Goal: Transaction & Acquisition: Book appointment/travel/reservation

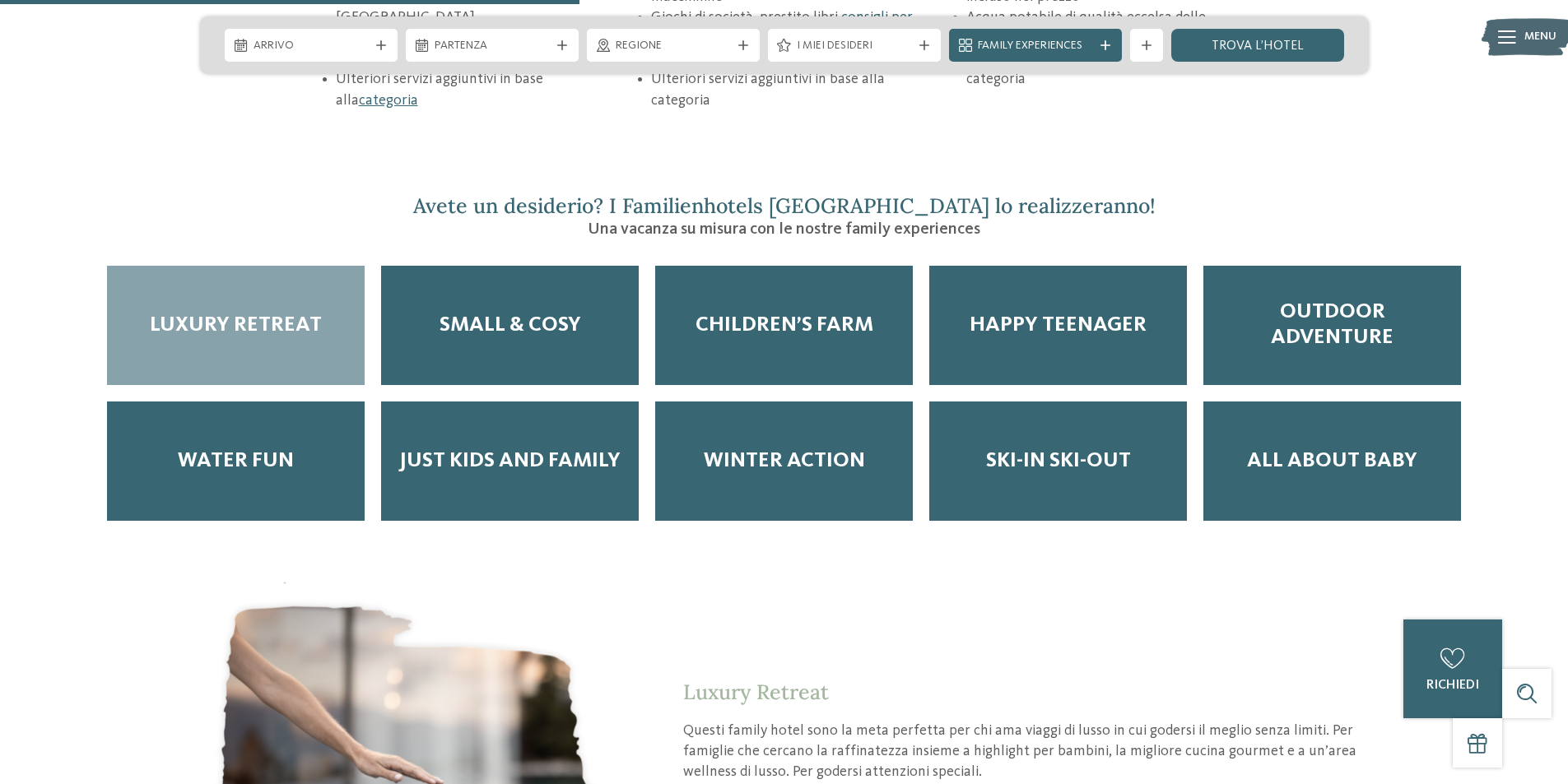
scroll to position [2798, 0]
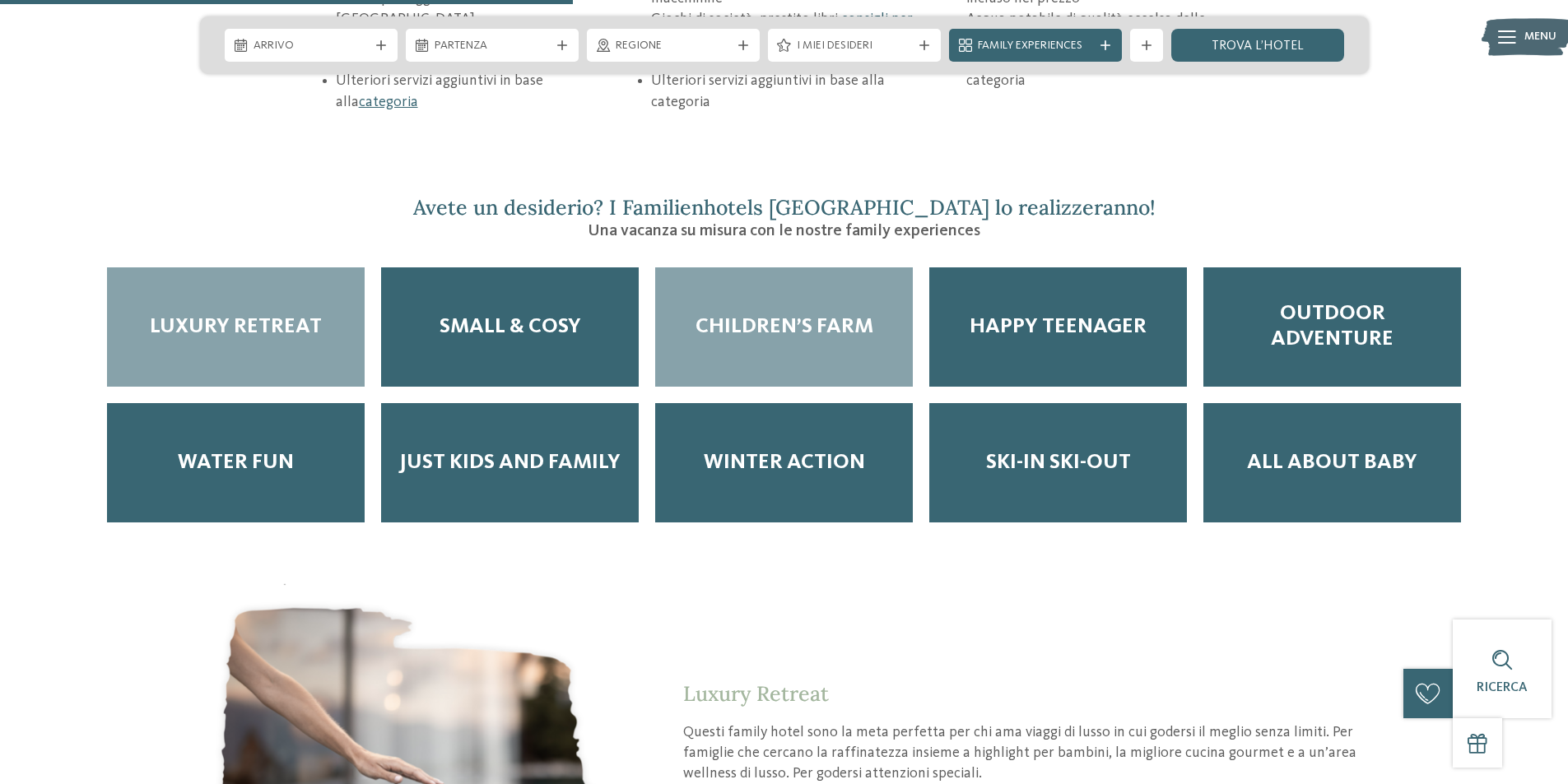
click at [798, 282] on div "Children’s Farm" at bounding box center [783, 327] width 258 height 119
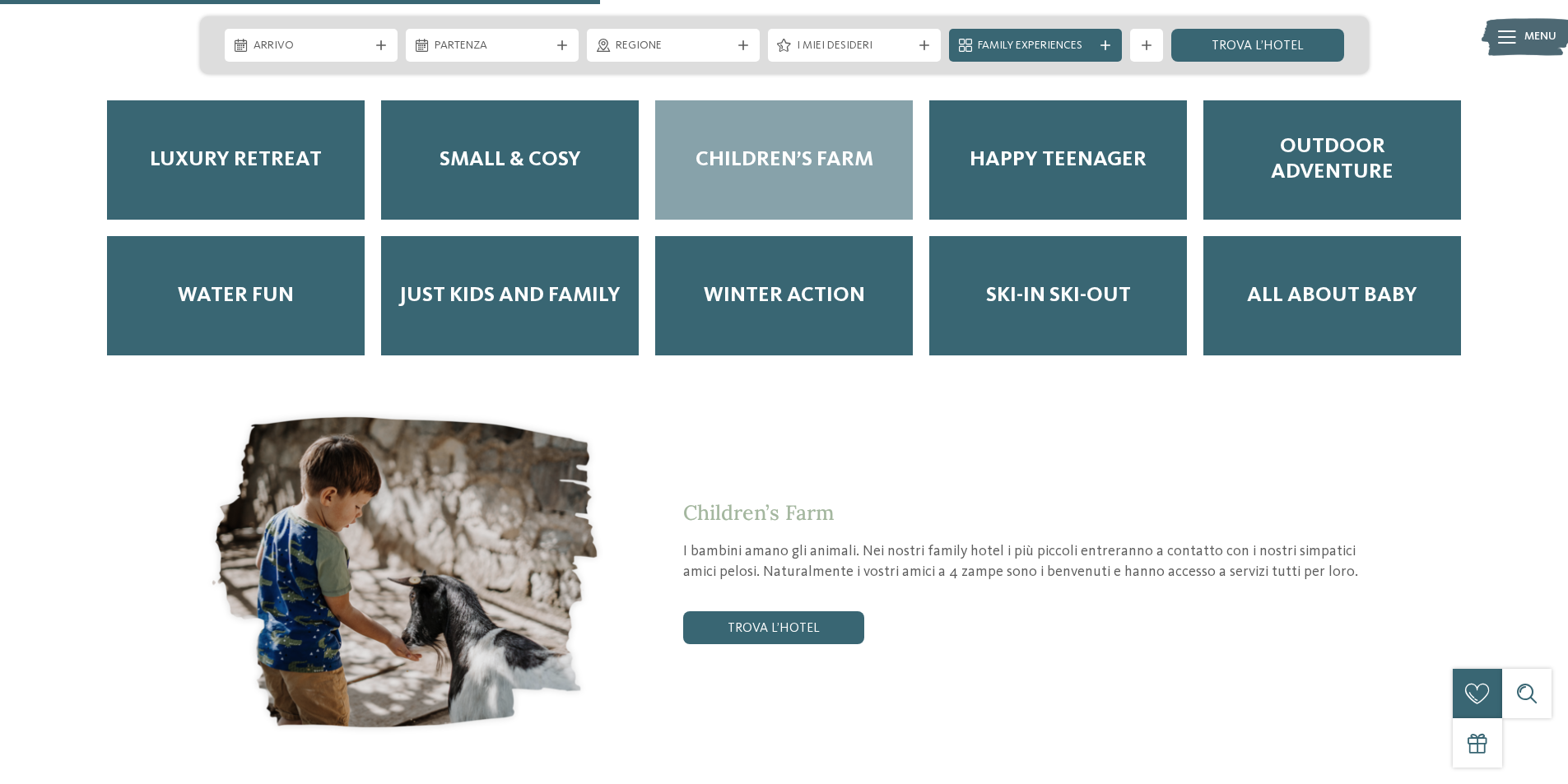
scroll to position [2880, 0]
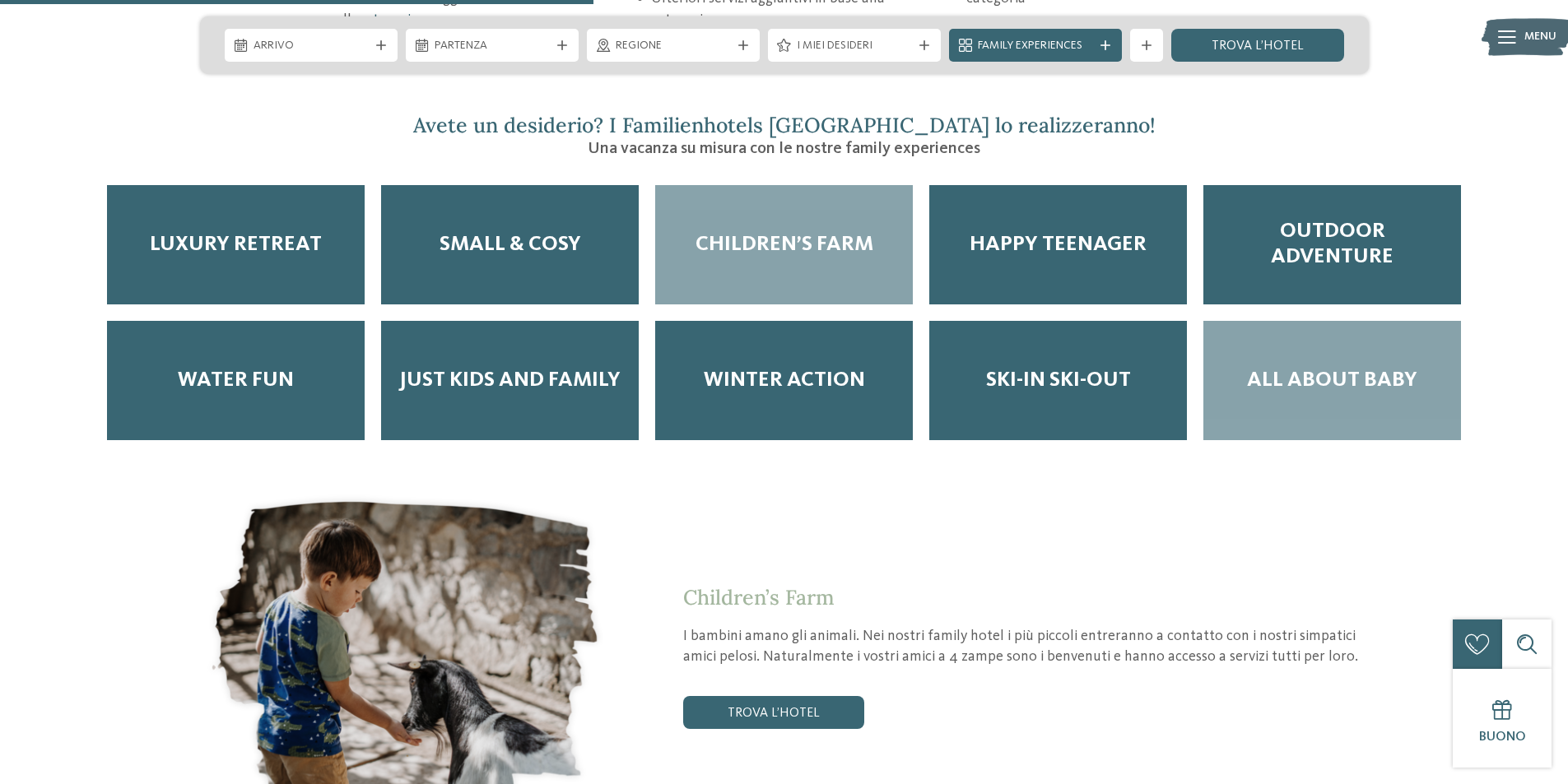
click at [1391, 368] on span "All about baby" at bounding box center [1332, 380] width 171 height 26
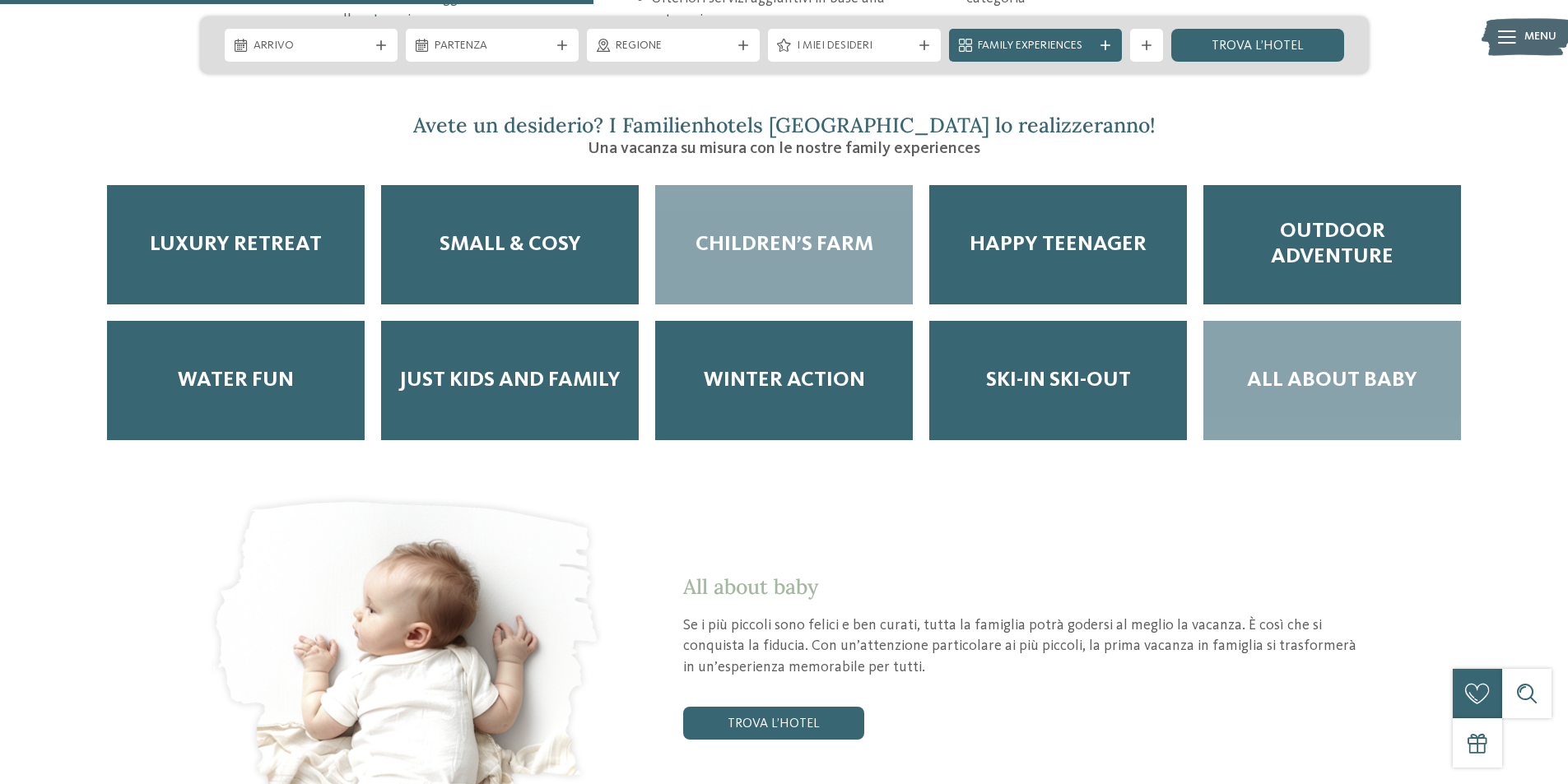
click at [859, 185] on div "Children’s Farm" at bounding box center [783, 244] width 258 height 119
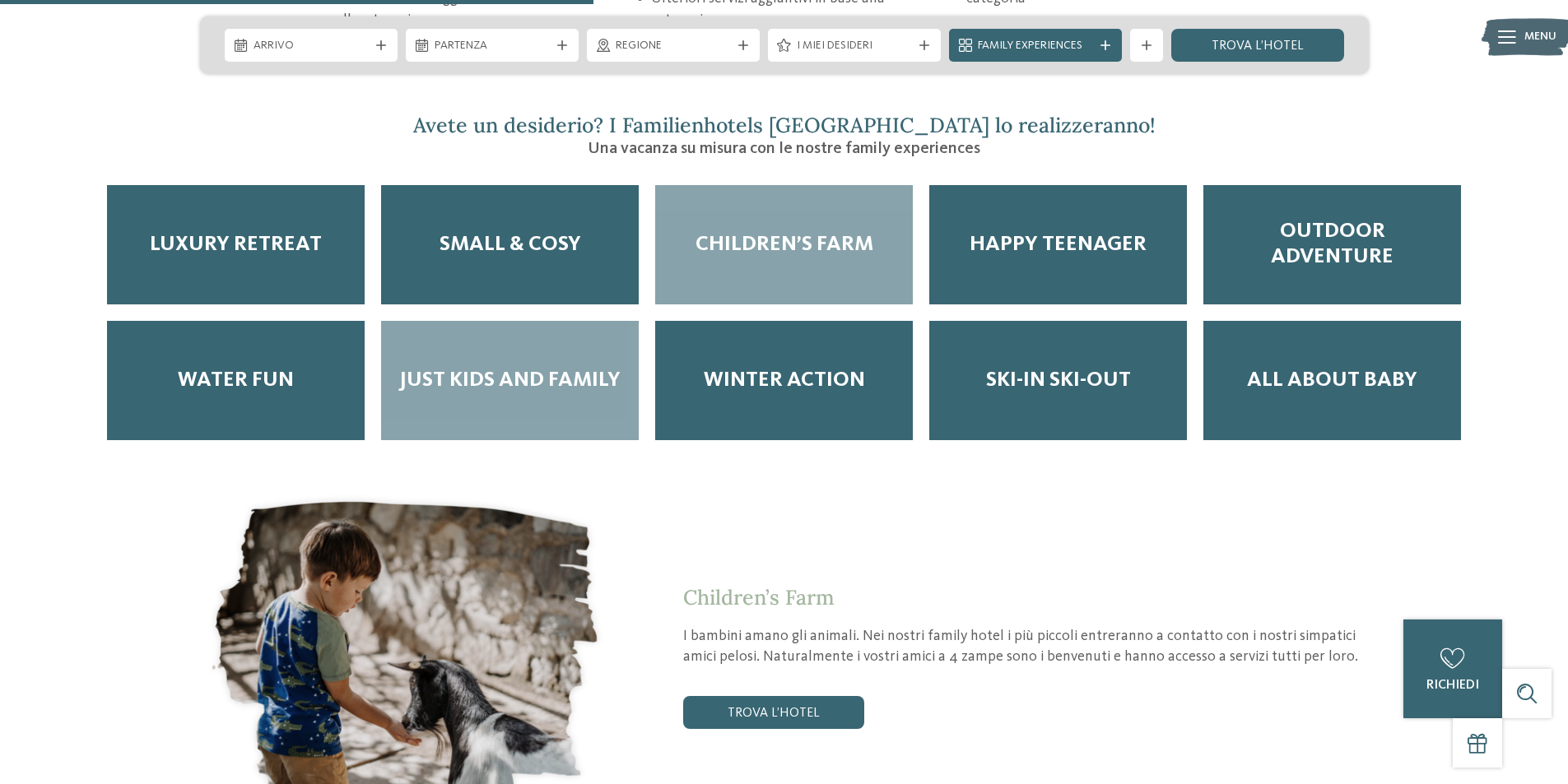
click at [457, 368] on span "Just kids and family" at bounding box center [510, 380] width 221 height 26
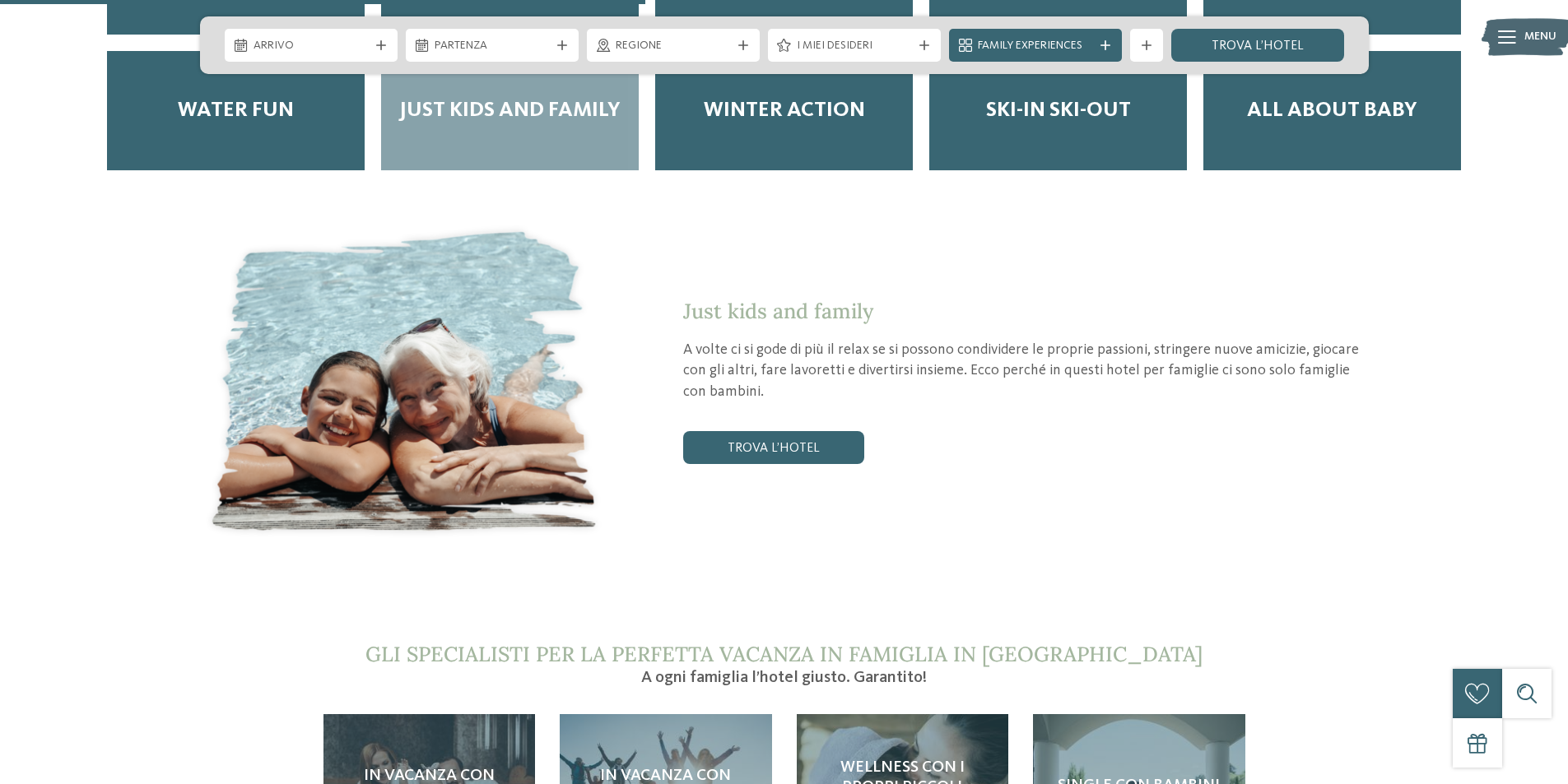
scroll to position [3127, 0]
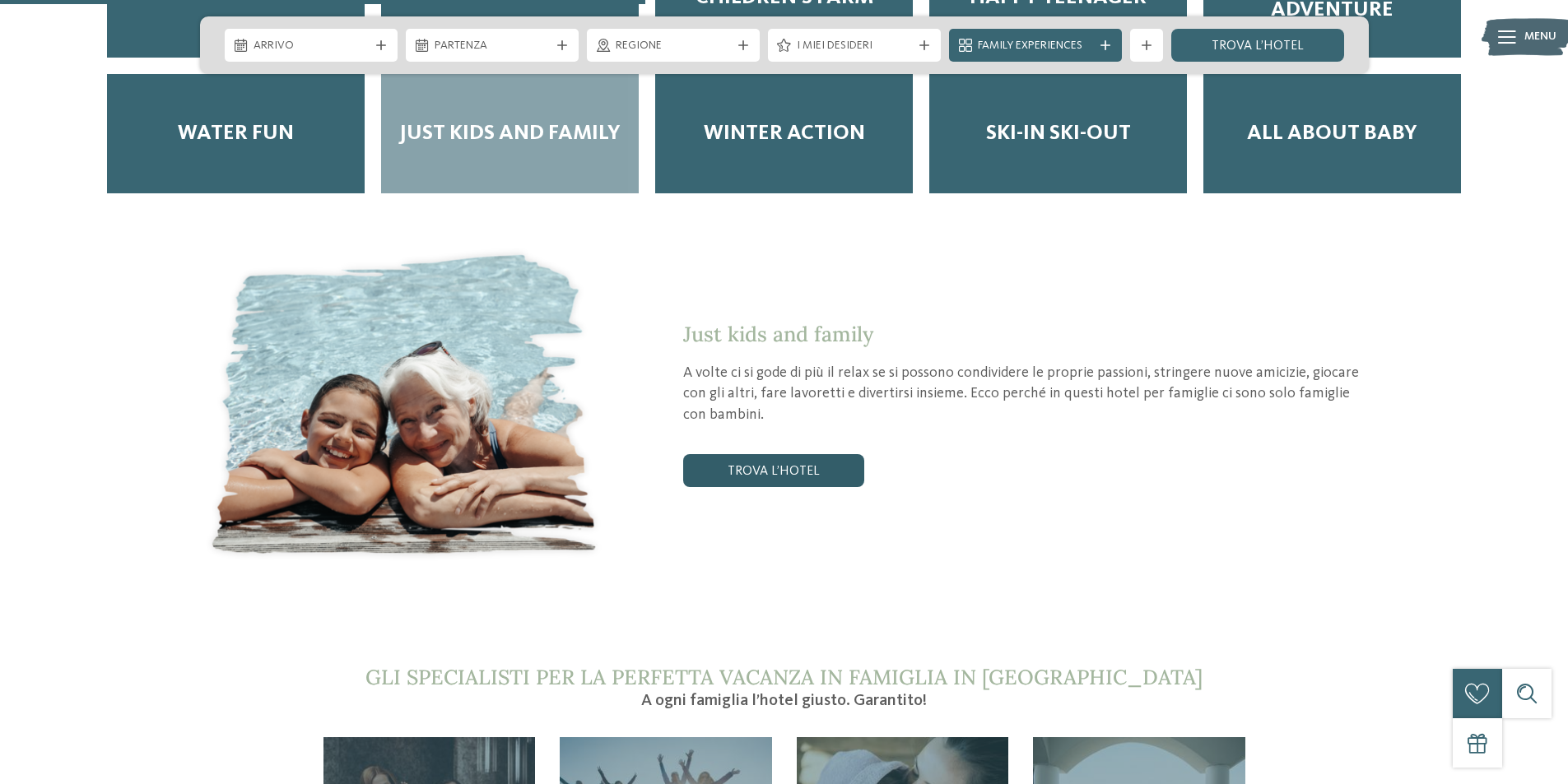
click at [754, 454] on link "trova l’hotel" at bounding box center [773, 471] width 181 height 33
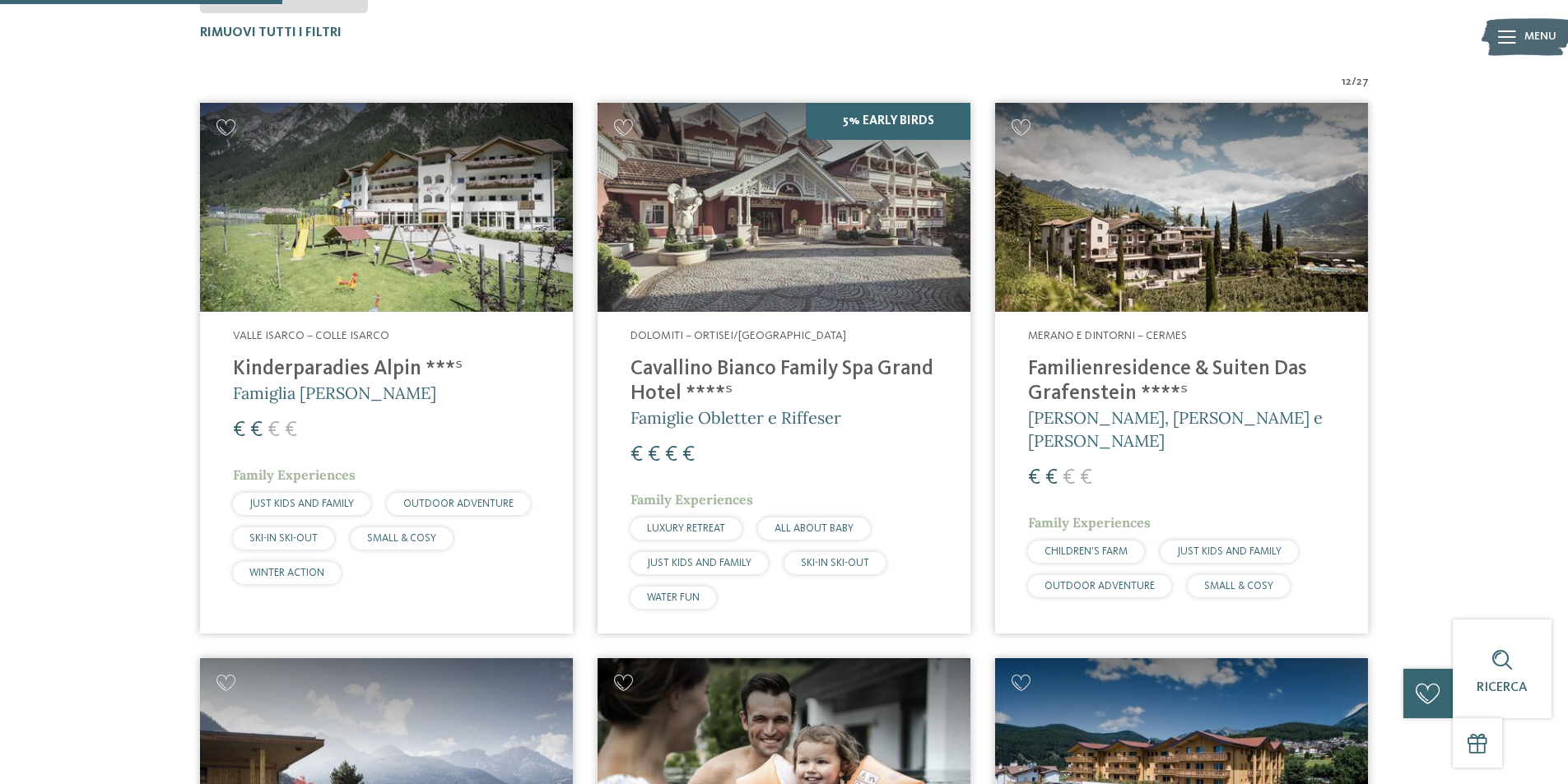
scroll to position [622, 0]
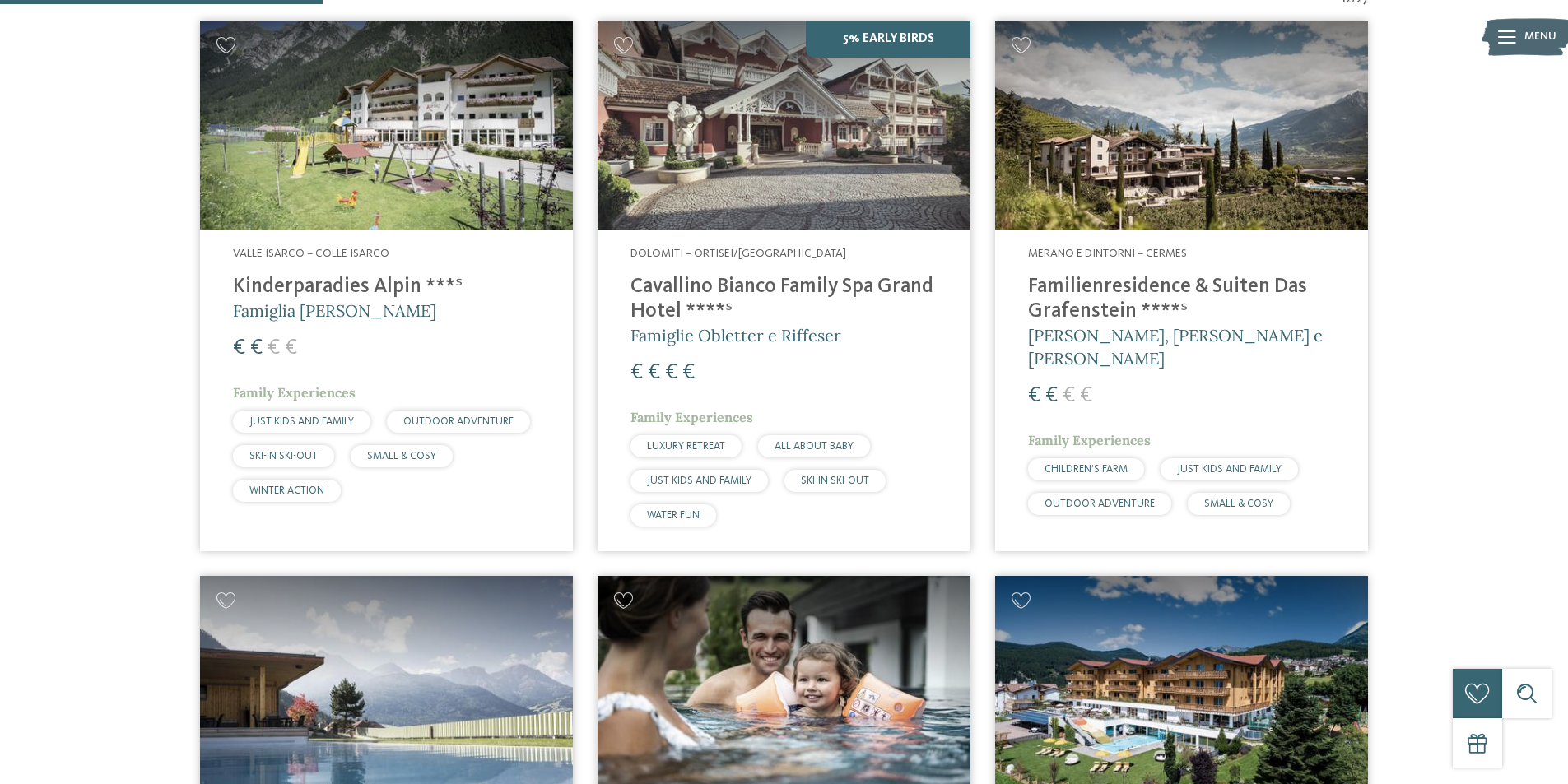
click at [706, 286] on h4 "Cavallino Bianco Family Spa Grand Hotel ****ˢ" at bounding box center [784, 300] width 307 height 50
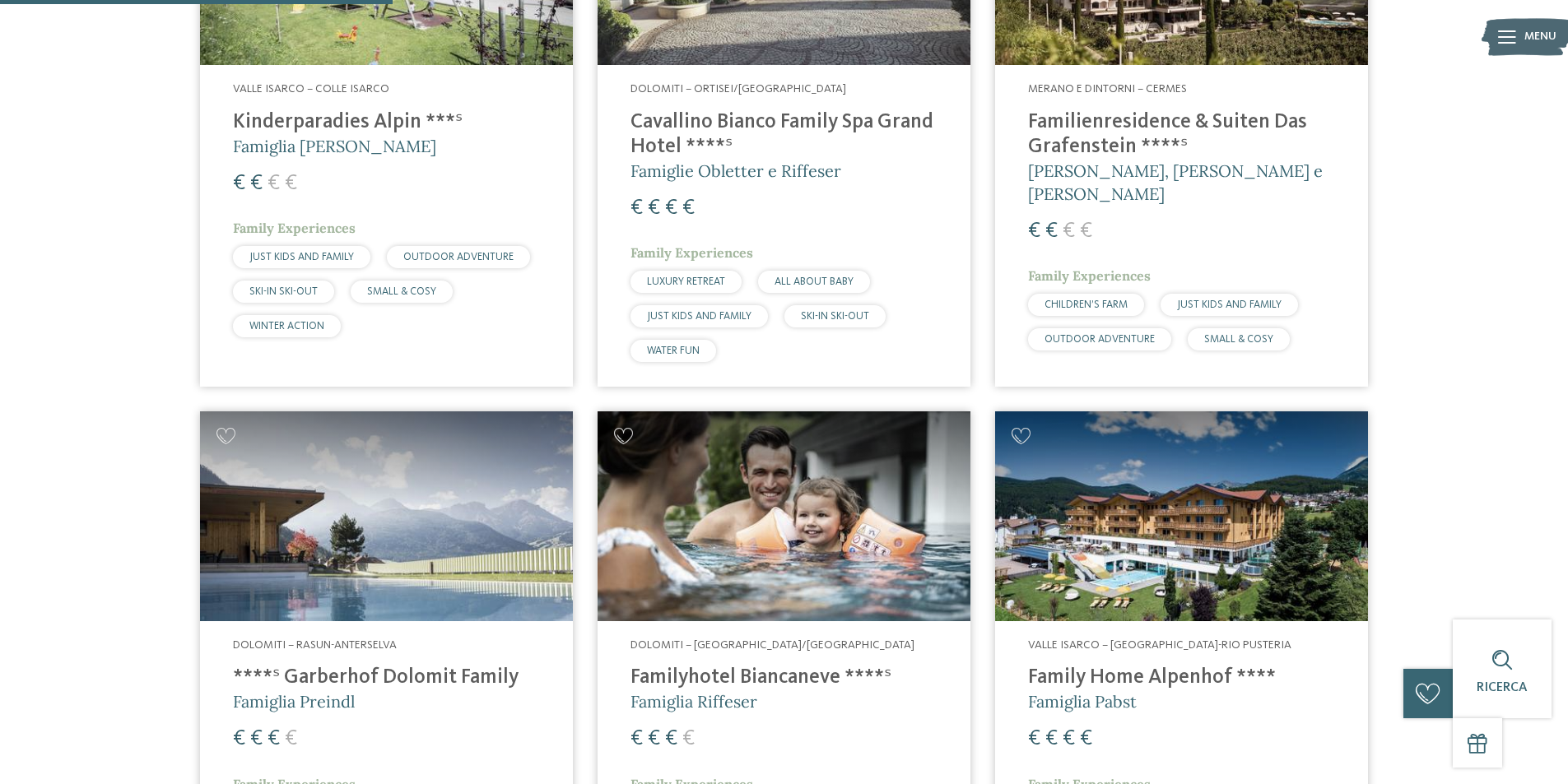
scroll to position [704, 0]
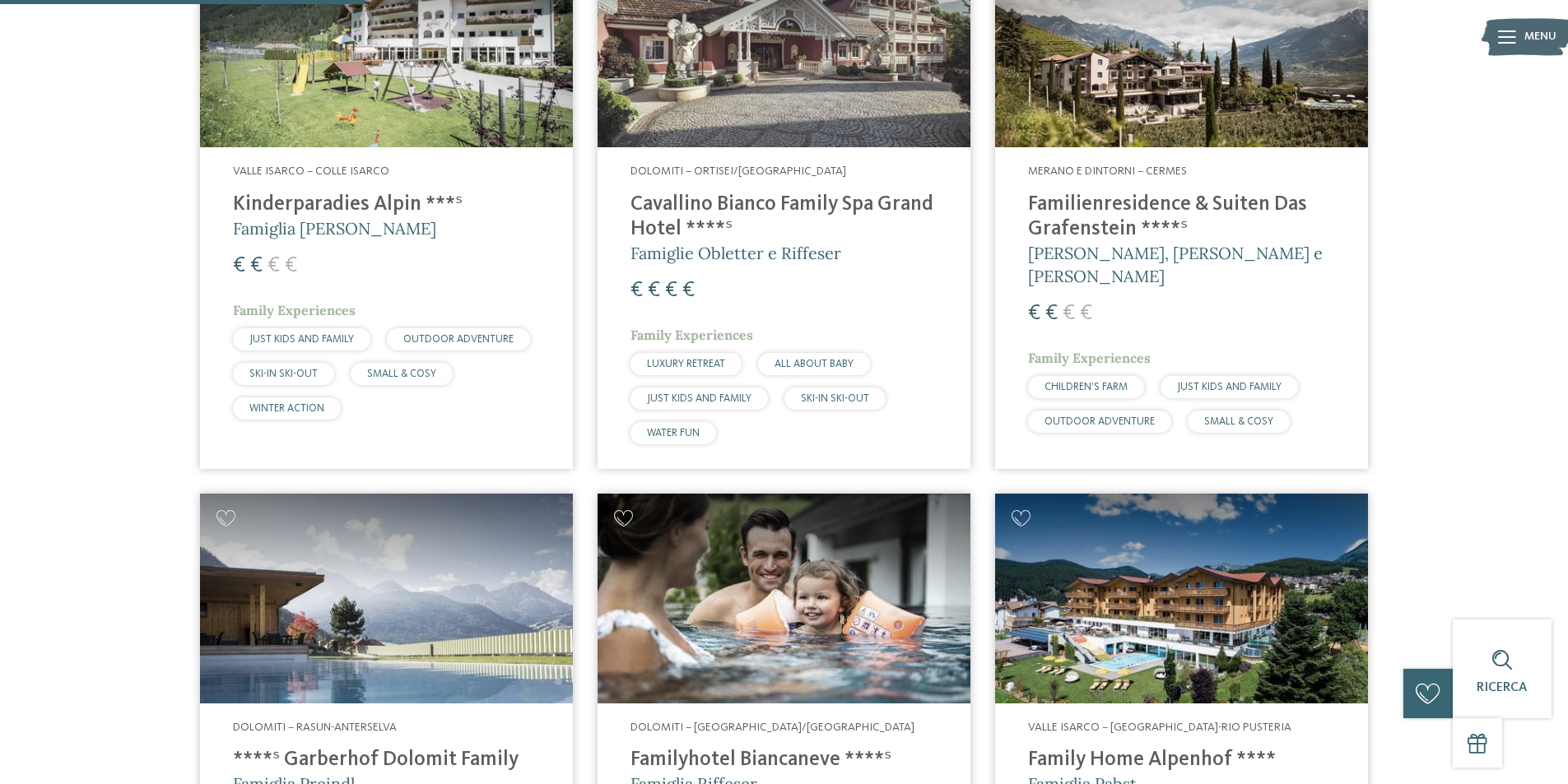
click at [1136, 221] on h4 "Familienresidence & Suiten Das Grafenstein ****ˢ" at bounding box center [1181, 217] width 307 height 50
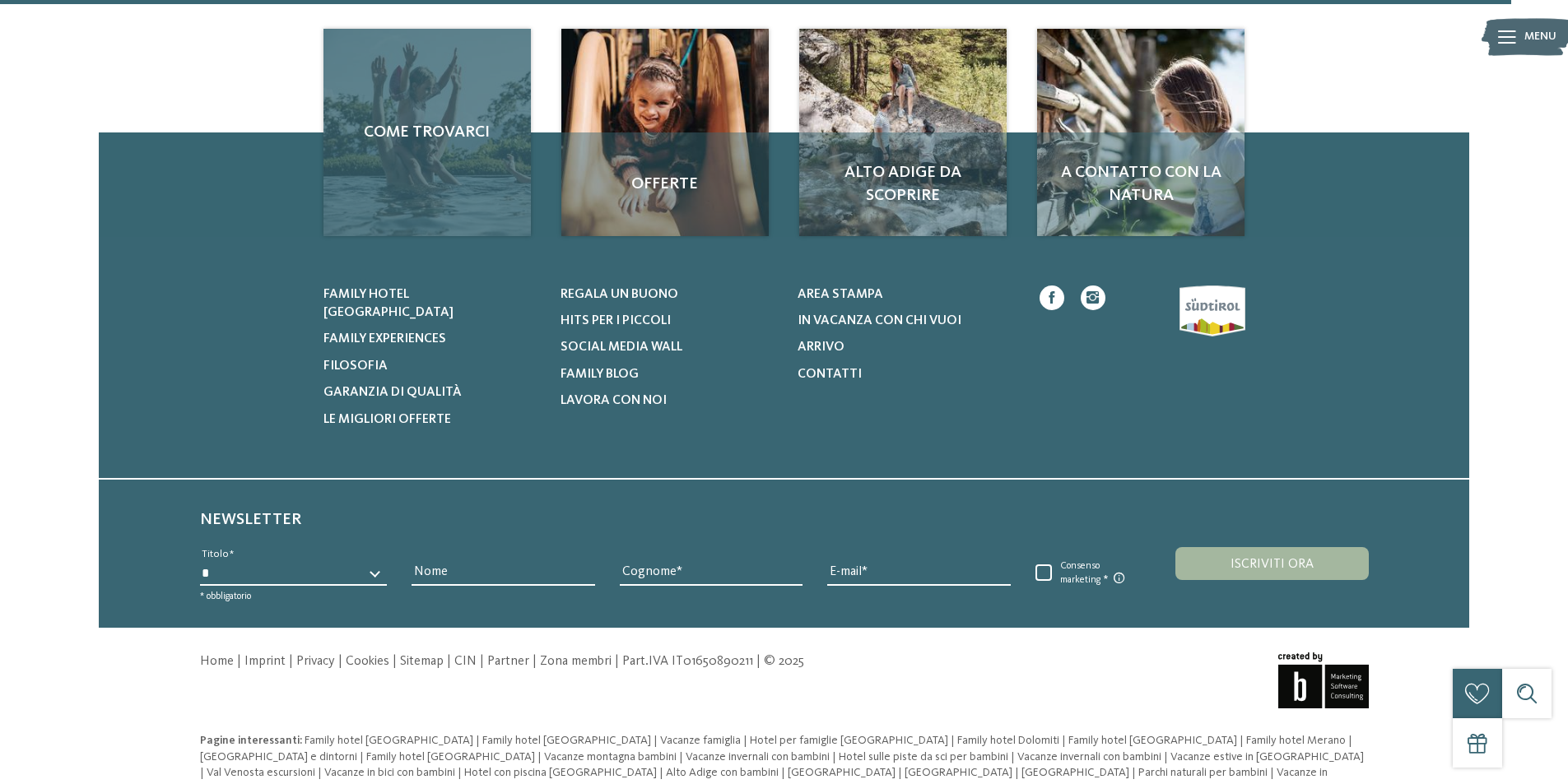
scroll to position [3026, 0]
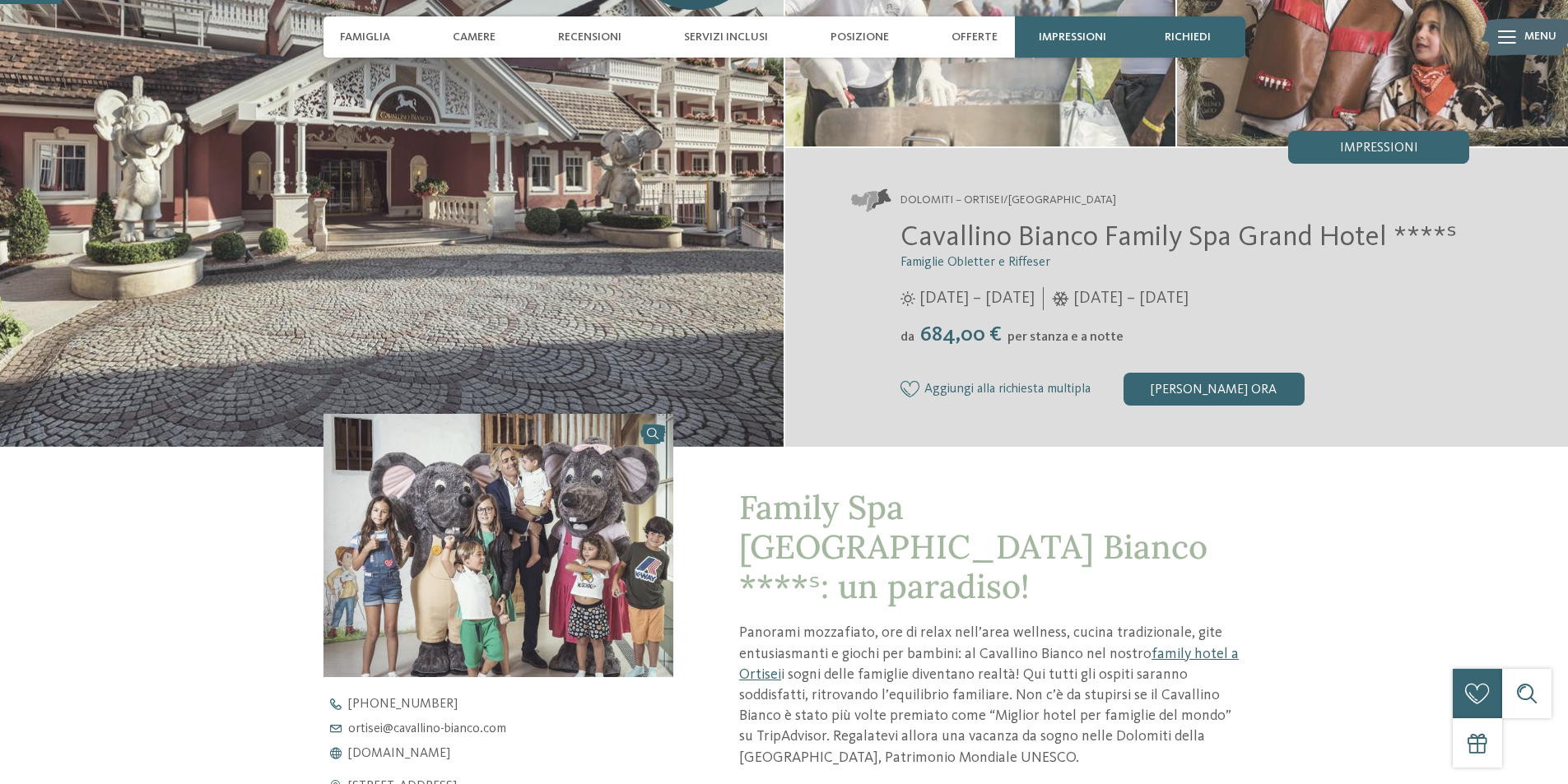
scroll to position [247, 0]
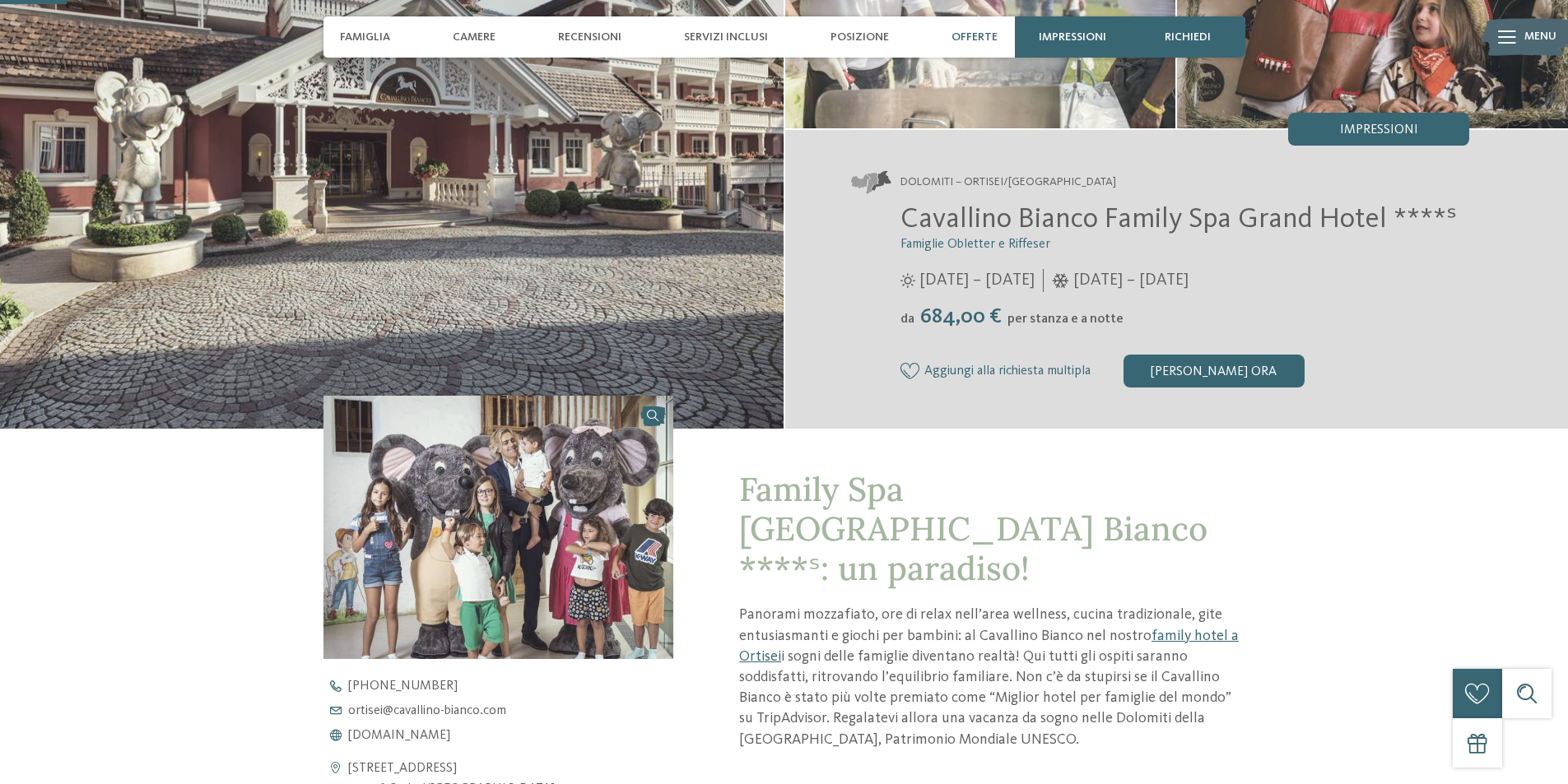
click at [976, 36] on span "Offerte" at bounding box center [975, 37] width 46 height 14
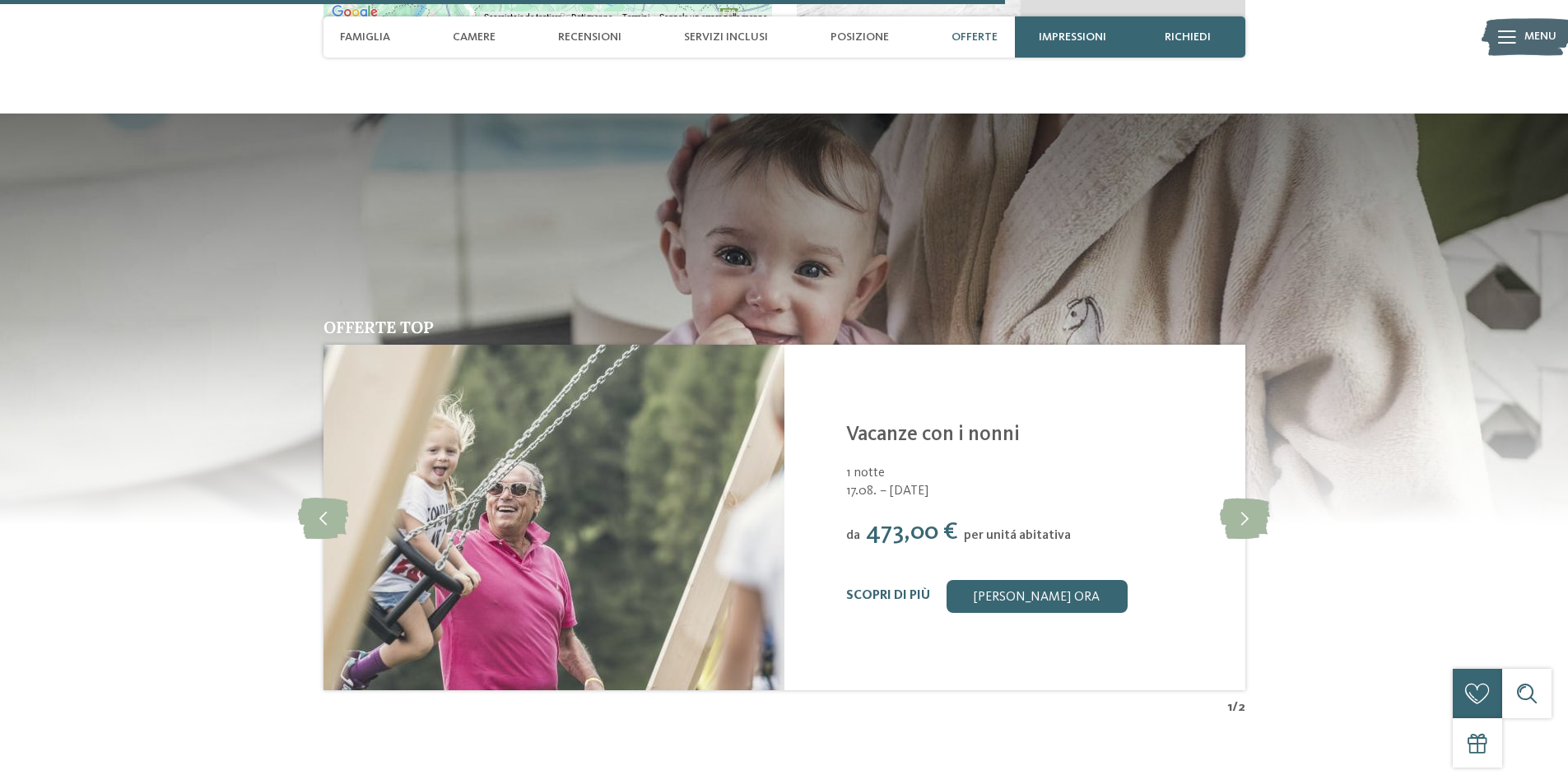
scroll to position [3731, 0]
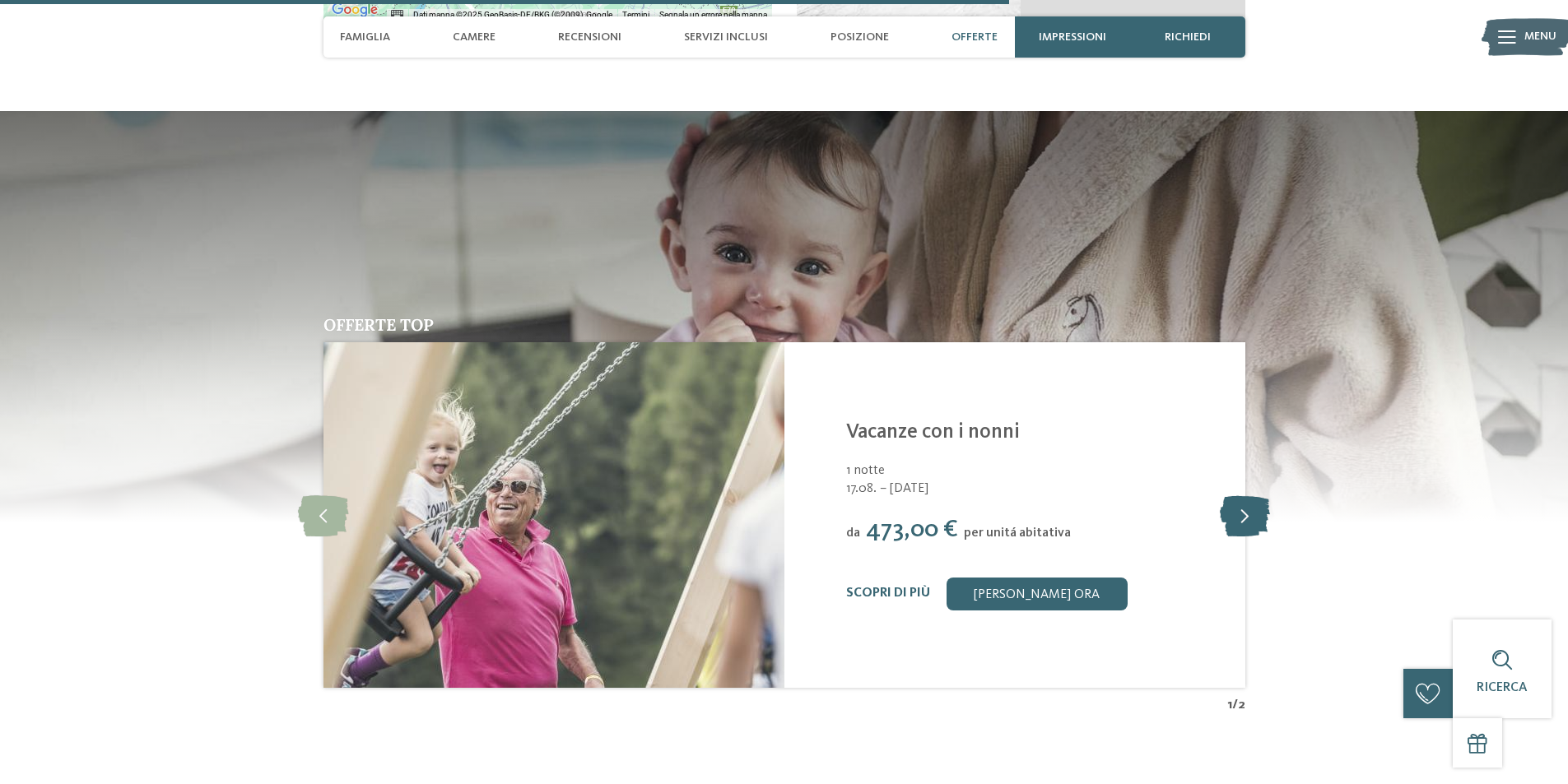
click at [1243, 496] on icon at bounding box center [1245, 515] width 51 height 41
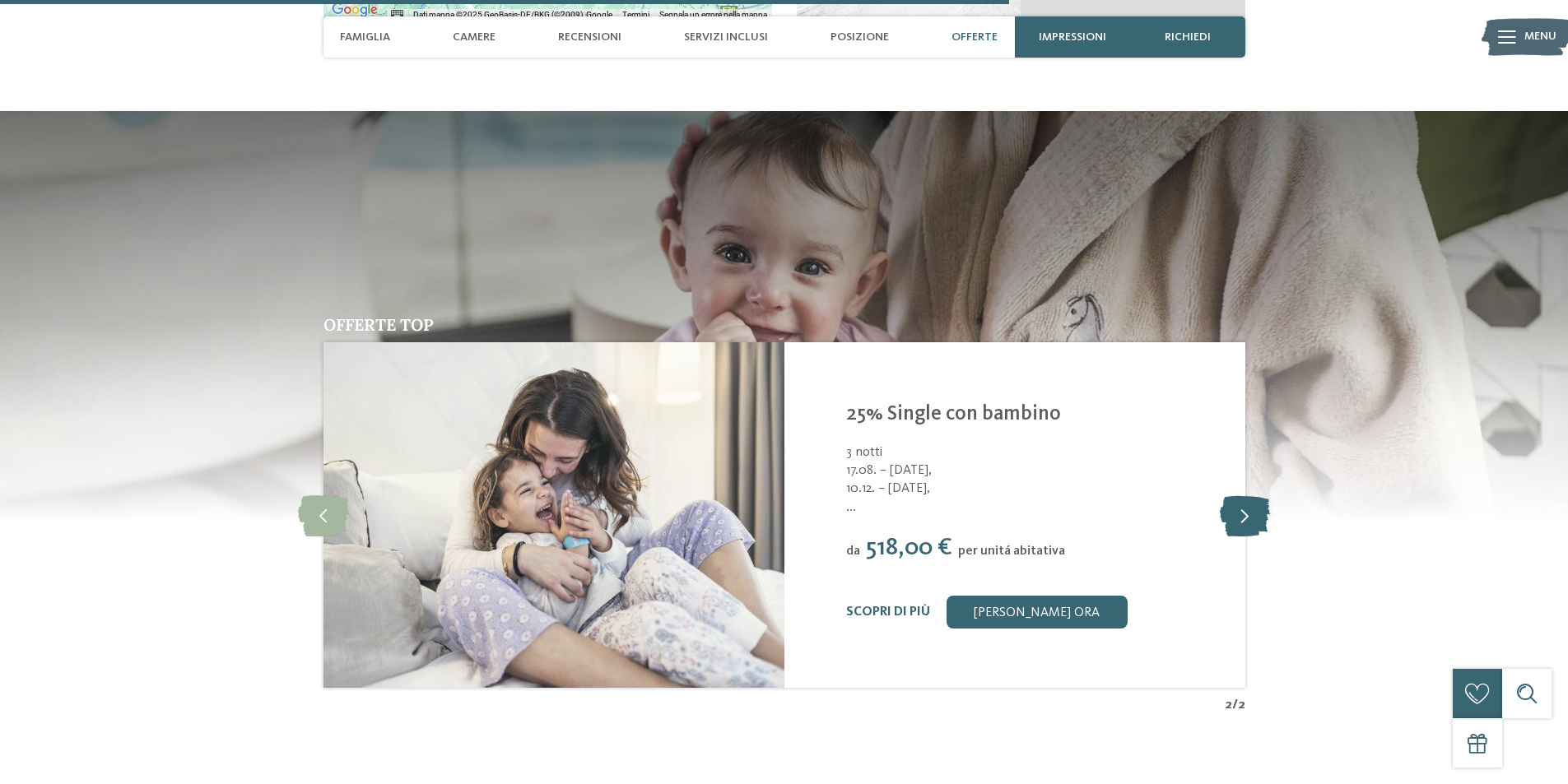
click at [1244, 496] on icon at bounding box center [1245, 515] width 51 height 41
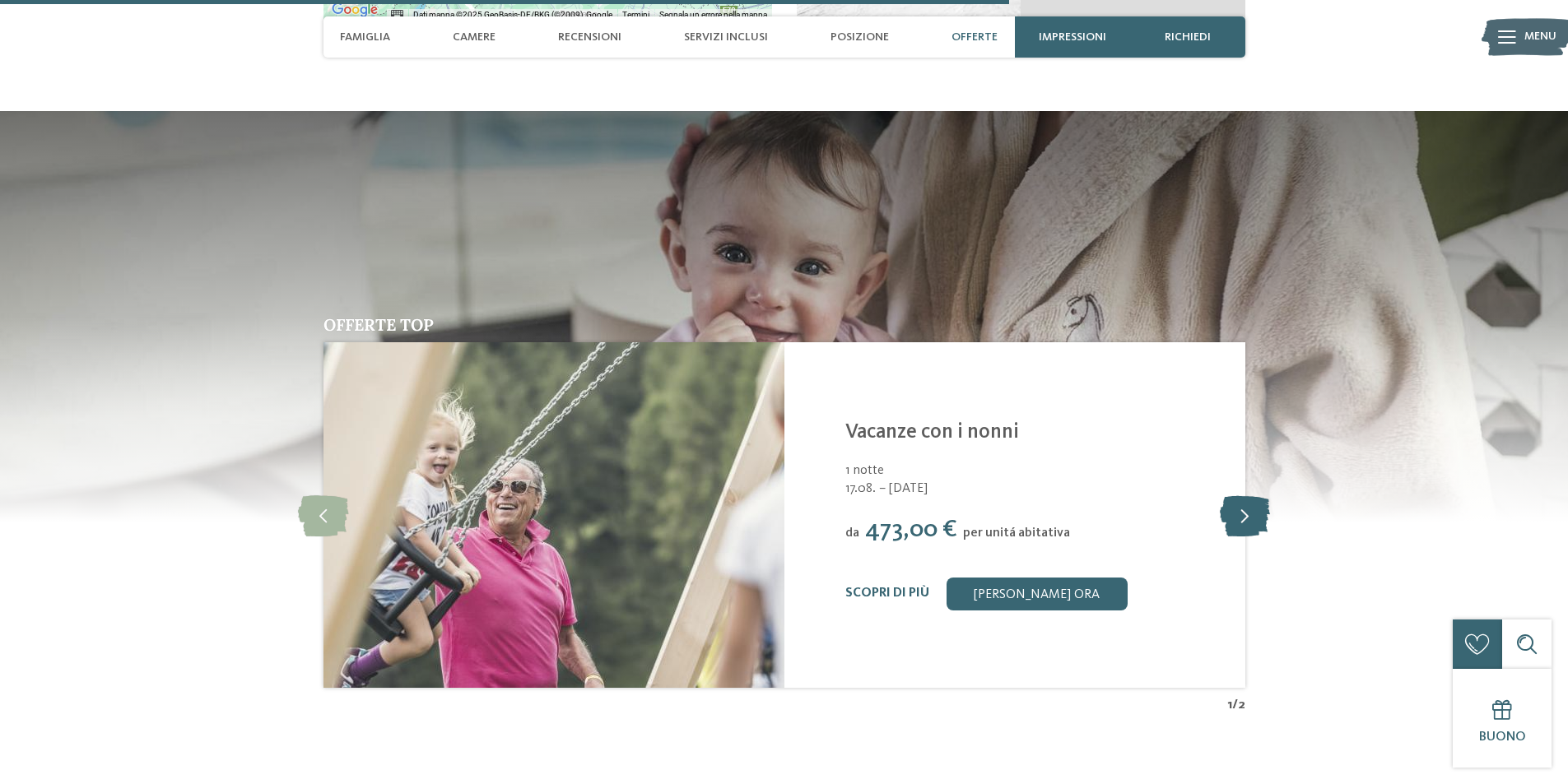
click at [1244, 496] on icon at bounding box center [1245, 515] width 51 height 41
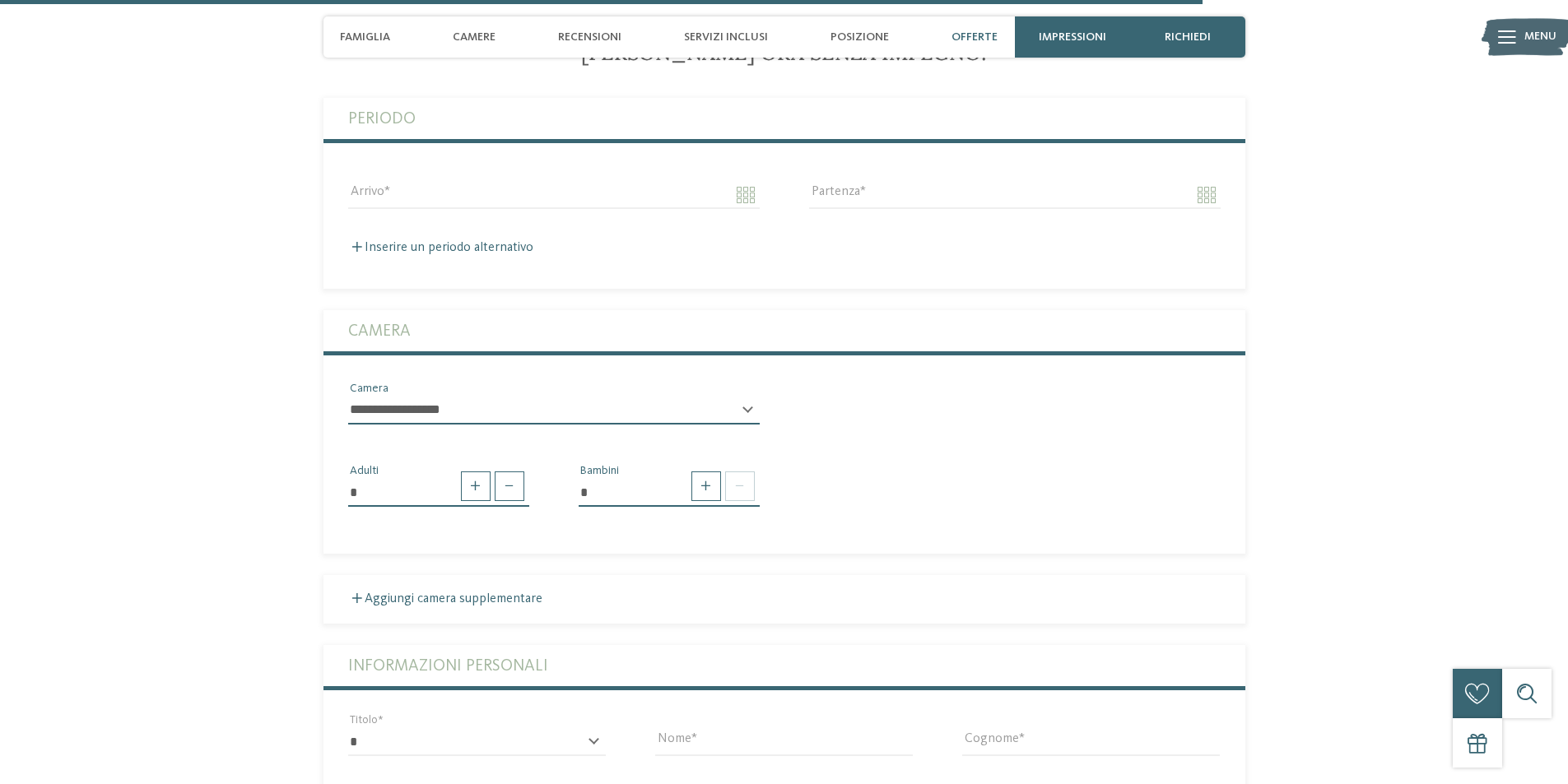
scroll to position [4060, 0]
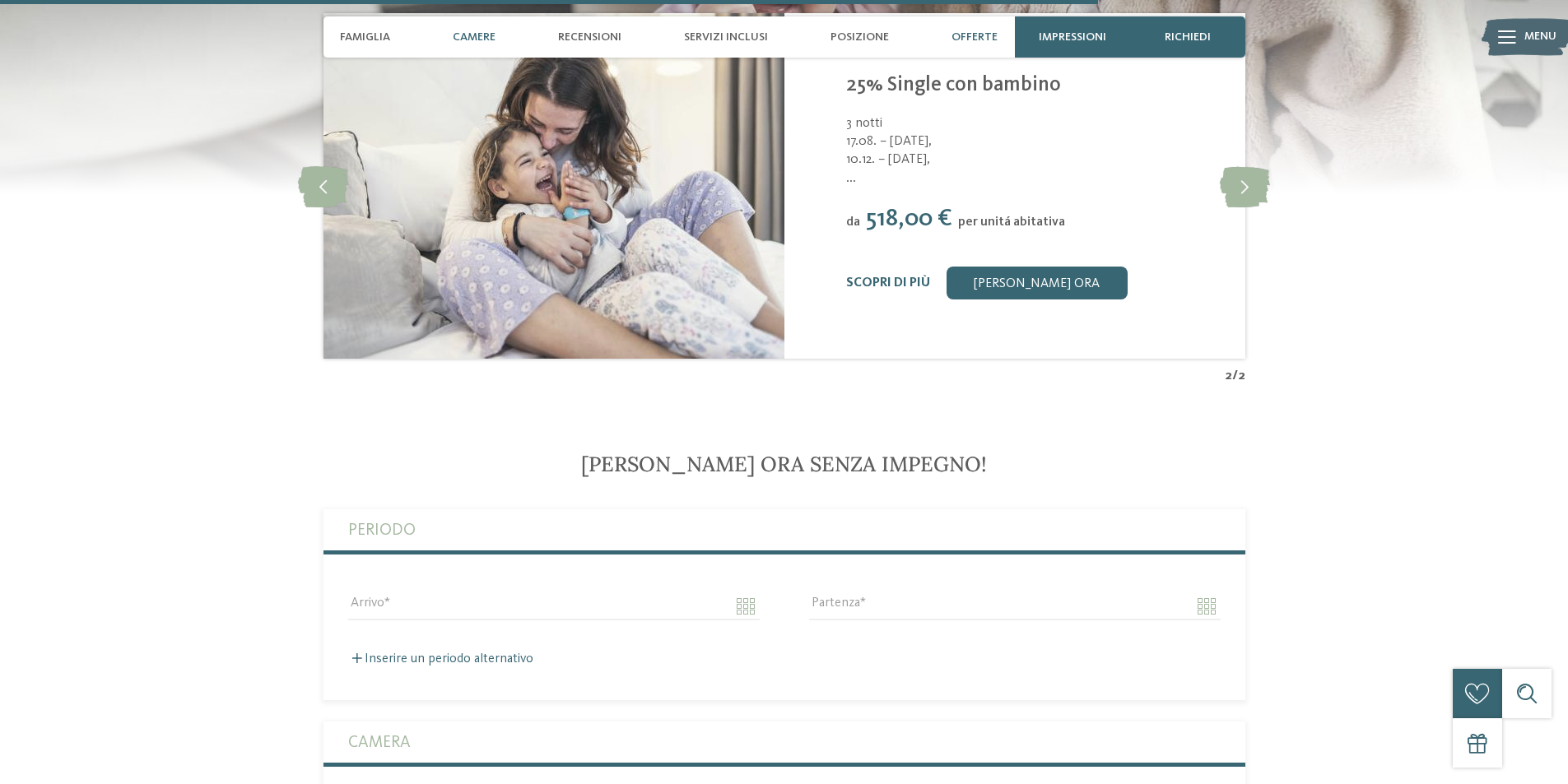
click at [488, 26] on div "Camere" at bounding box center [473, 37] width 59 height 41
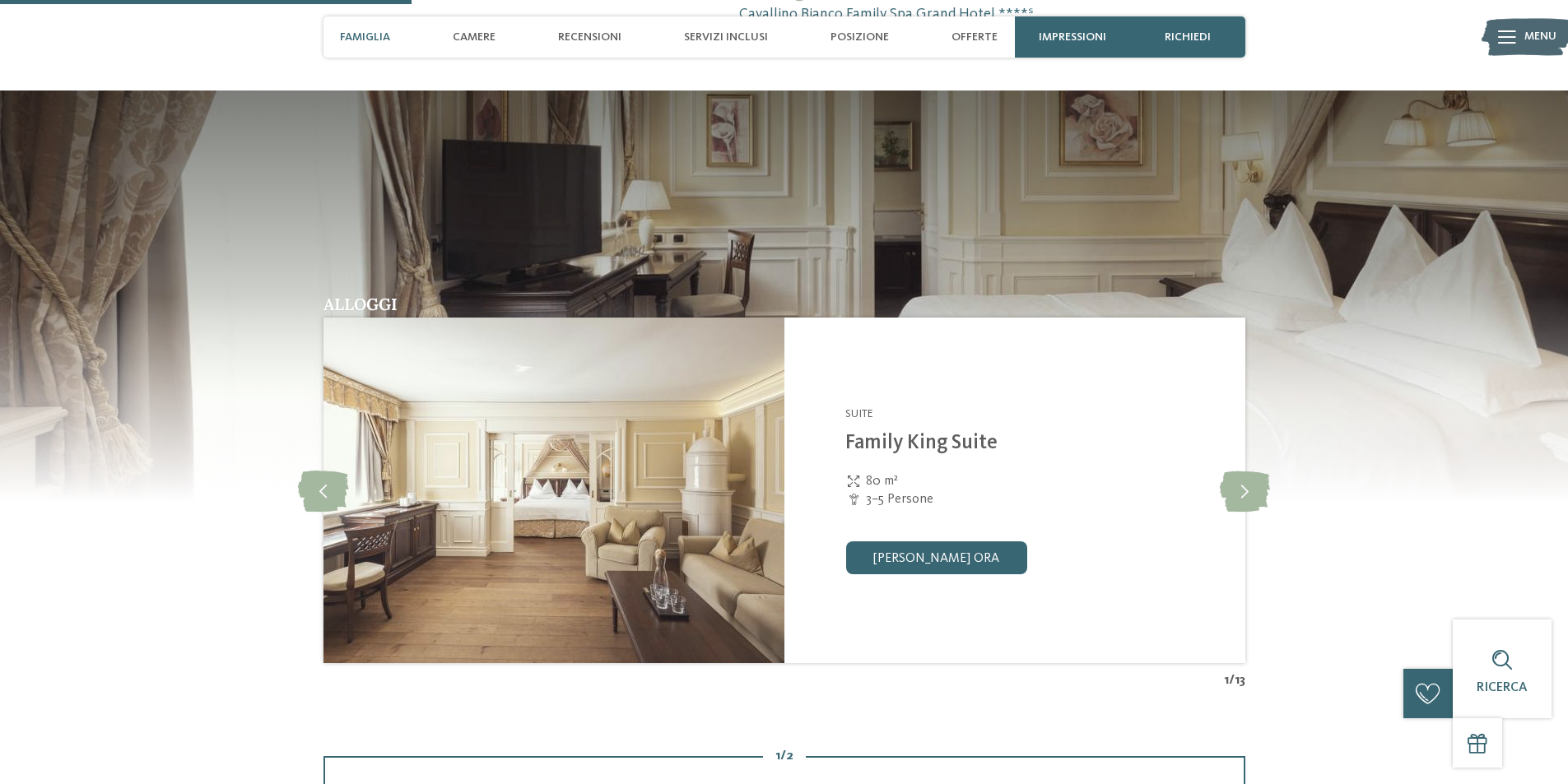
scroll to position [1600, 0]
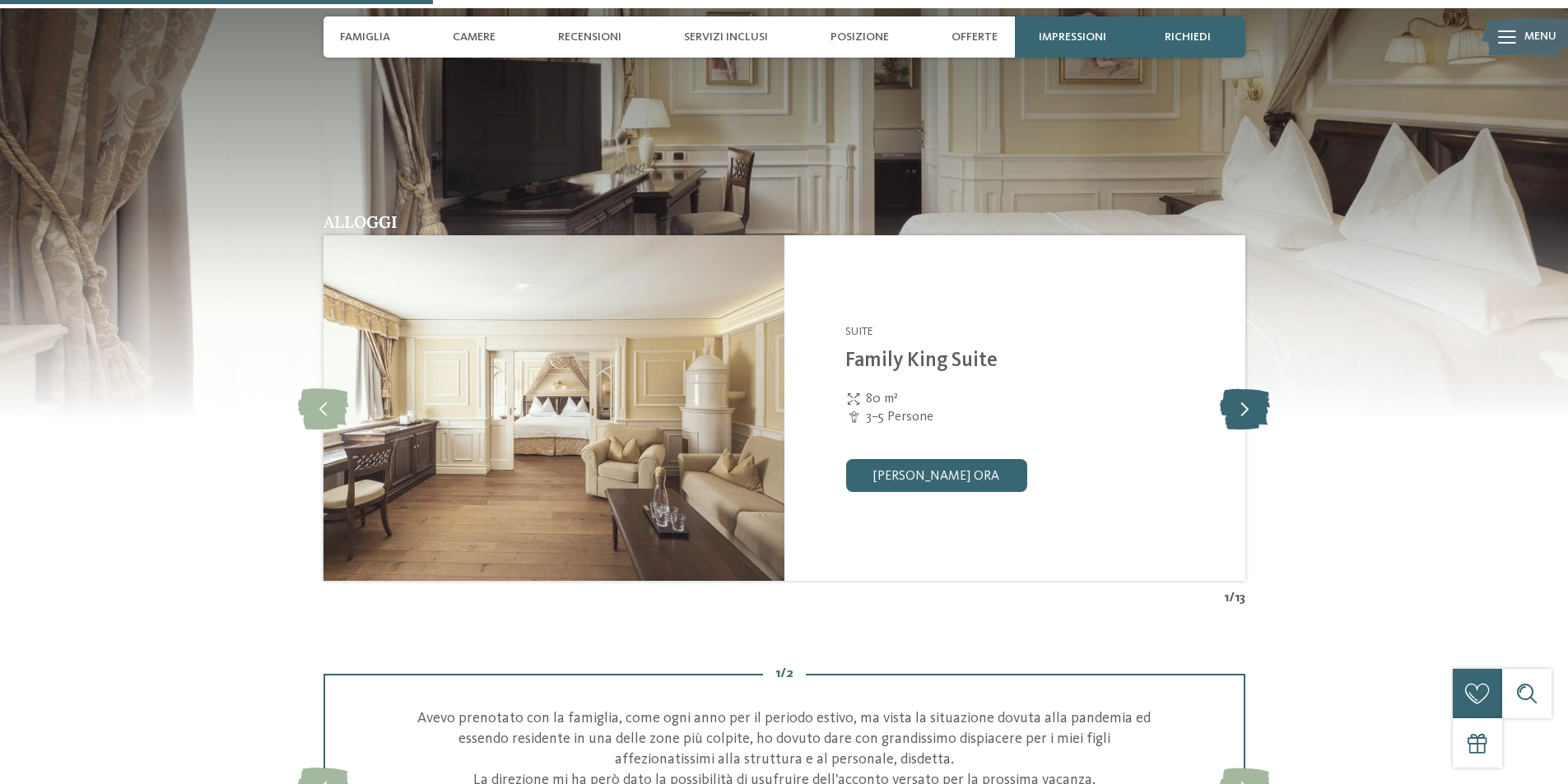
click at [1256, 406] on icon at bounding box center [1245, 409] width 51 height 41
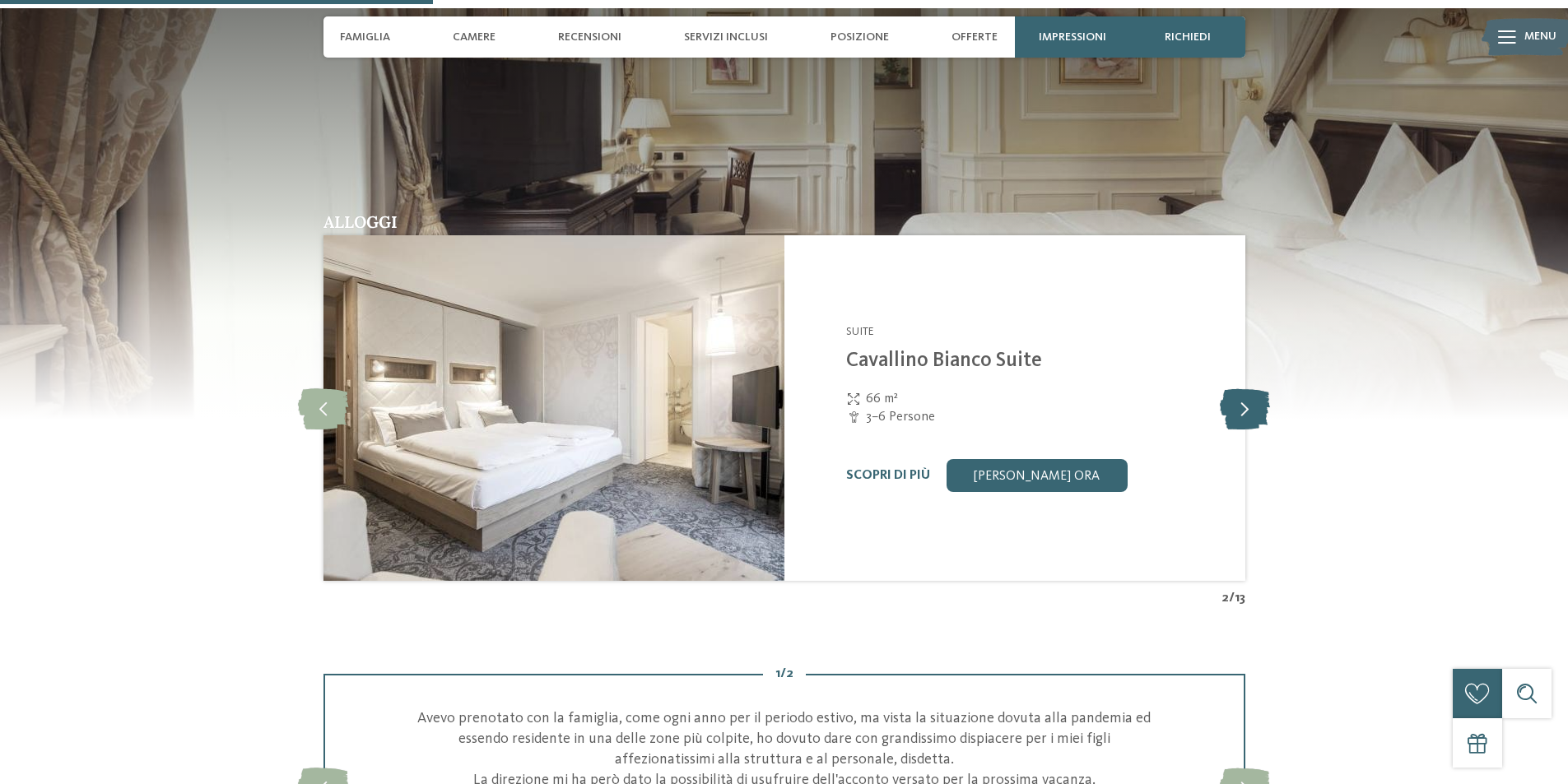
click at [1256, 406] on icon at bounding box center [1245, 409] width 51 height 41
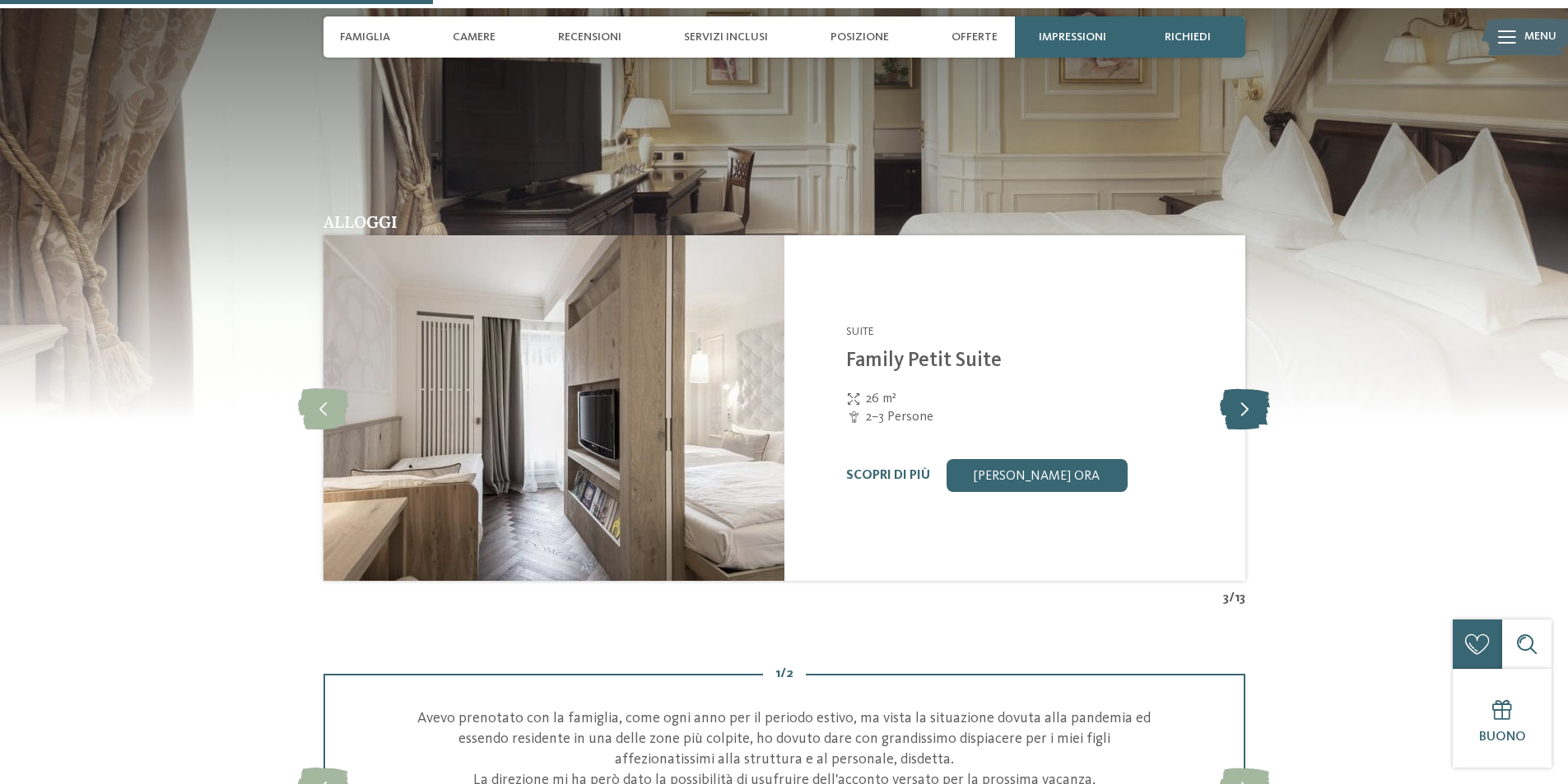
click at [1254, 409] on icon at bounding box center [1245, 409] width 51 height 41
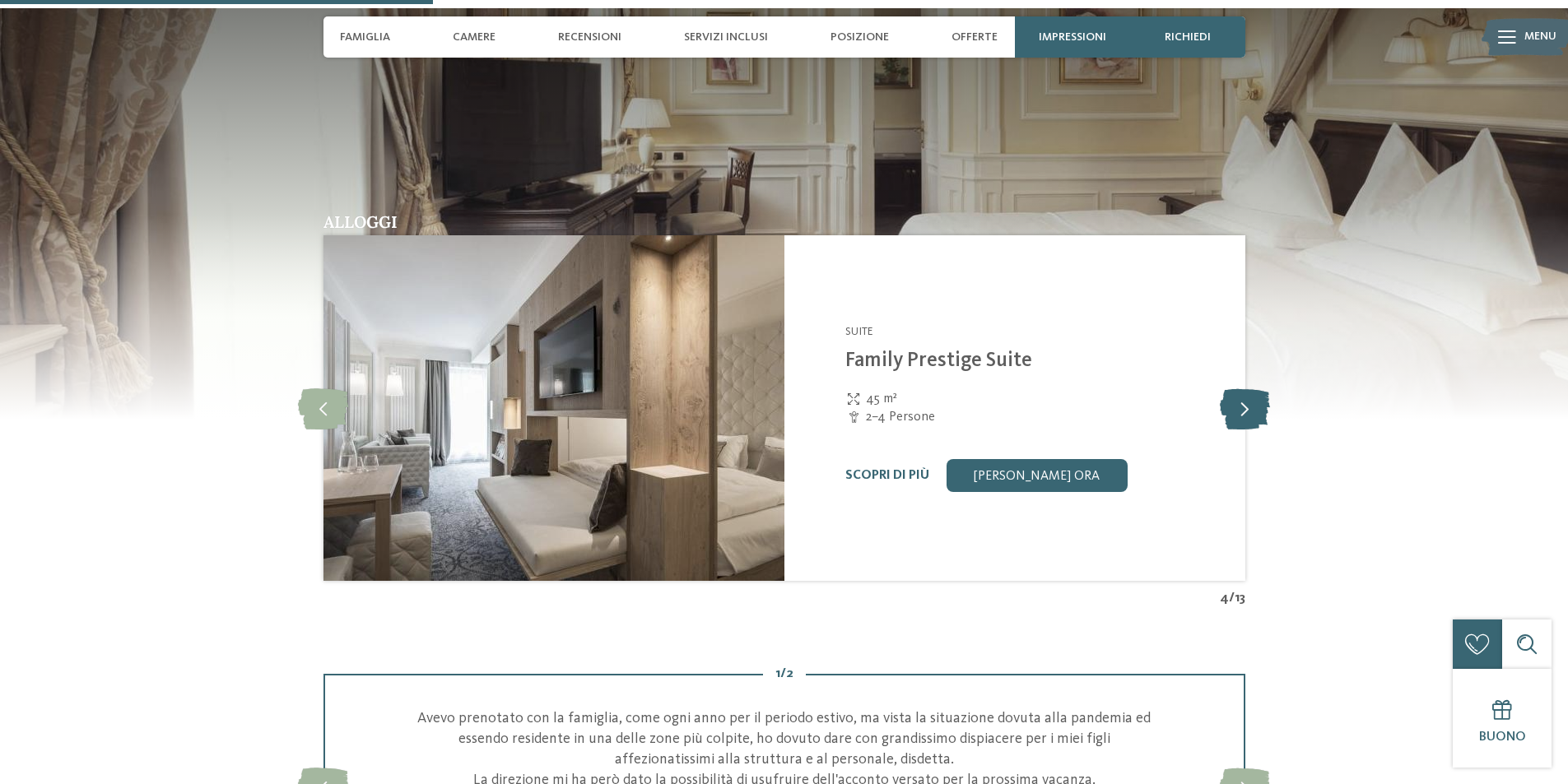
click at [1251, 407] on icon at bounding box center [1245, 409] width 51 height 41
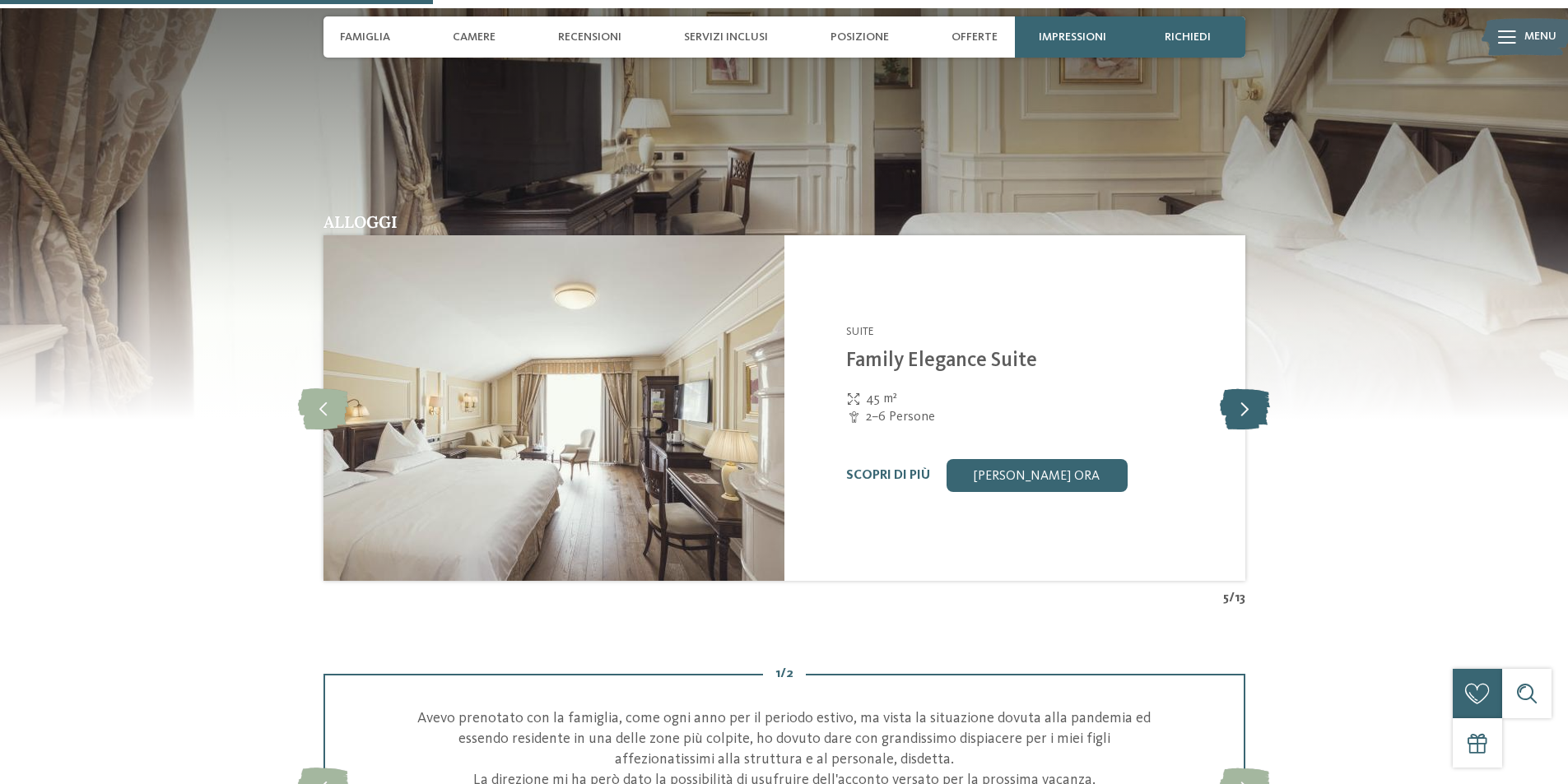
click at [1236, 405] on icon at bounding box center [1245, 409] width 51 height 41
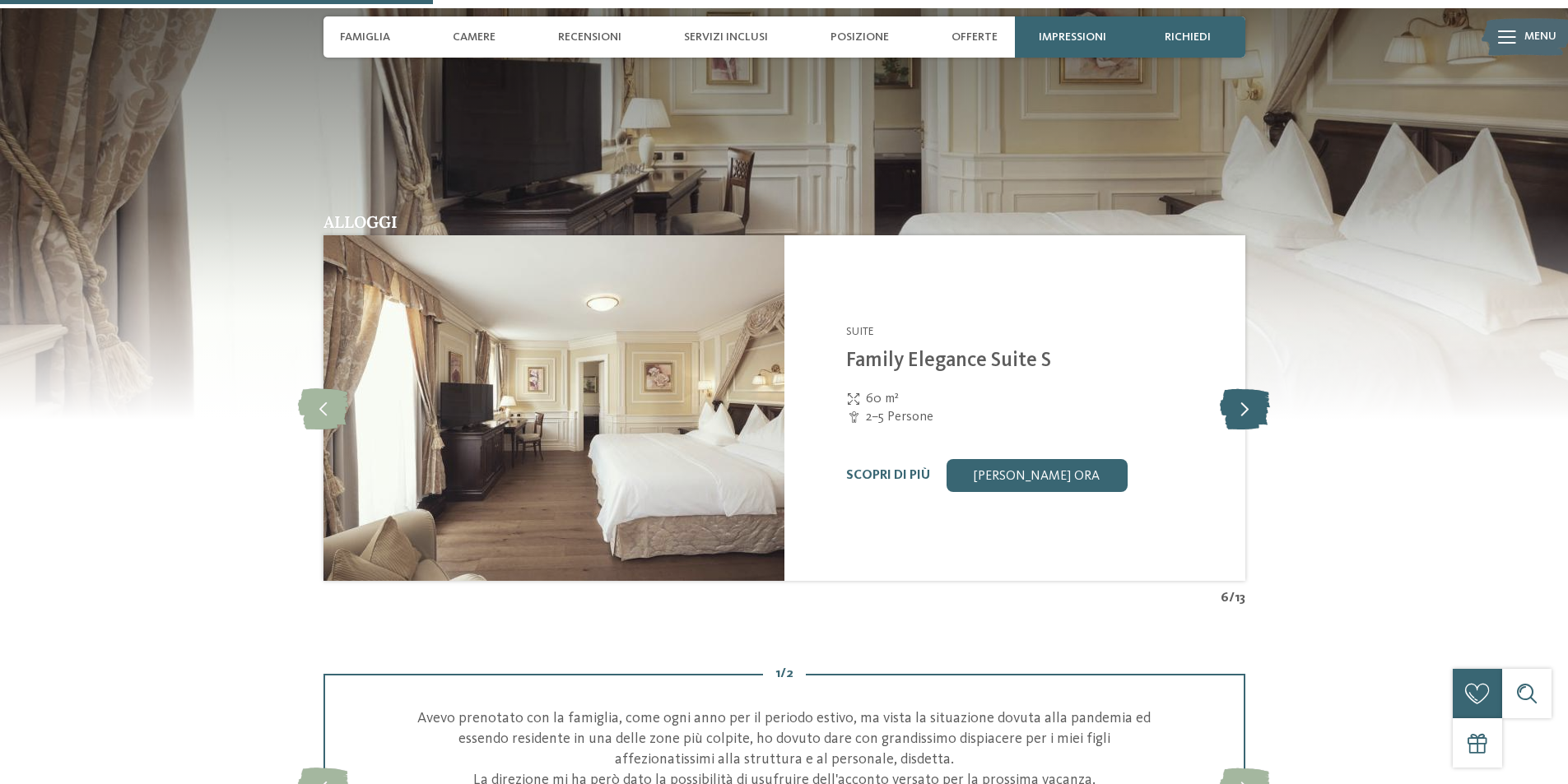
click at [1236, 405] on icon at bounding box center [1245, 409] width 51 height 41
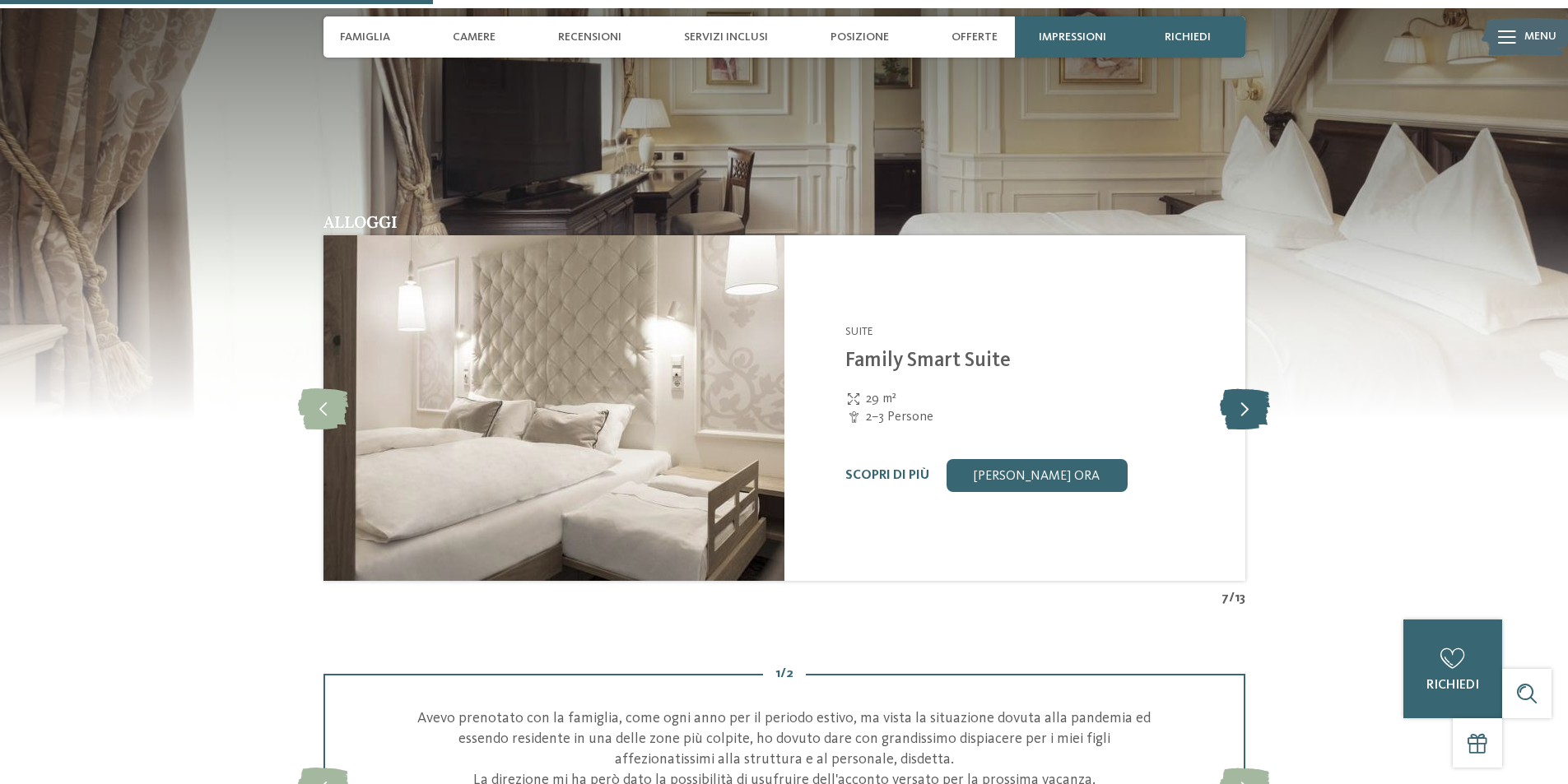
click at [1238, 405] on icon at bounding box center [1245, 409] width 51 height 41
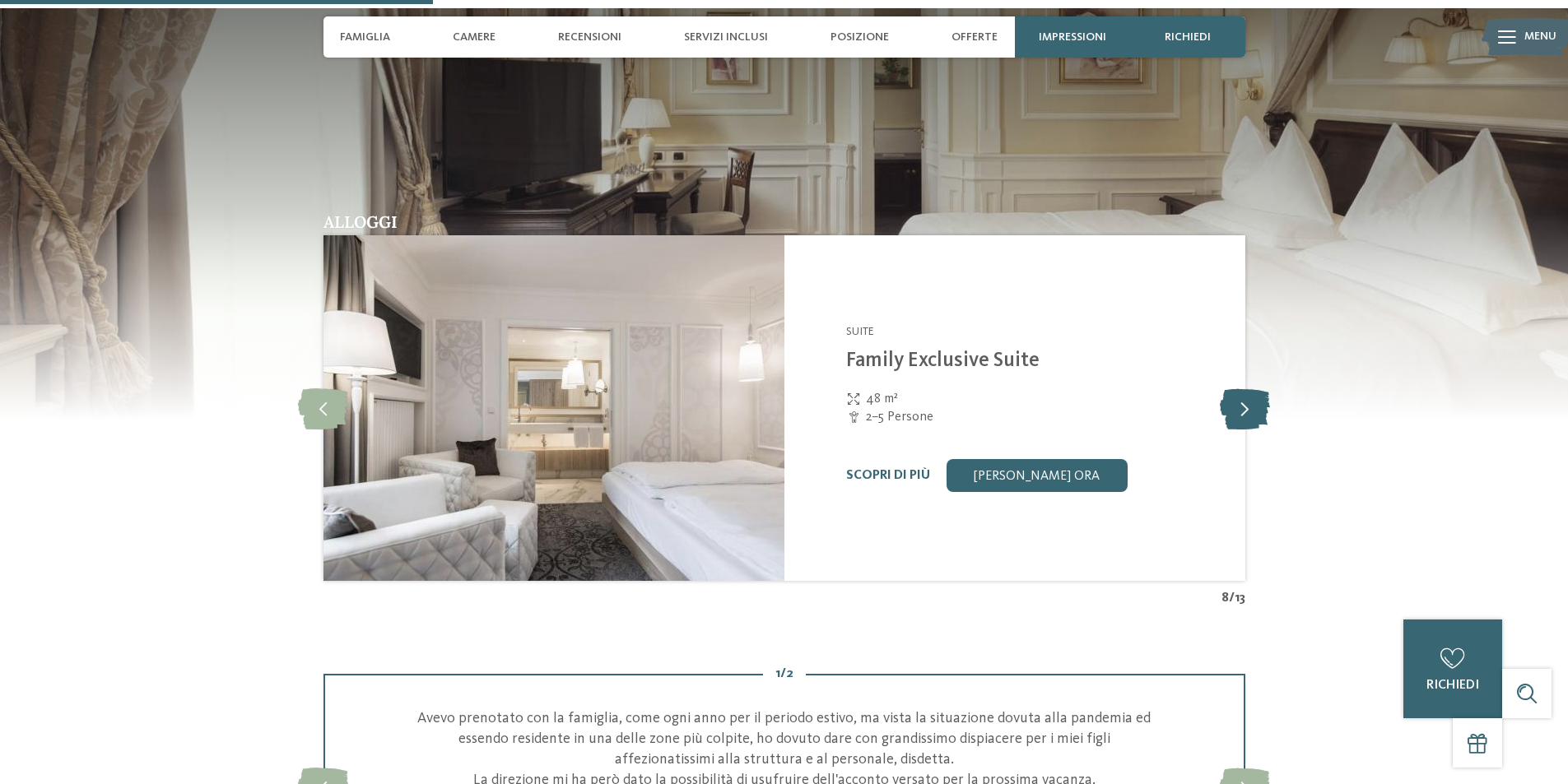
click at [1245, 404] on icon at bounding box center [1245, 409] width 51 height 41
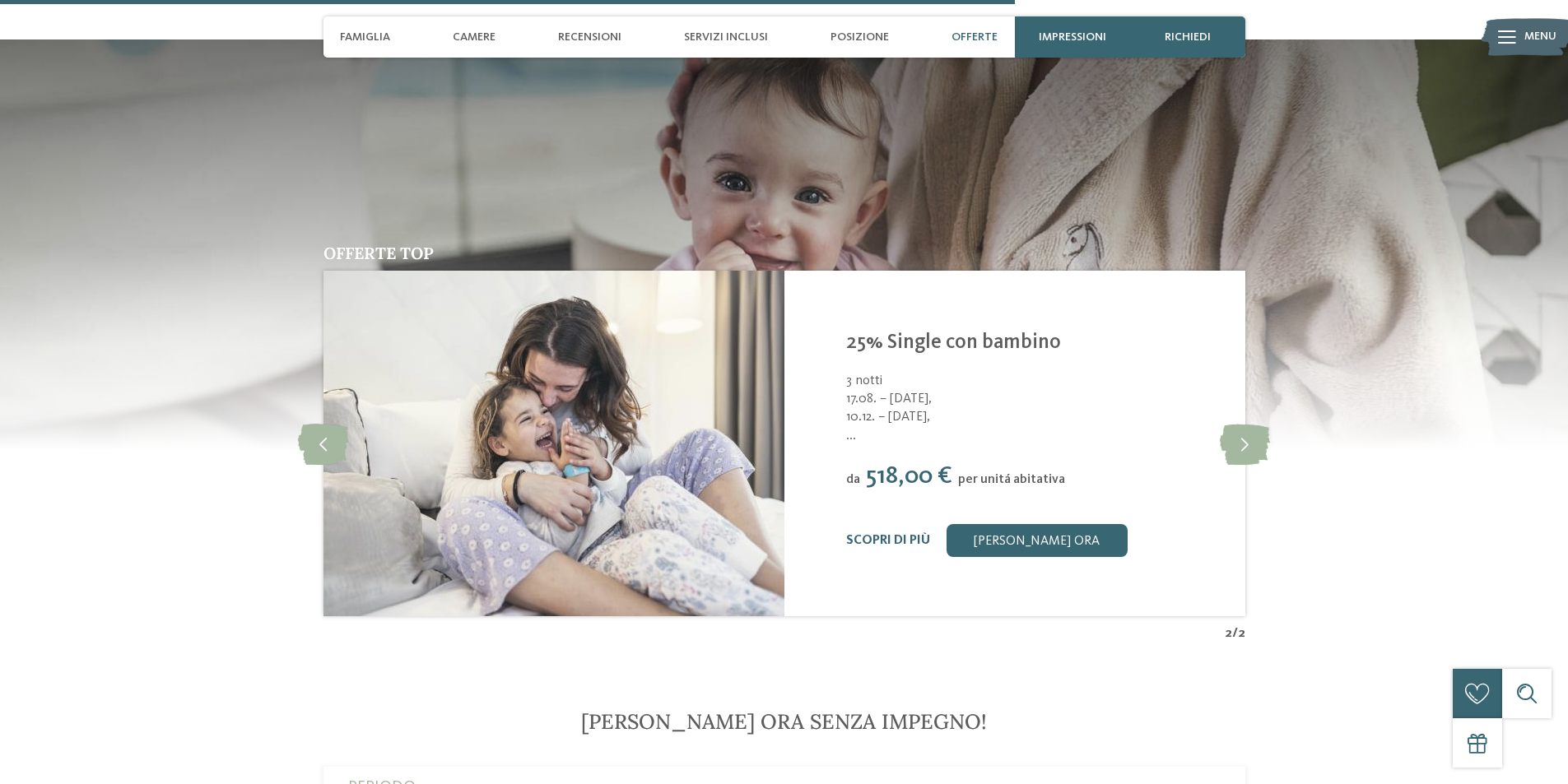
scroll to position [3822, 0]
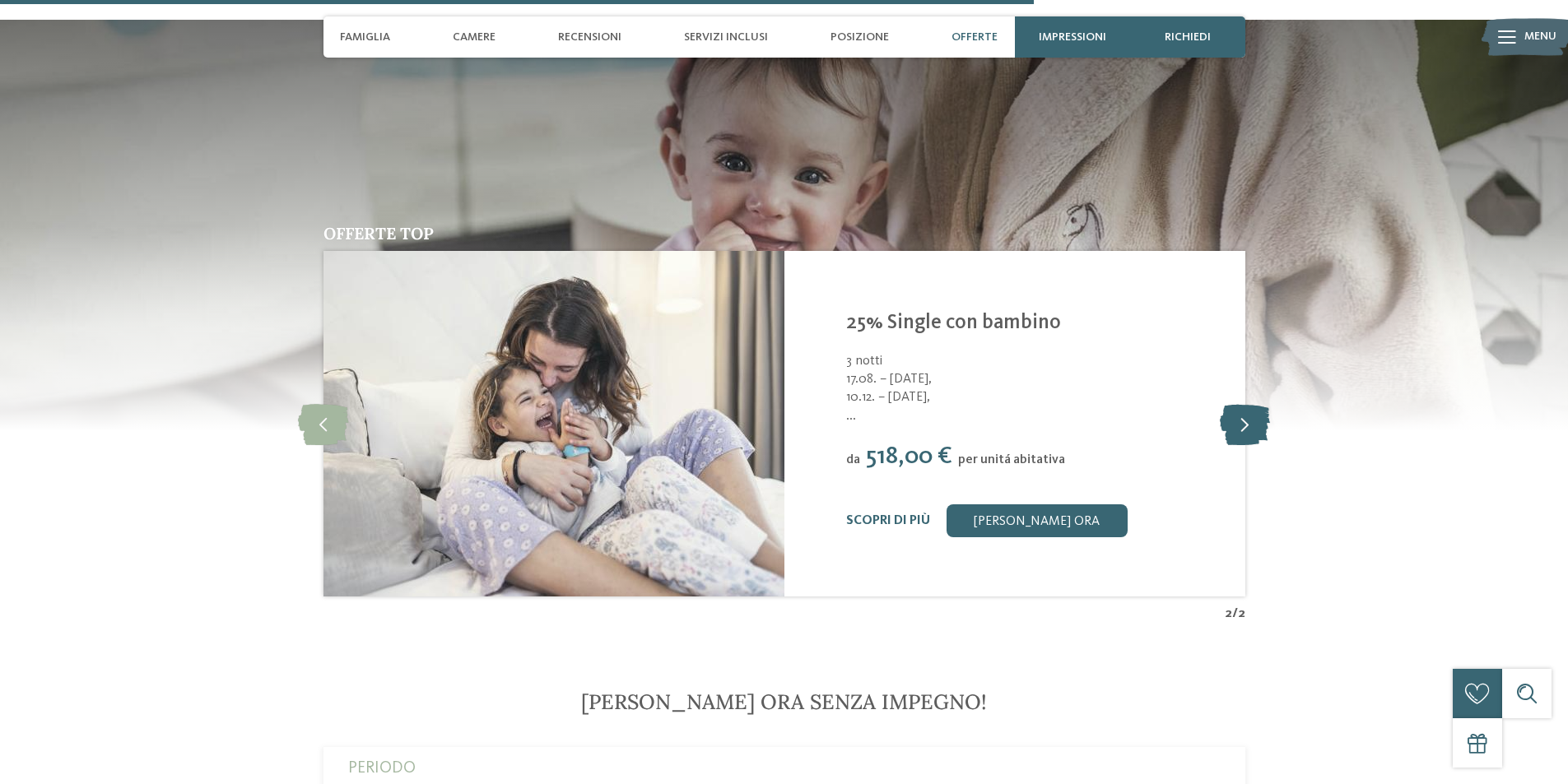
click at [1250, 410] on icon at bounding box center [1245, 424] width 51 height 41
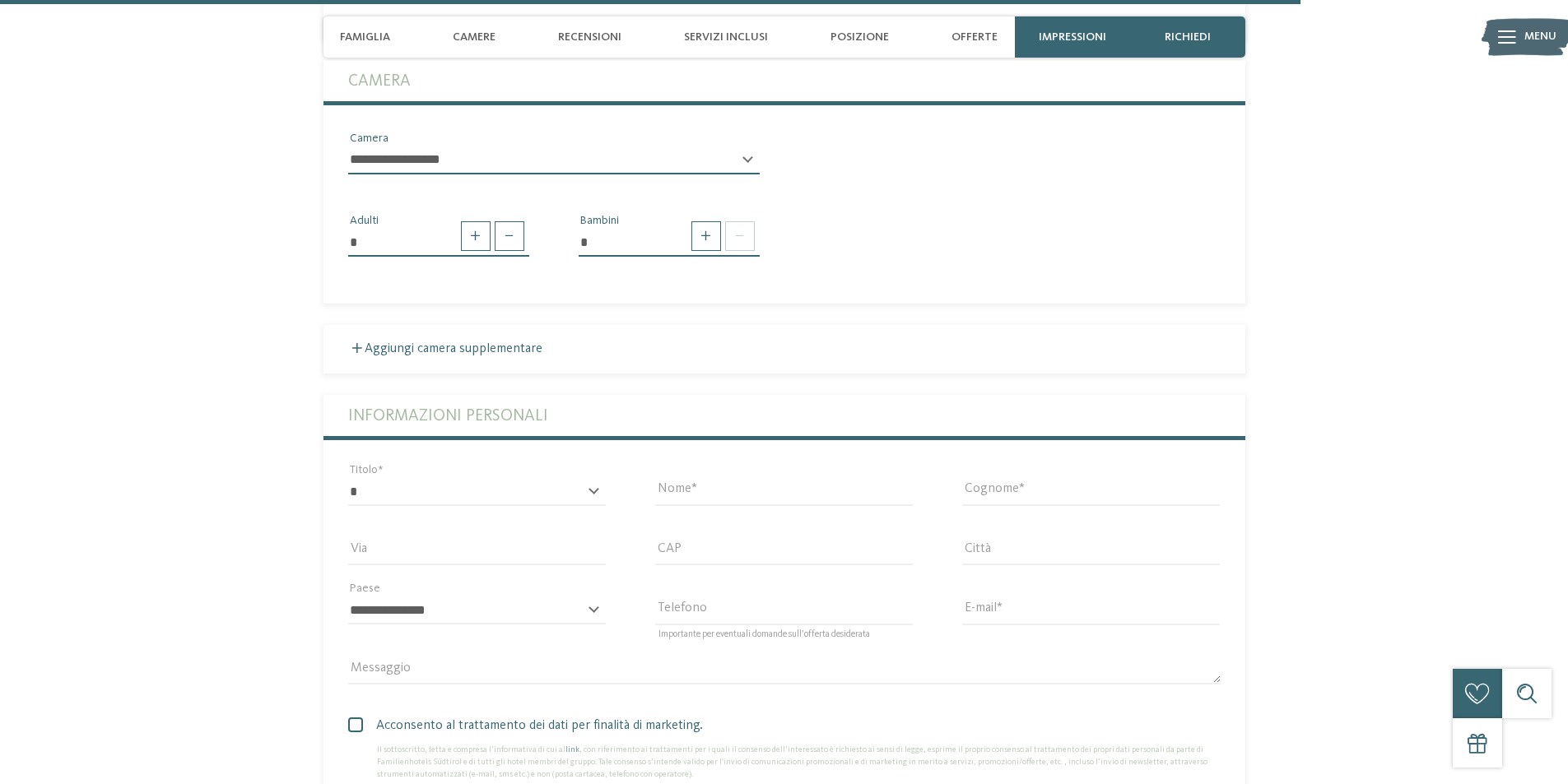
scroll to position [4810, 0]
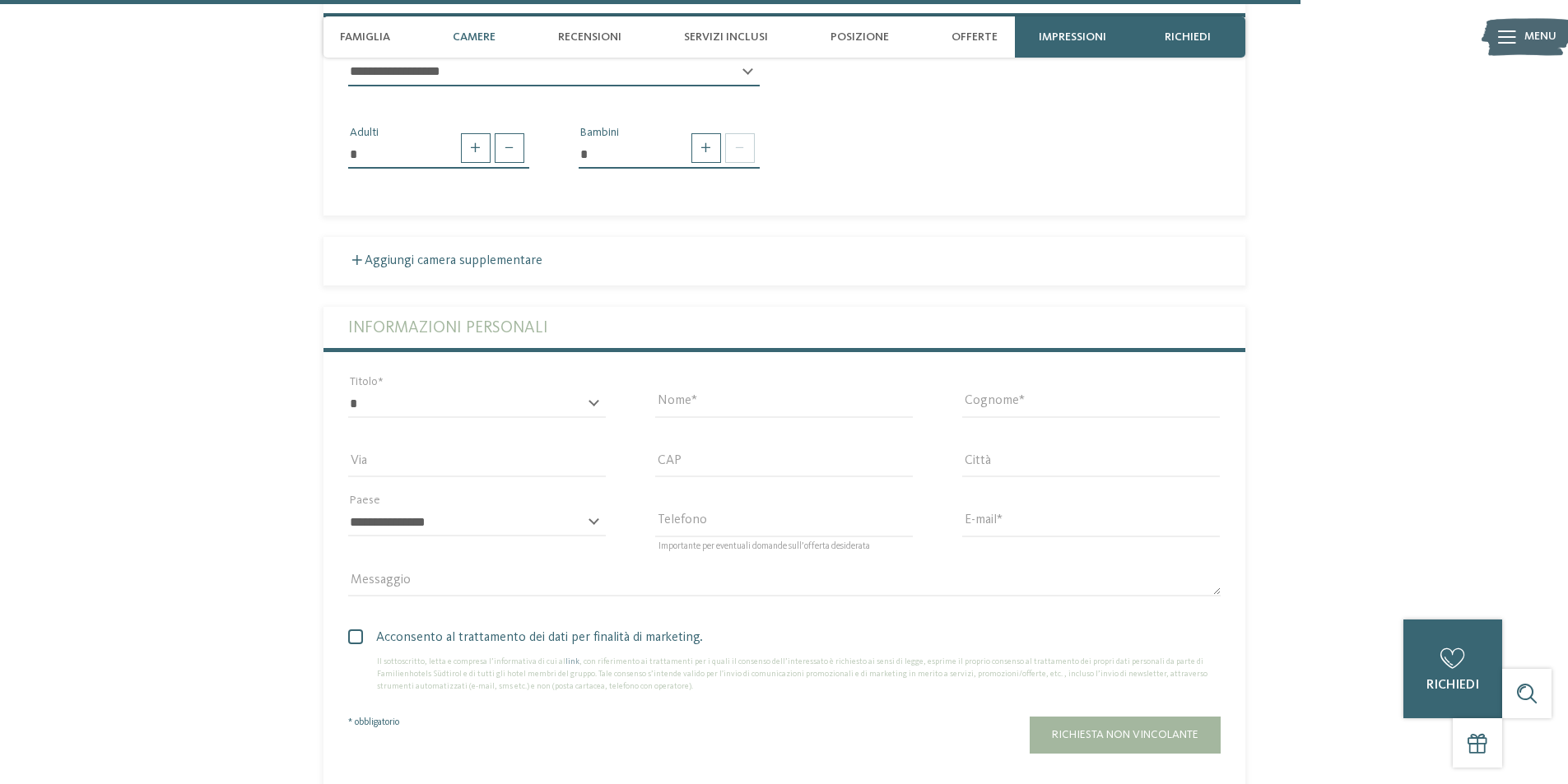
click at [472, 36] on span "Camere" at bounding box center [474, 37] width 43 height 14
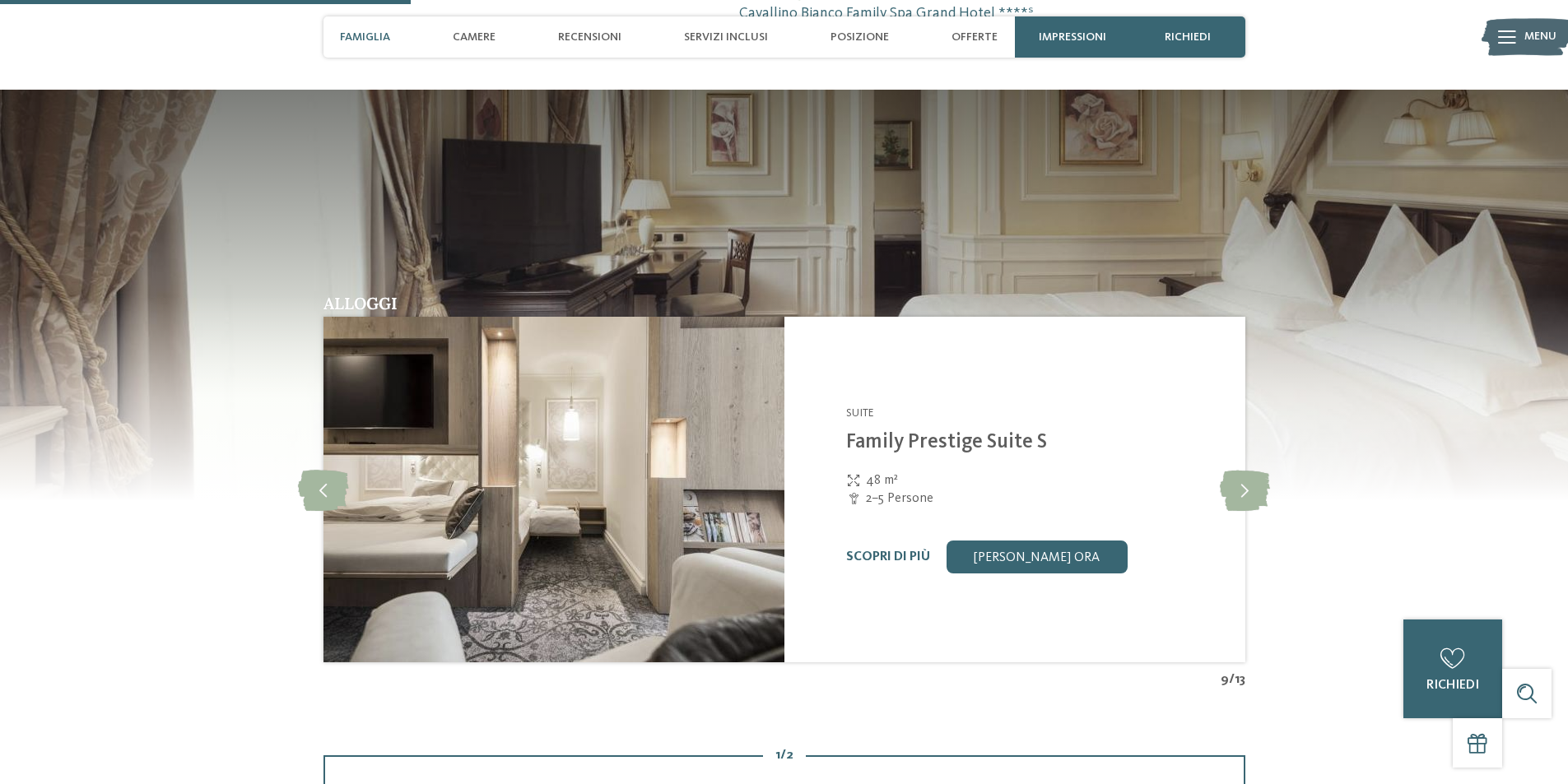
scroll to position [1518, 0]
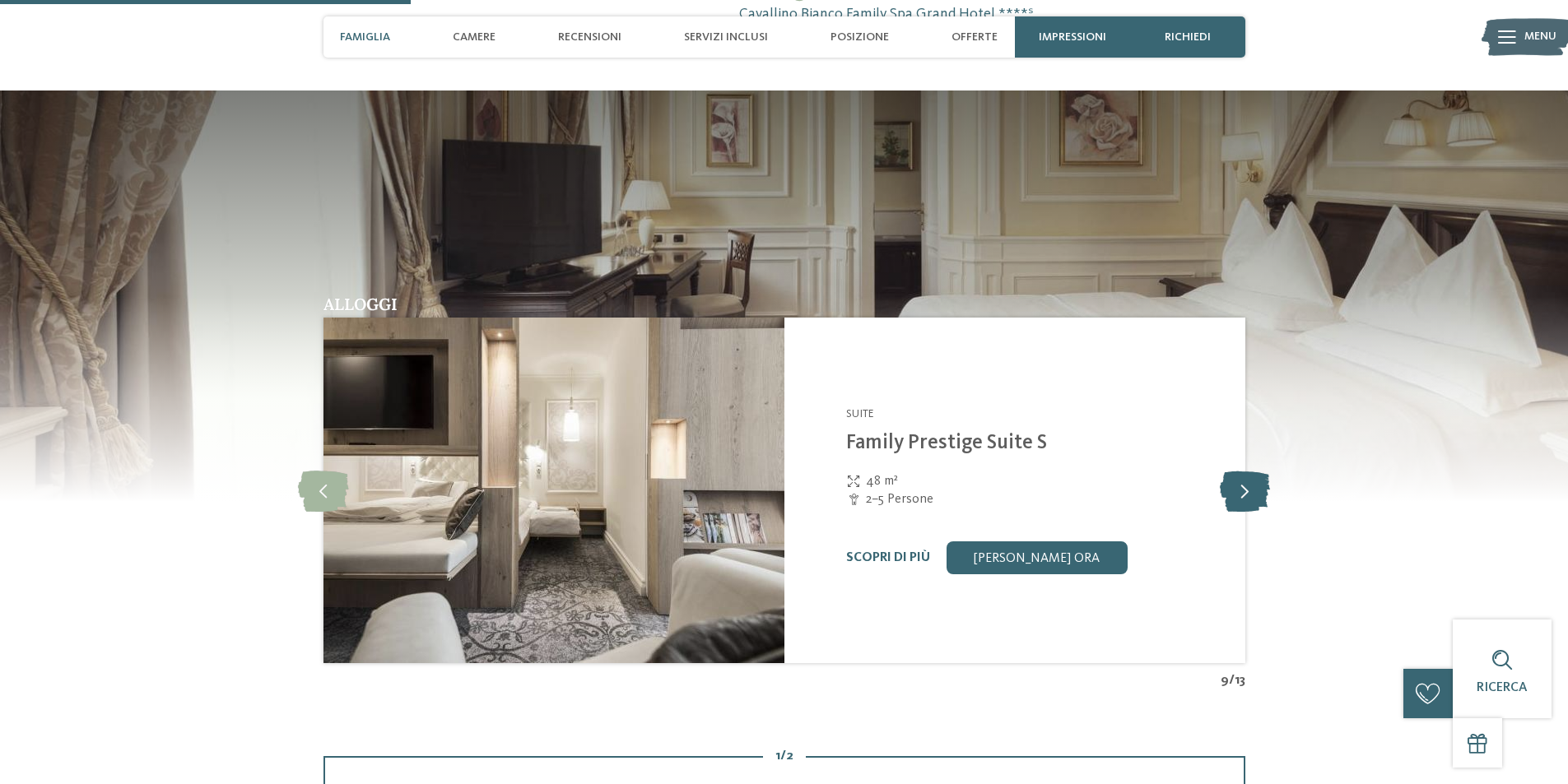
click at [1249, 497] on icon at bounding box center [1245, 491] width 51 height 41
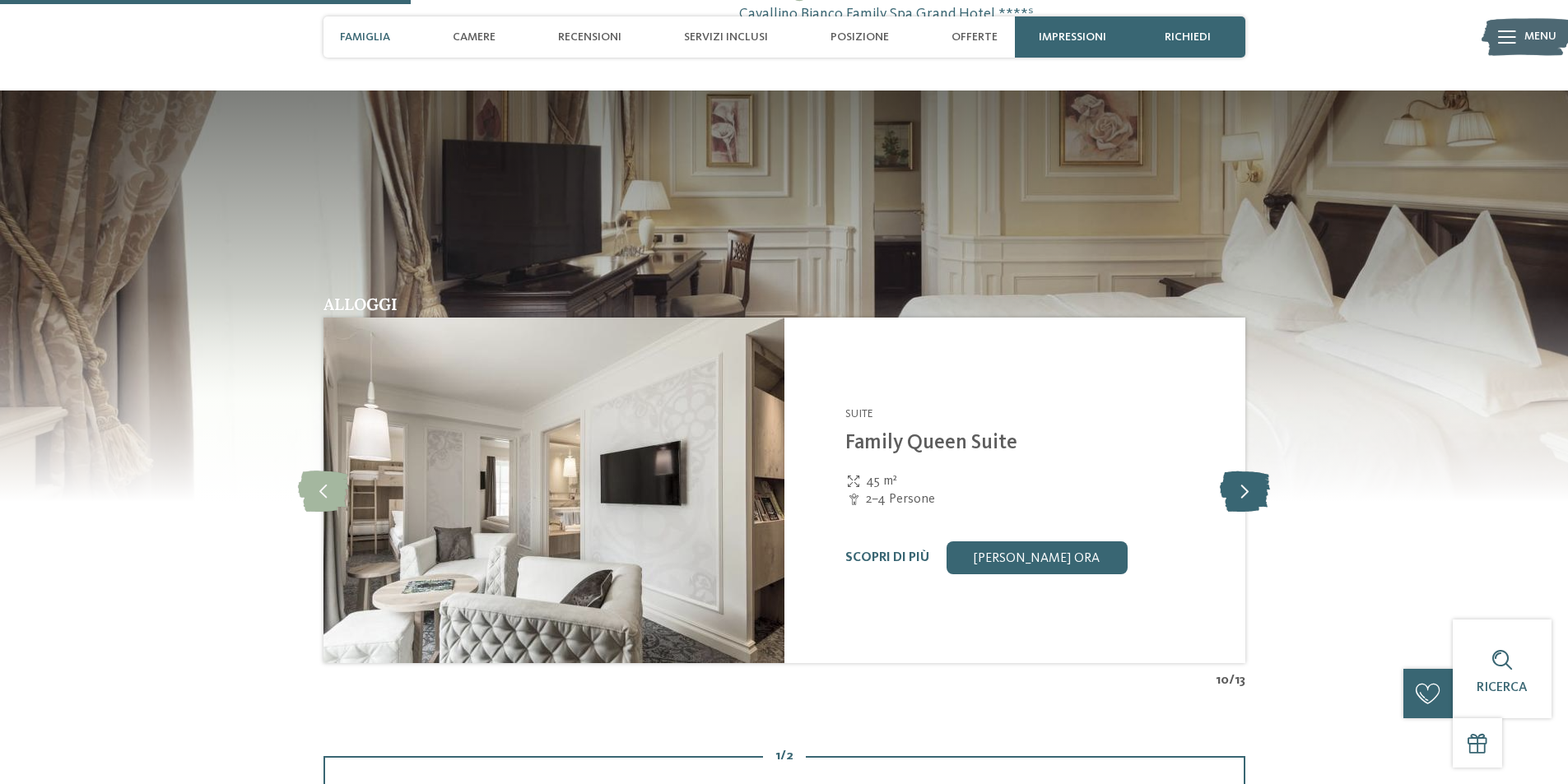
click at [1249, 497] on icon at bounding box center [1245, 491] width 51 height 41
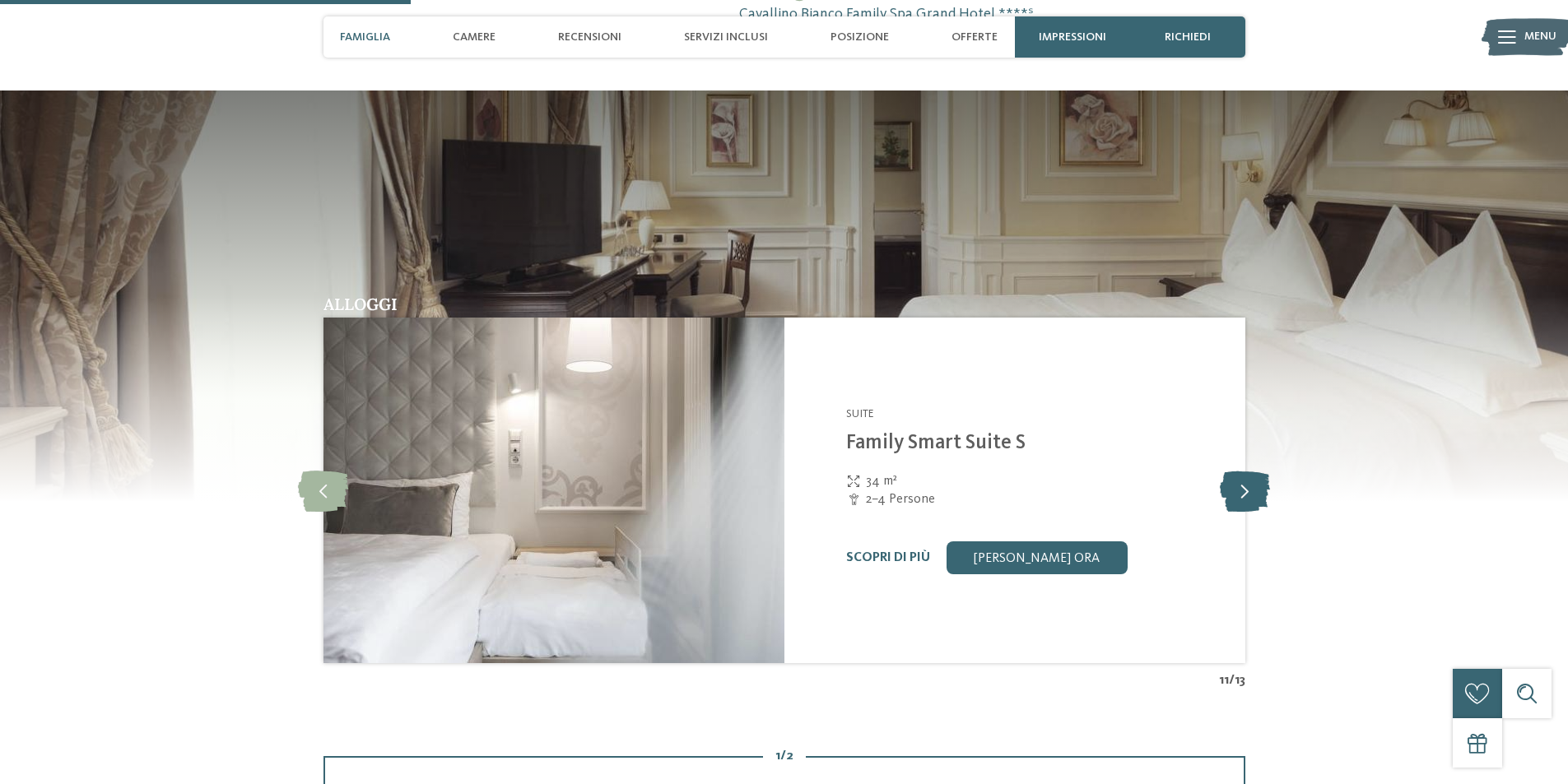
click at [1251, 497] on icon at bounding box center [1245, 491] width 51 height 41
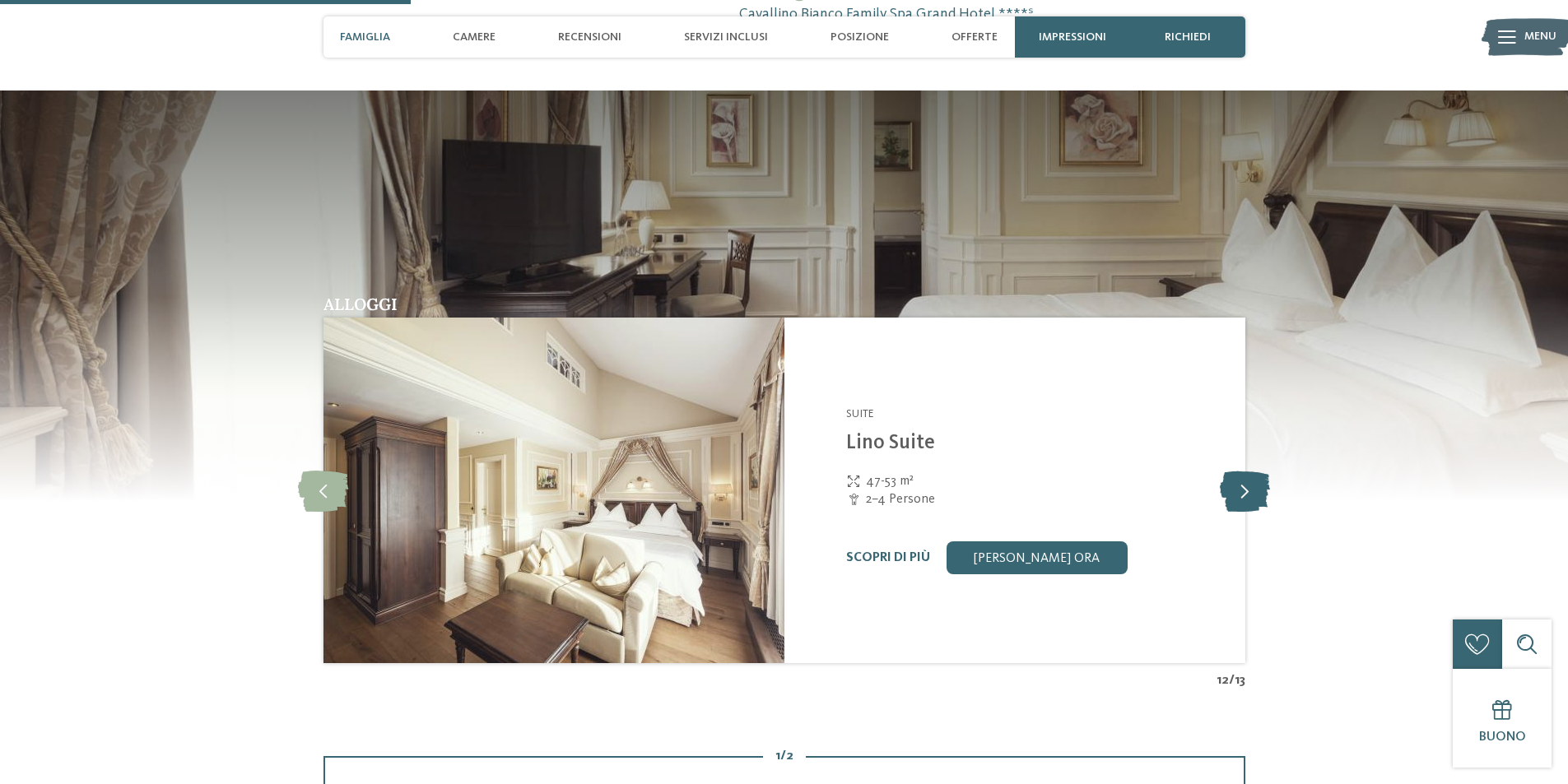
click at [1251, 497] on icon at bounding box center [1245, 491] width 51 height 41
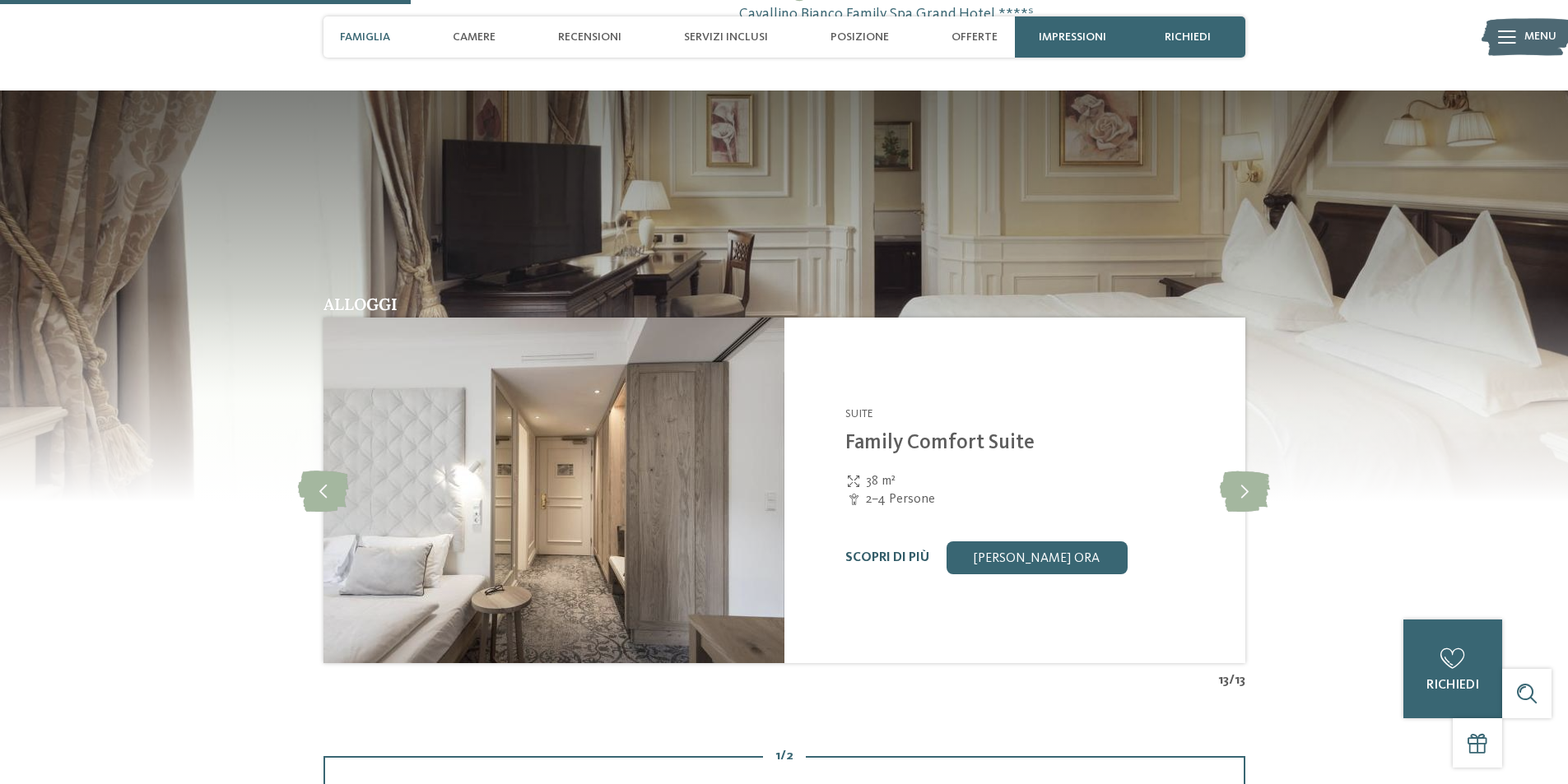
click at [878, 555] on link "Scopri di più" at bounding box center [887, 558] width 84 height 13
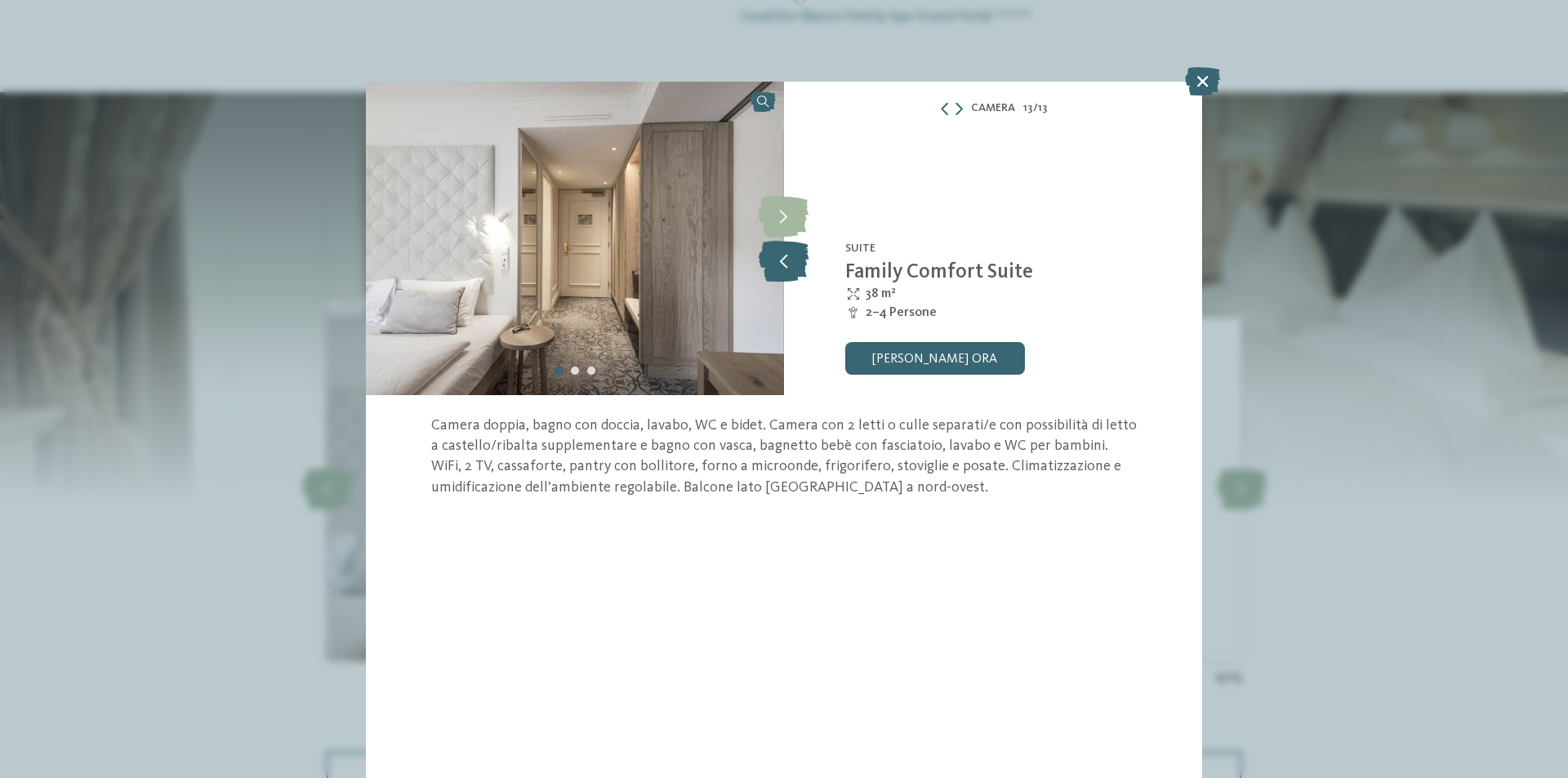
click at [785, 256] on icon at bounding box center [783, 262] width 50 height 41
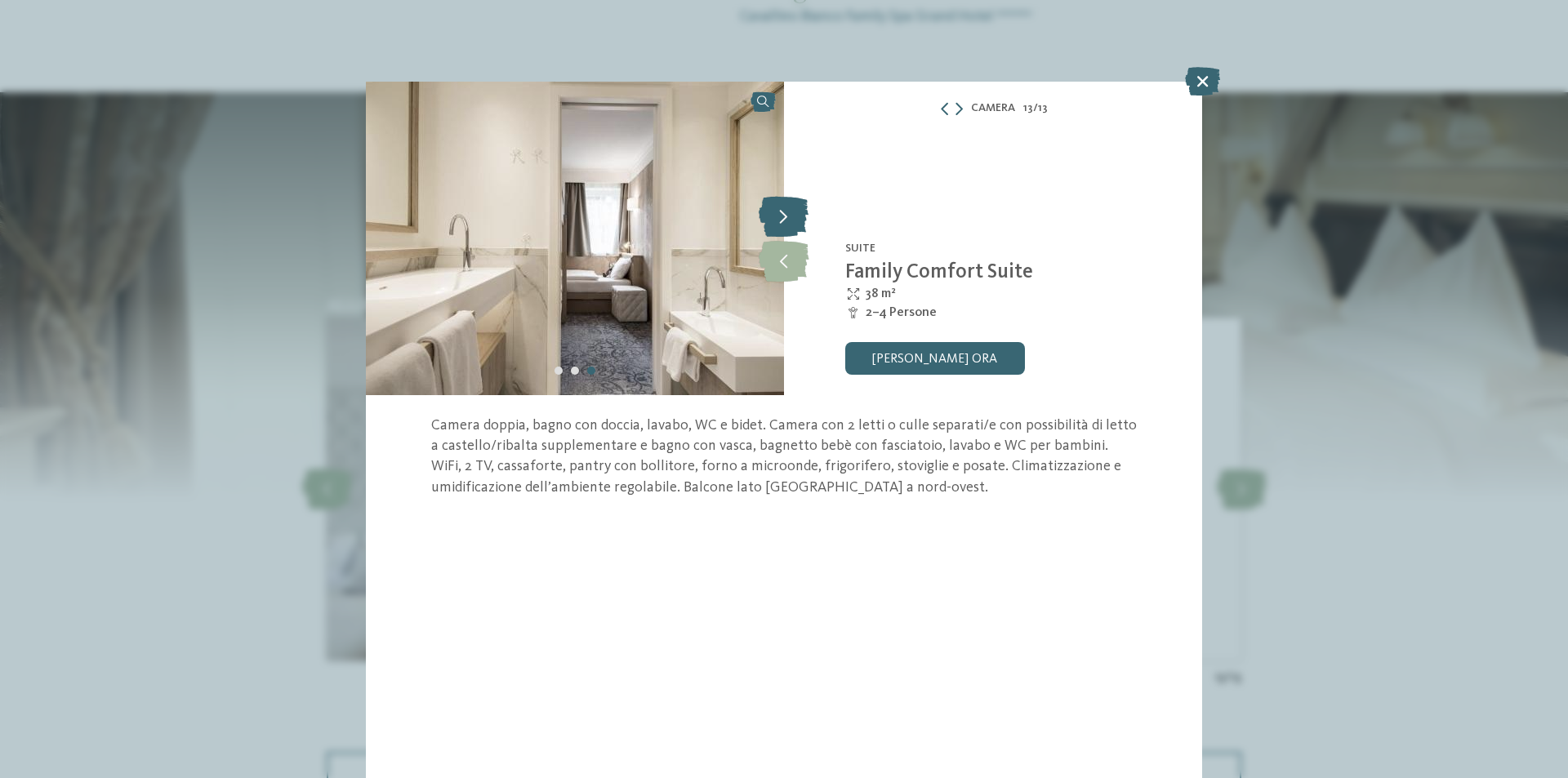
click at [792, 220] on icon at bounding box center [783, 216] width 50 height 41
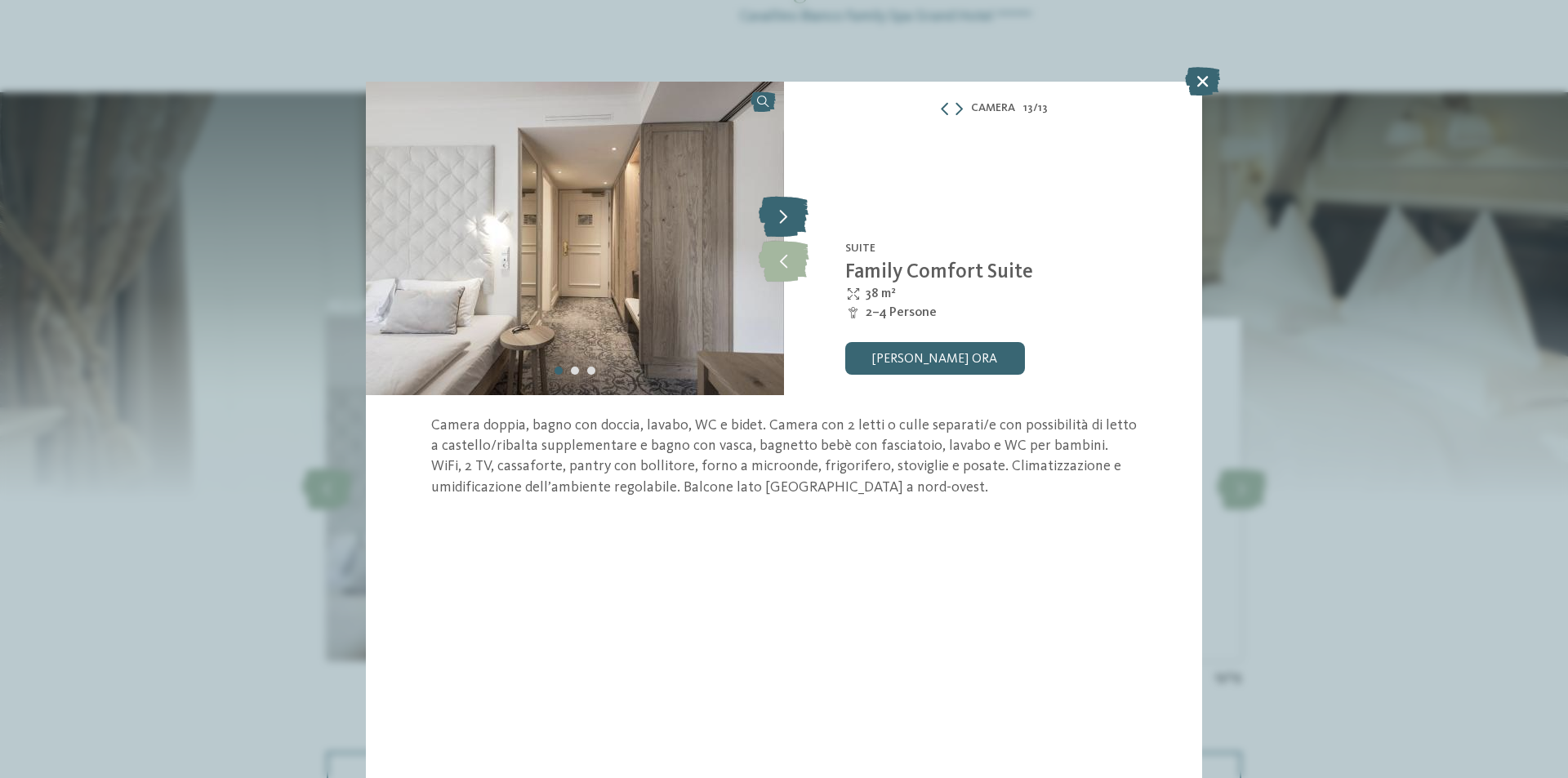
click at [792, 220] on icon at bounding box center [783, 216] width 50 height 41
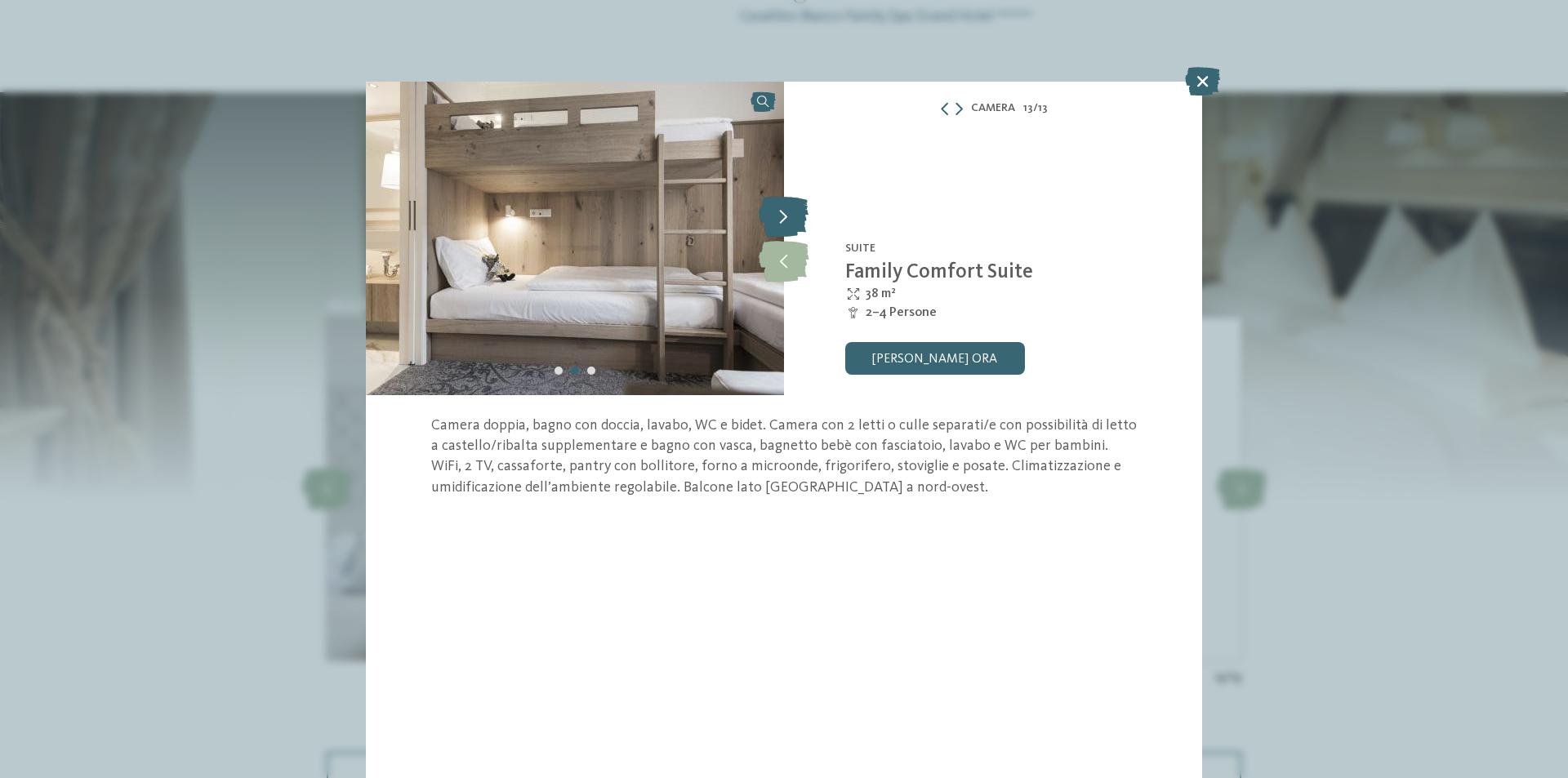
click at [792, 220] on icon at bounding box center [783, 216] width 50 height 41
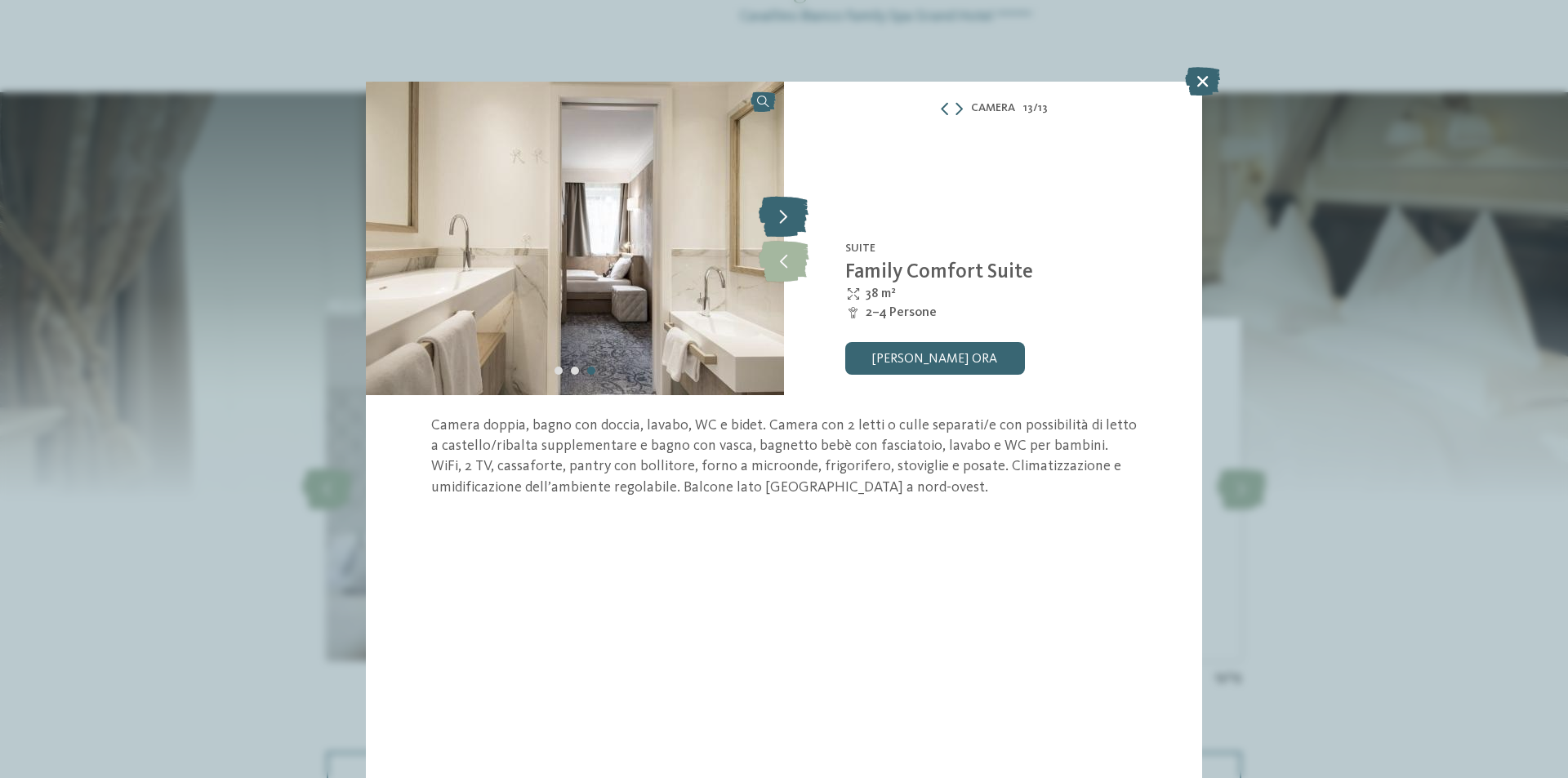
click at [792, 220] on icon at bounding box center [783, 216] width 50 height 41
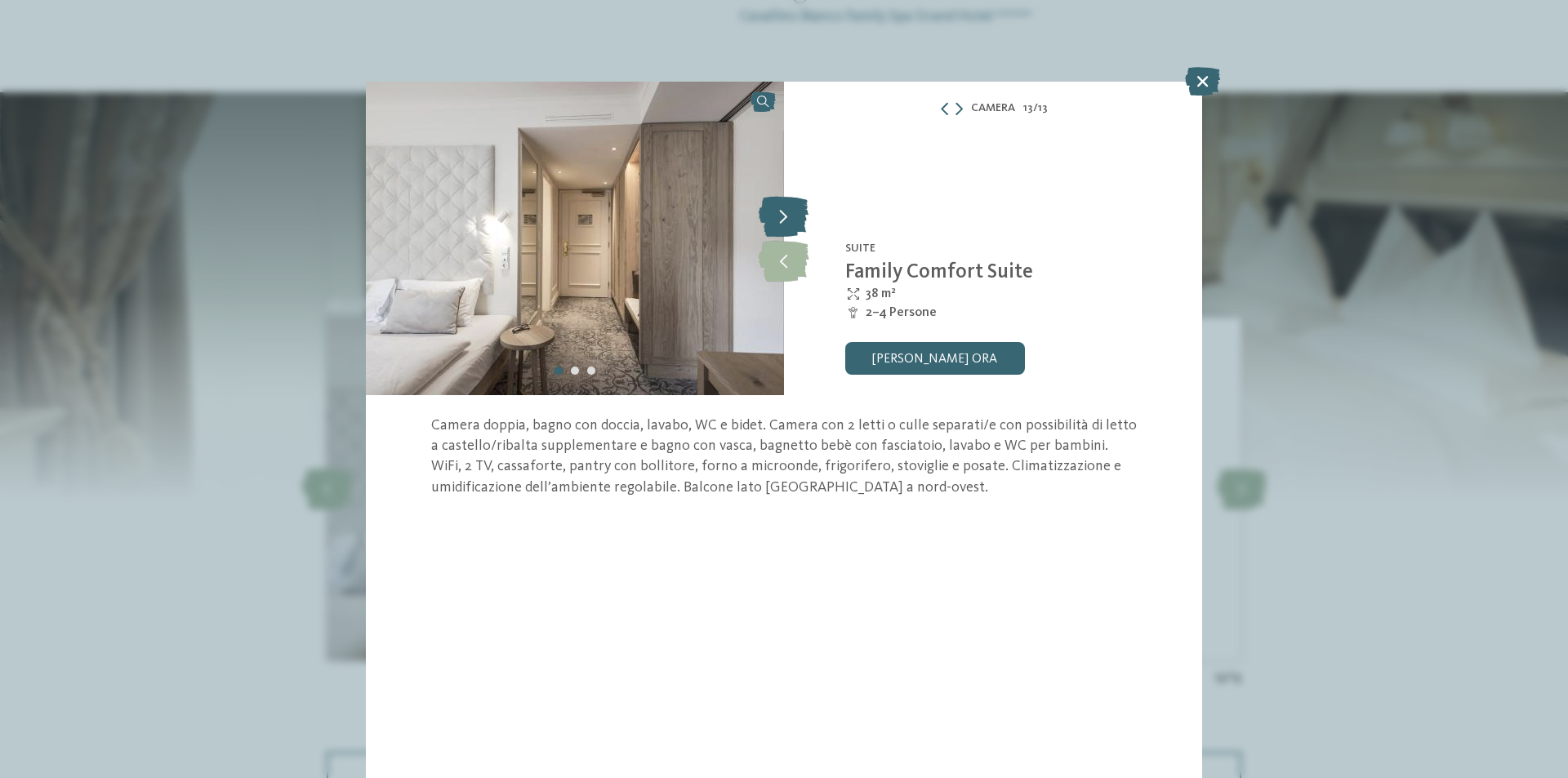
click at [792, 220] on icon at bounding box center [783, 216] width 50 height 41
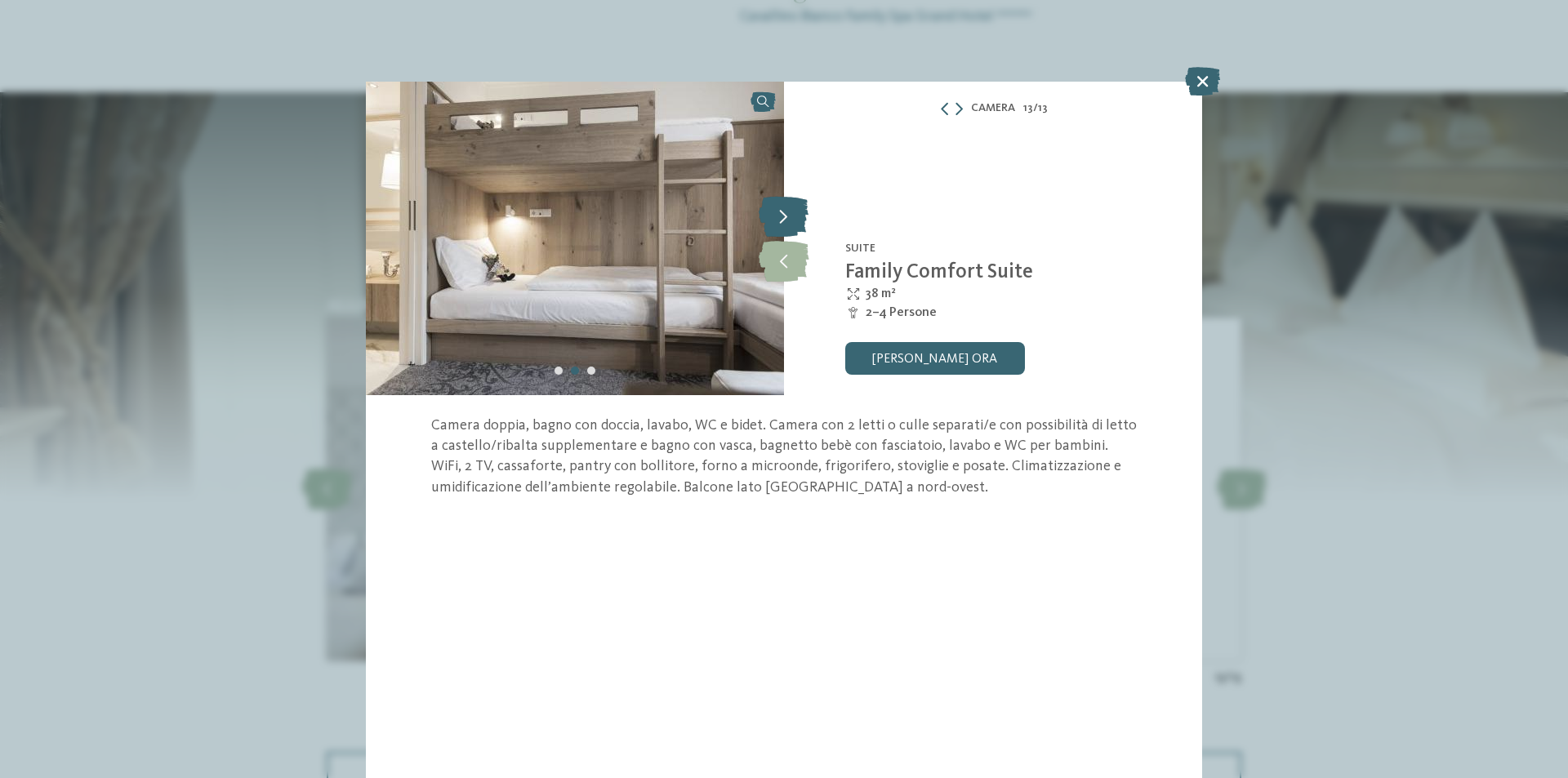
click at [792, 220] on icon at bounding box center [783, 216] width 50 height 41
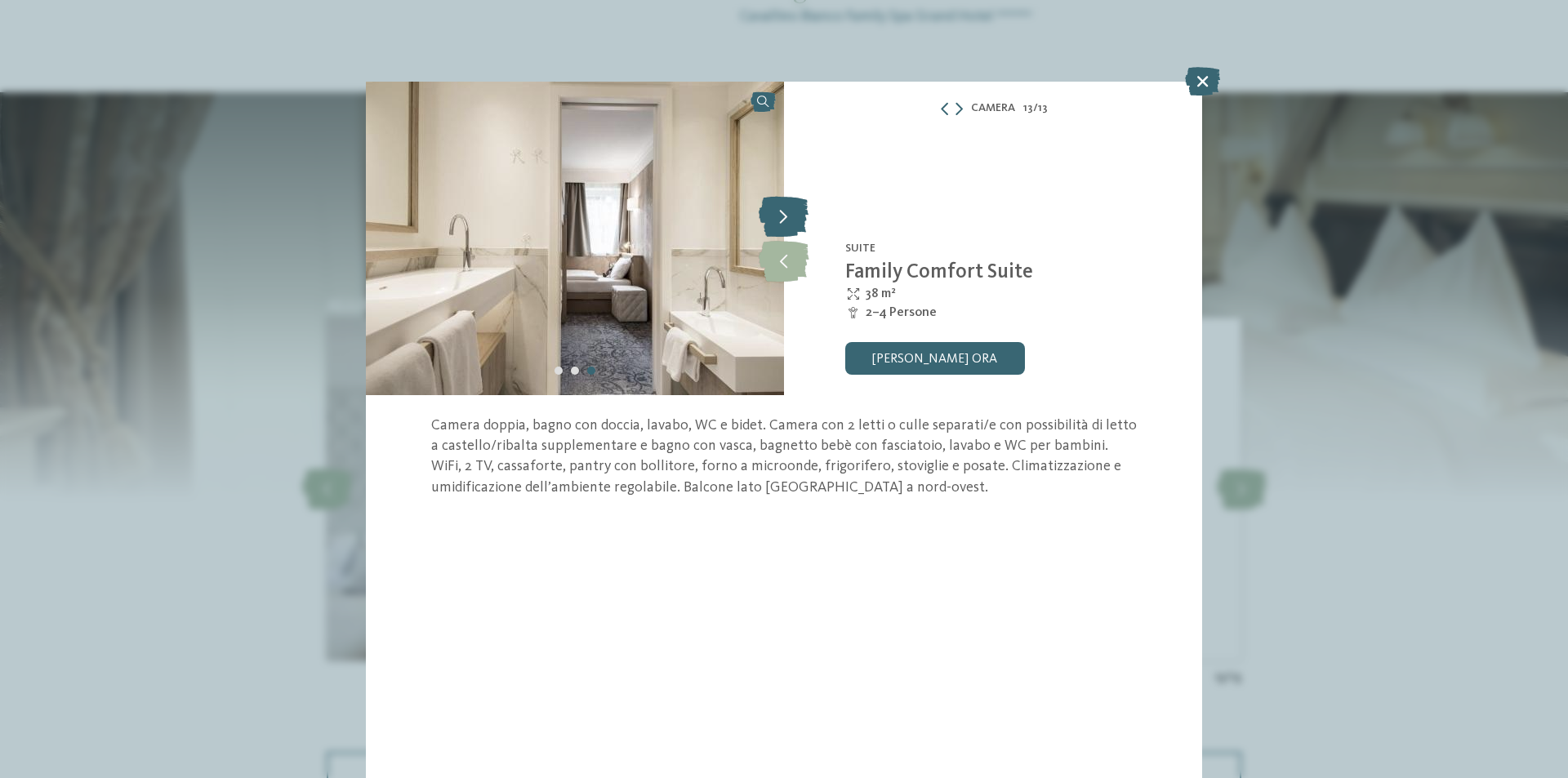
click at [792, 220] on icon at bounding box center [783, 216] width 50 height 41
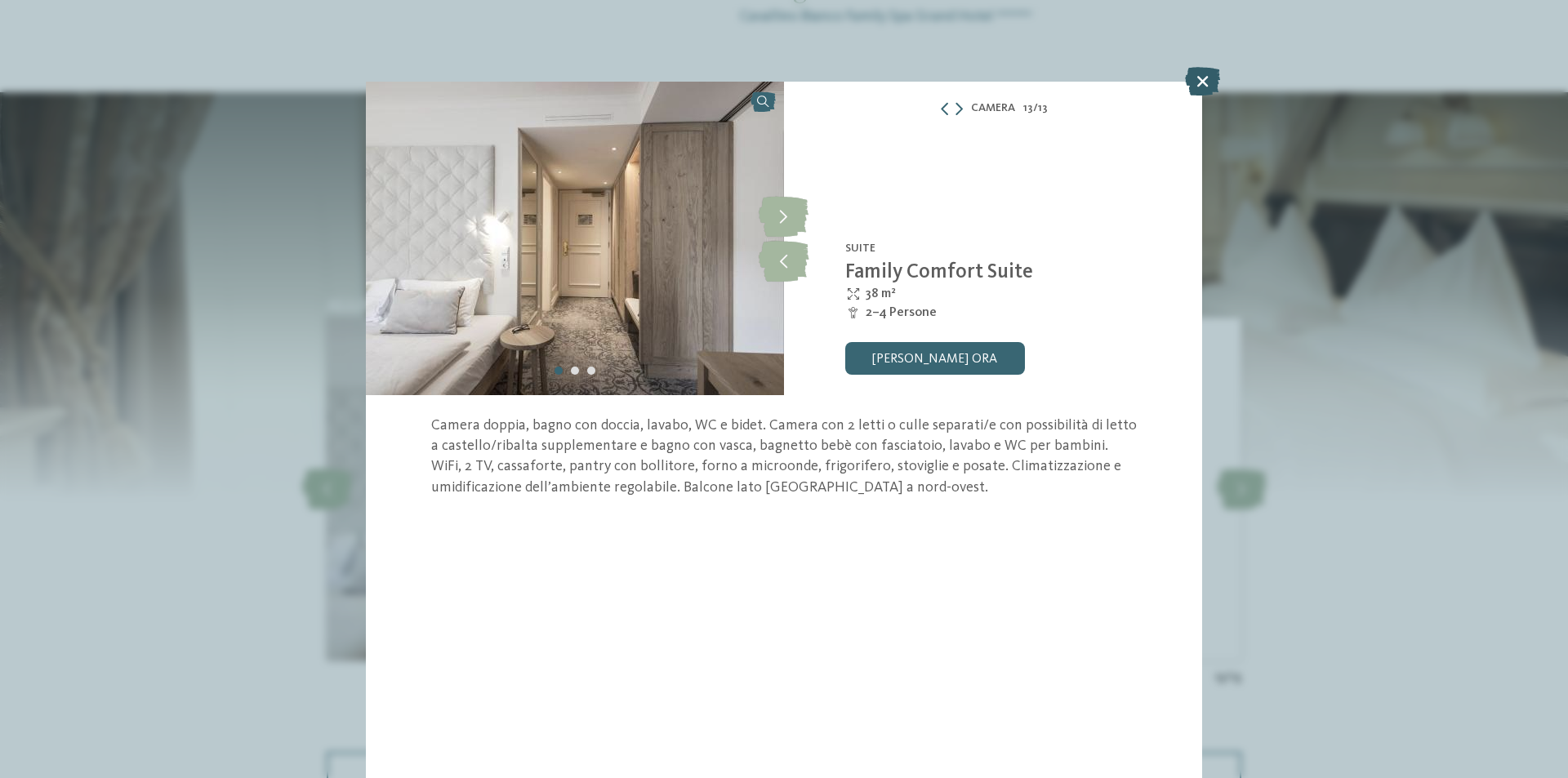
click at [1215, 84] on icon at bounding box center [1202, 81] width 35 height 29
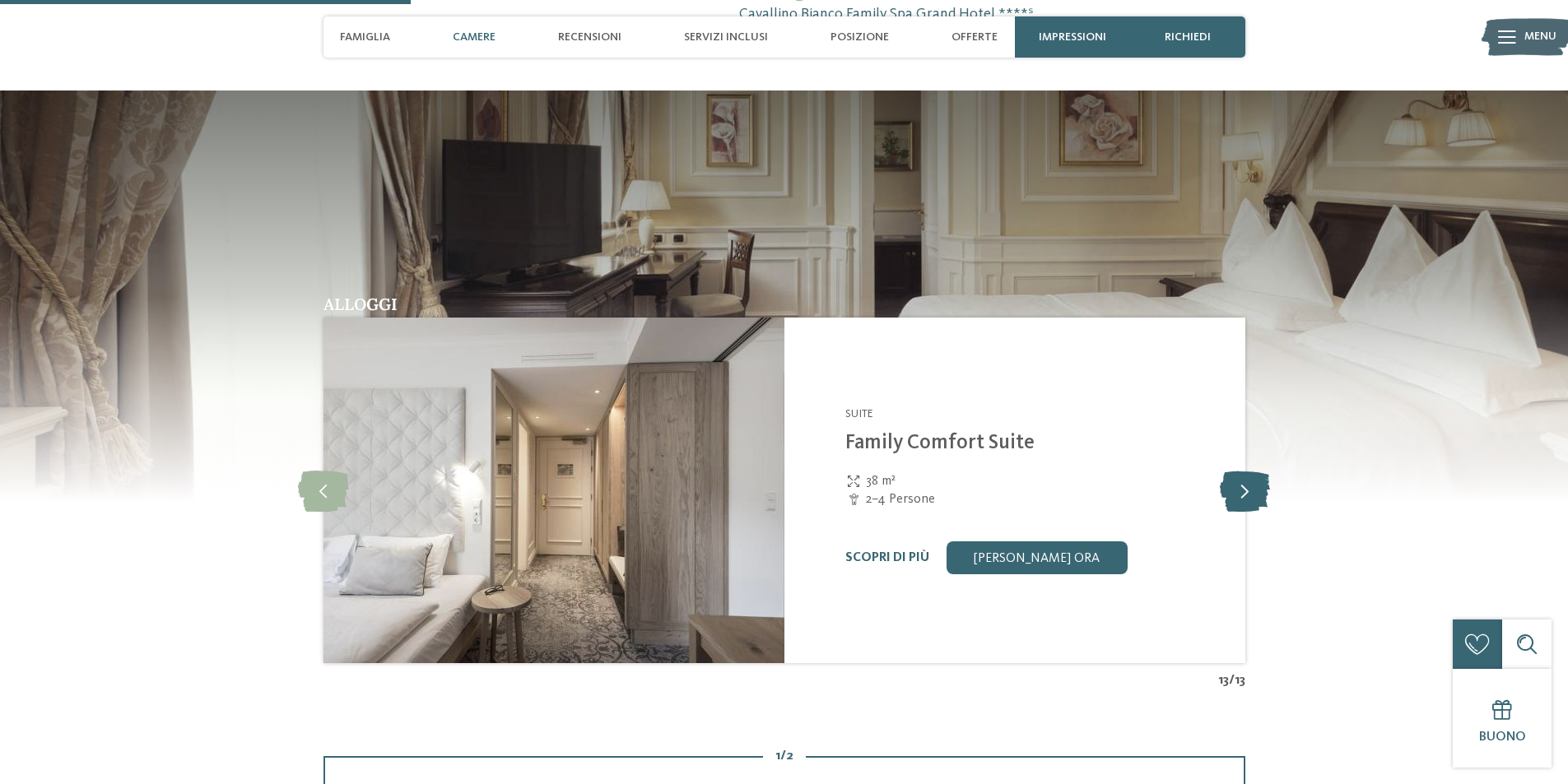
click at [1246, 486] on icon at bounding box center [1245, 491] width 51 height 41
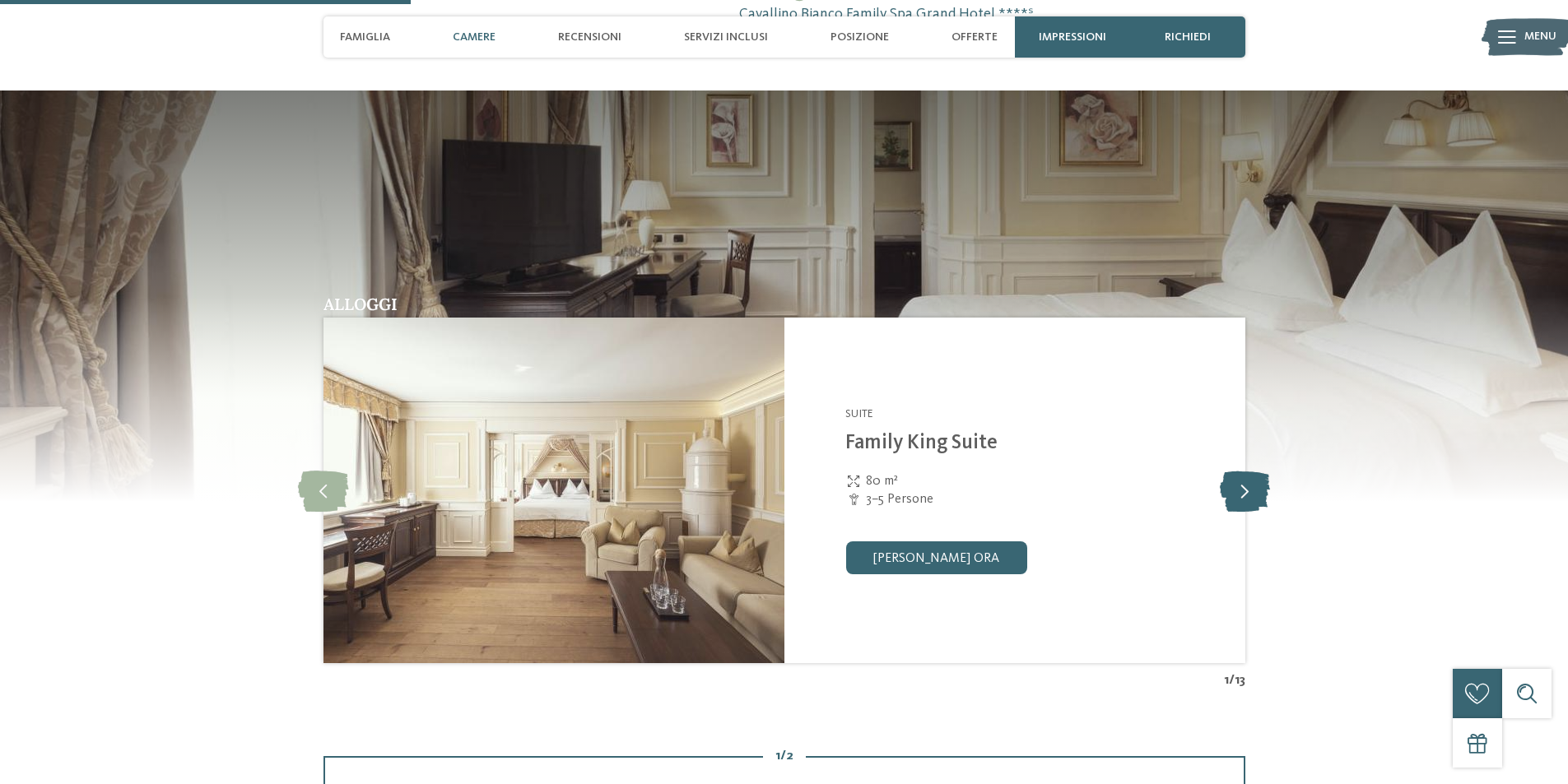
click at [1246, 486] on icon at bounding box center [1245, 491] width 51 height 41
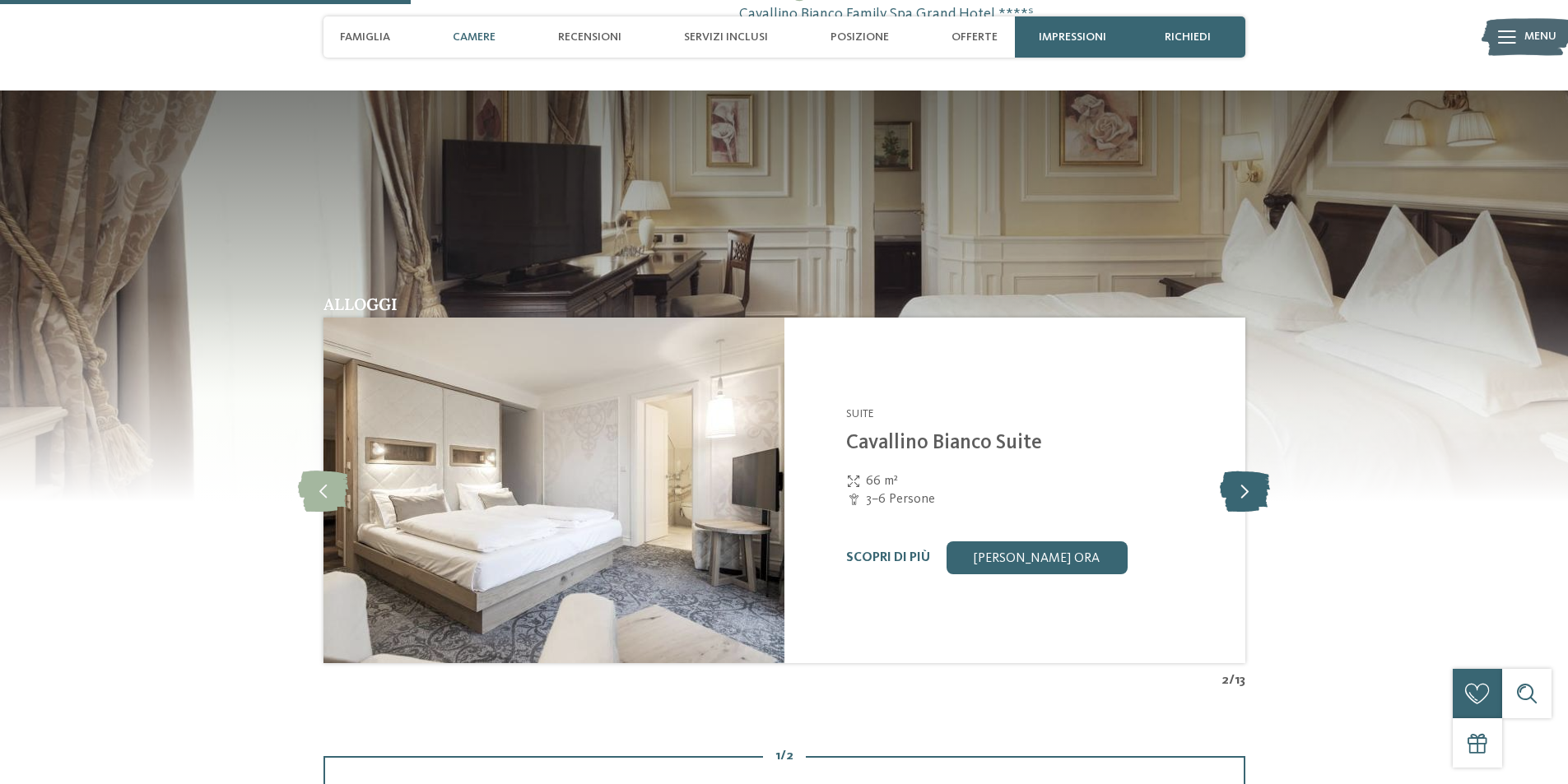
click at [1246, 486] on icon at bounding box center [1245, 491] width 51 height 41
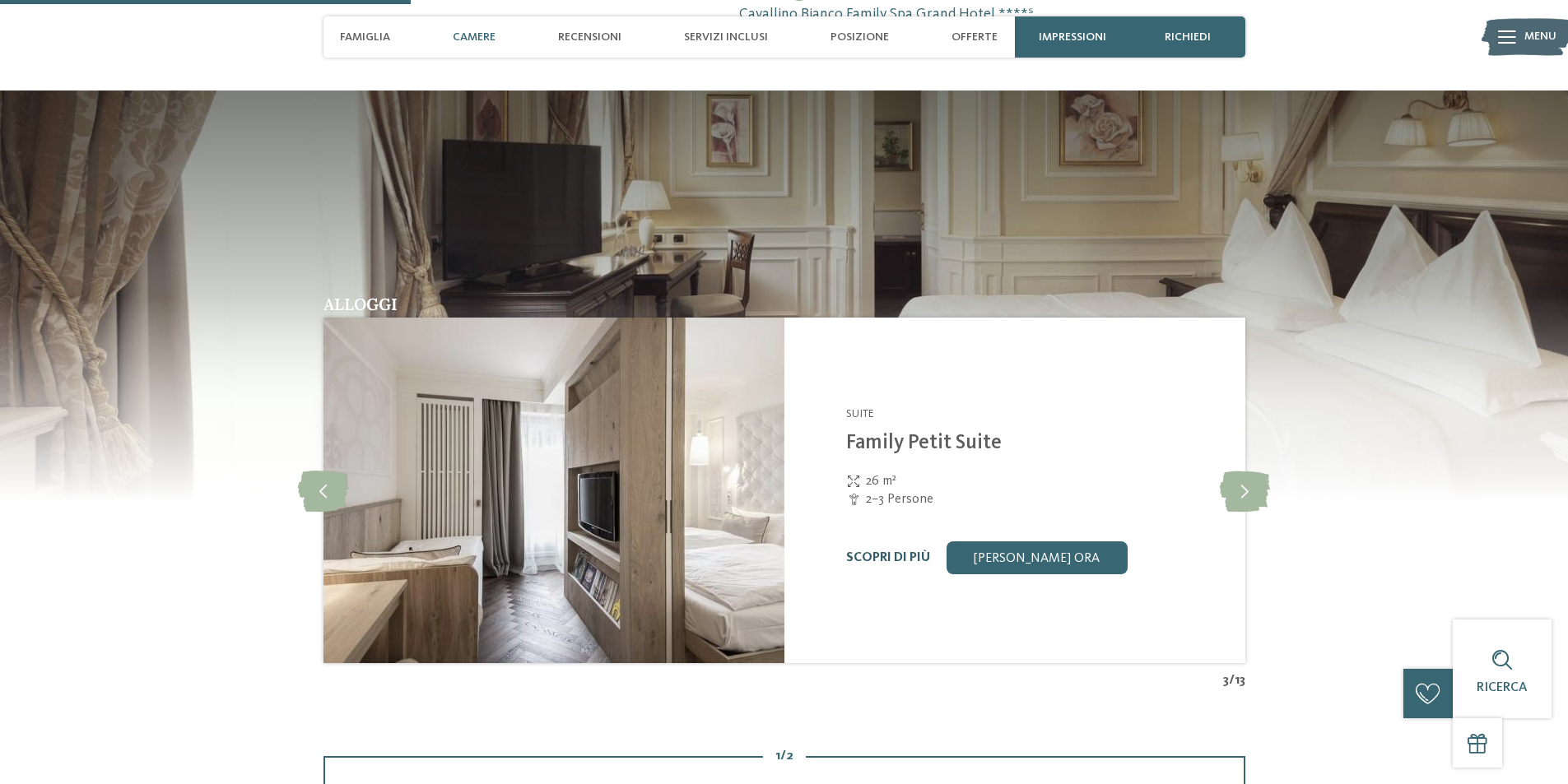
click at [916, 555] on link "Scopri di più" at bounding box center [888, 558] width 84 height 13
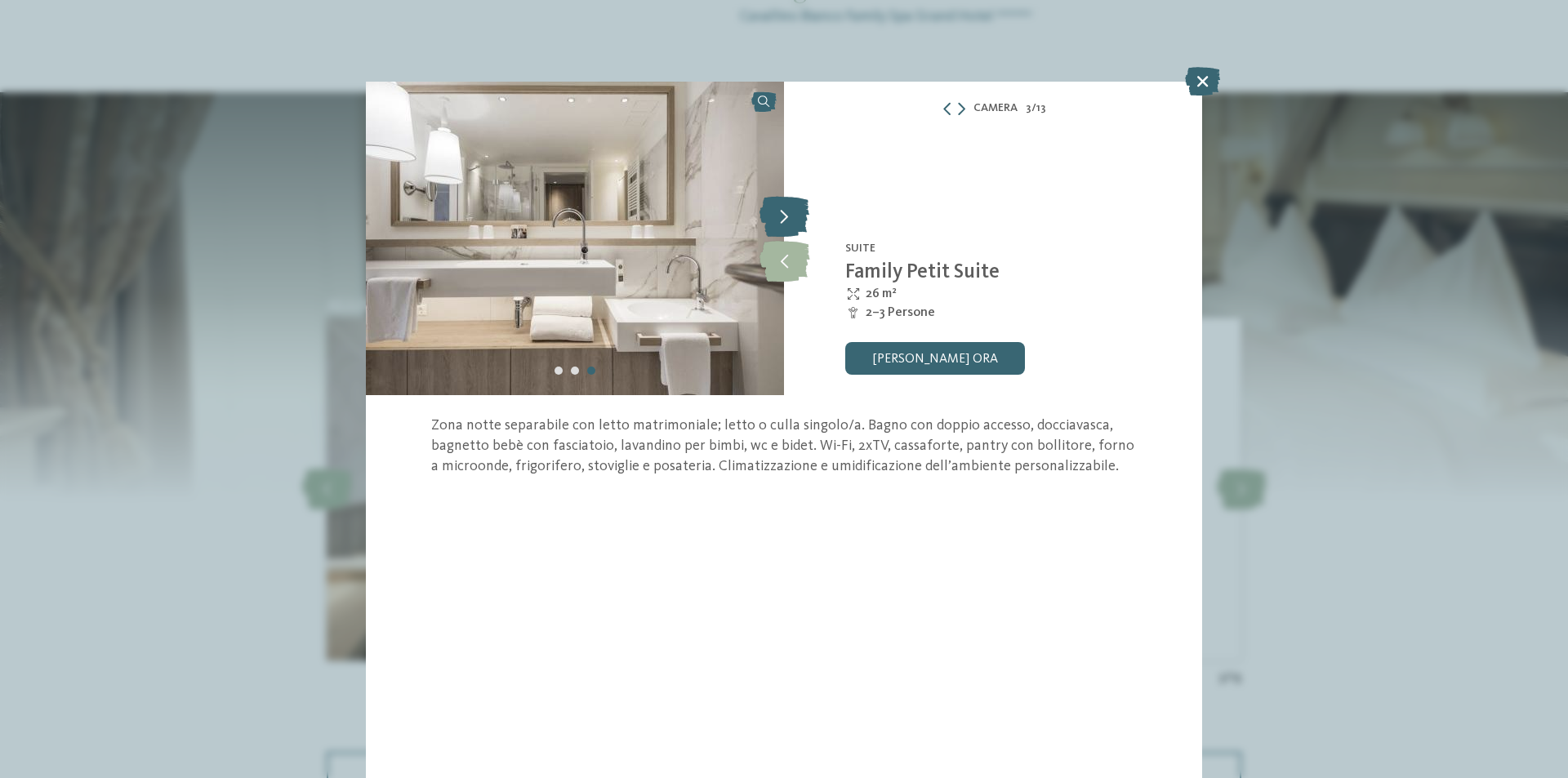
click at [792, 220] on icon at bounding box center [784, 216] width 50 height 41
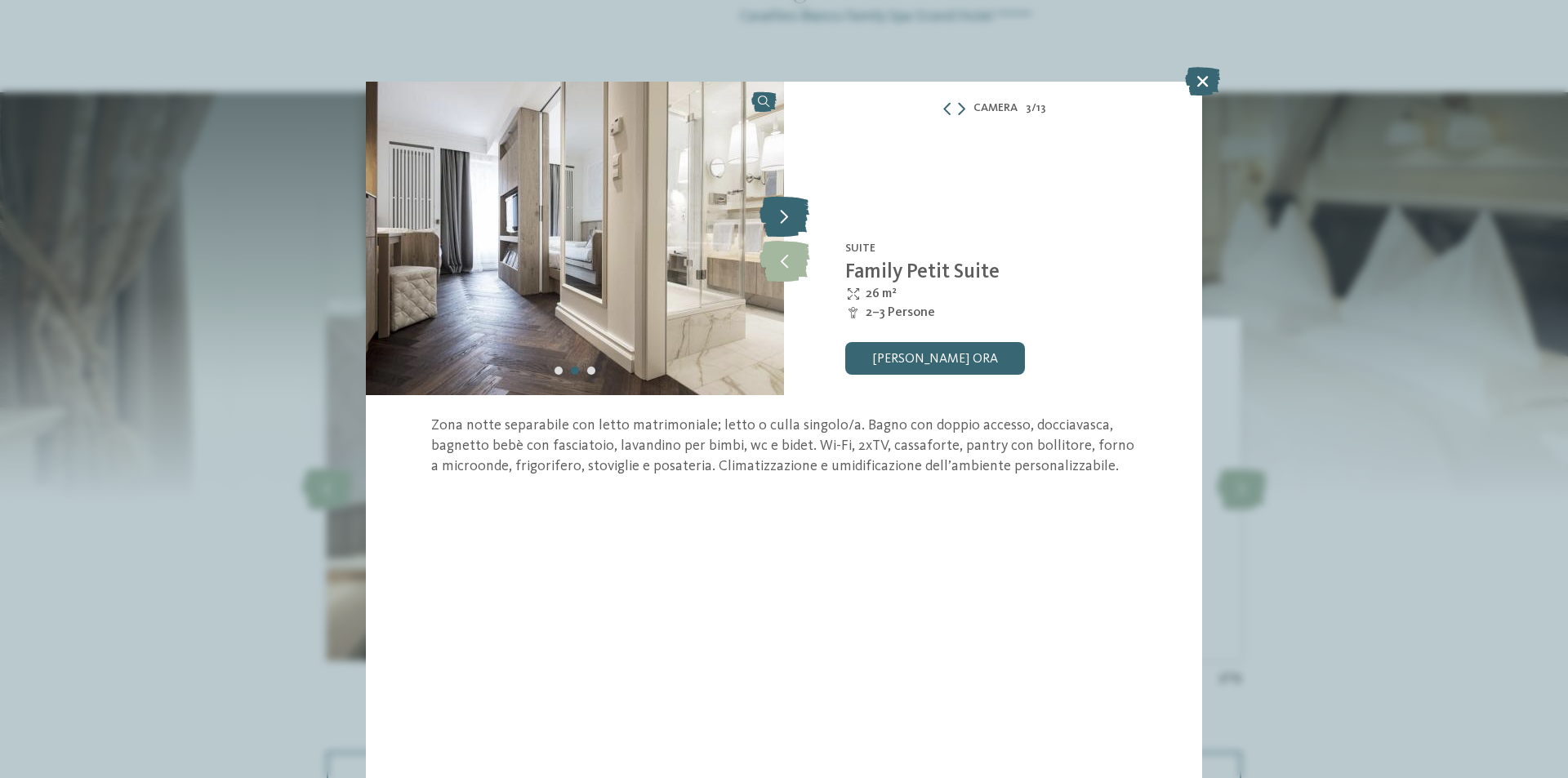
click at [792, 220] on icon at bounding box center [784, 216] width 50 height 41
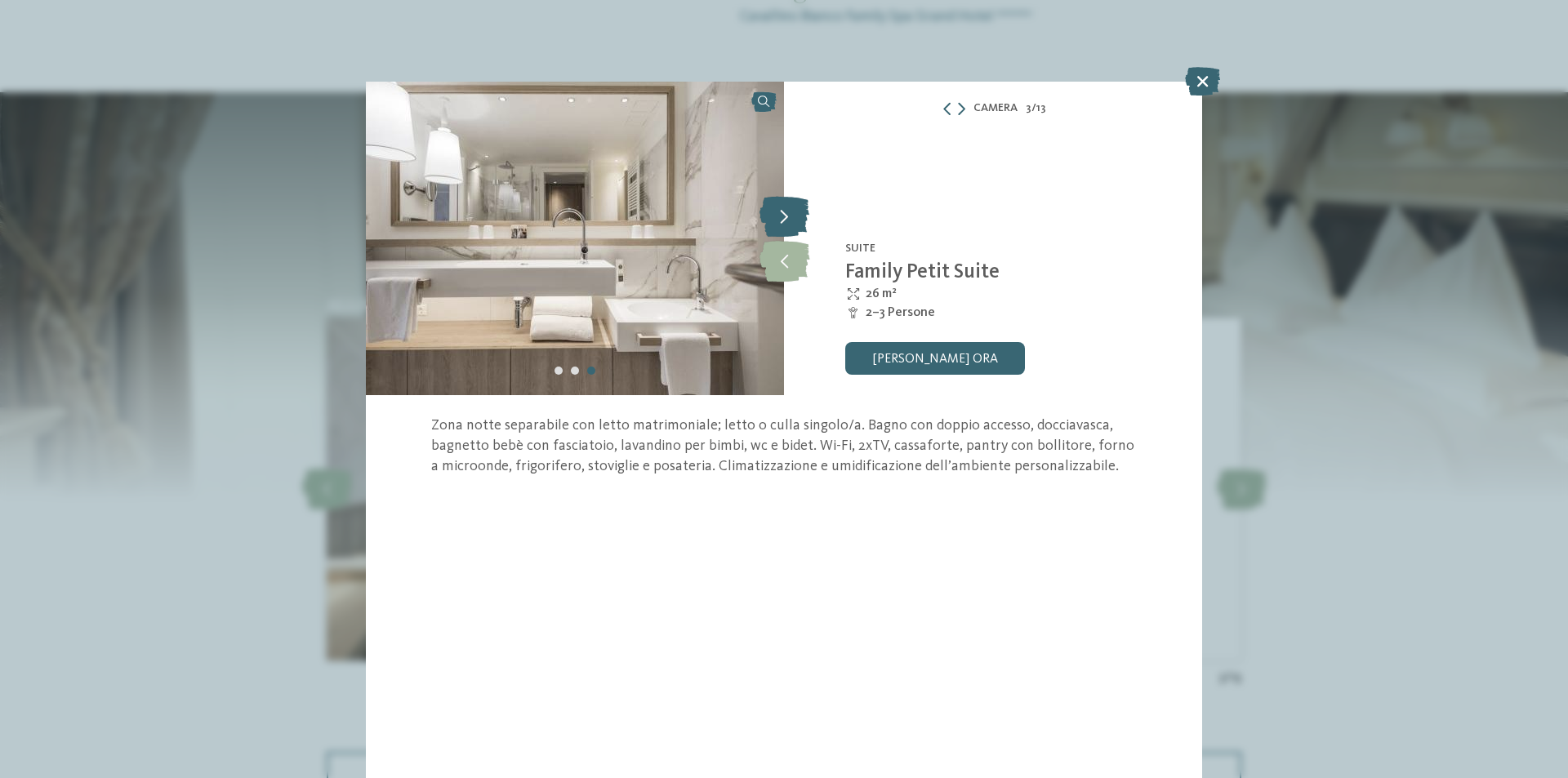
click at [792, 220] on icon at bounding box center [784, 216] width 50 height 41
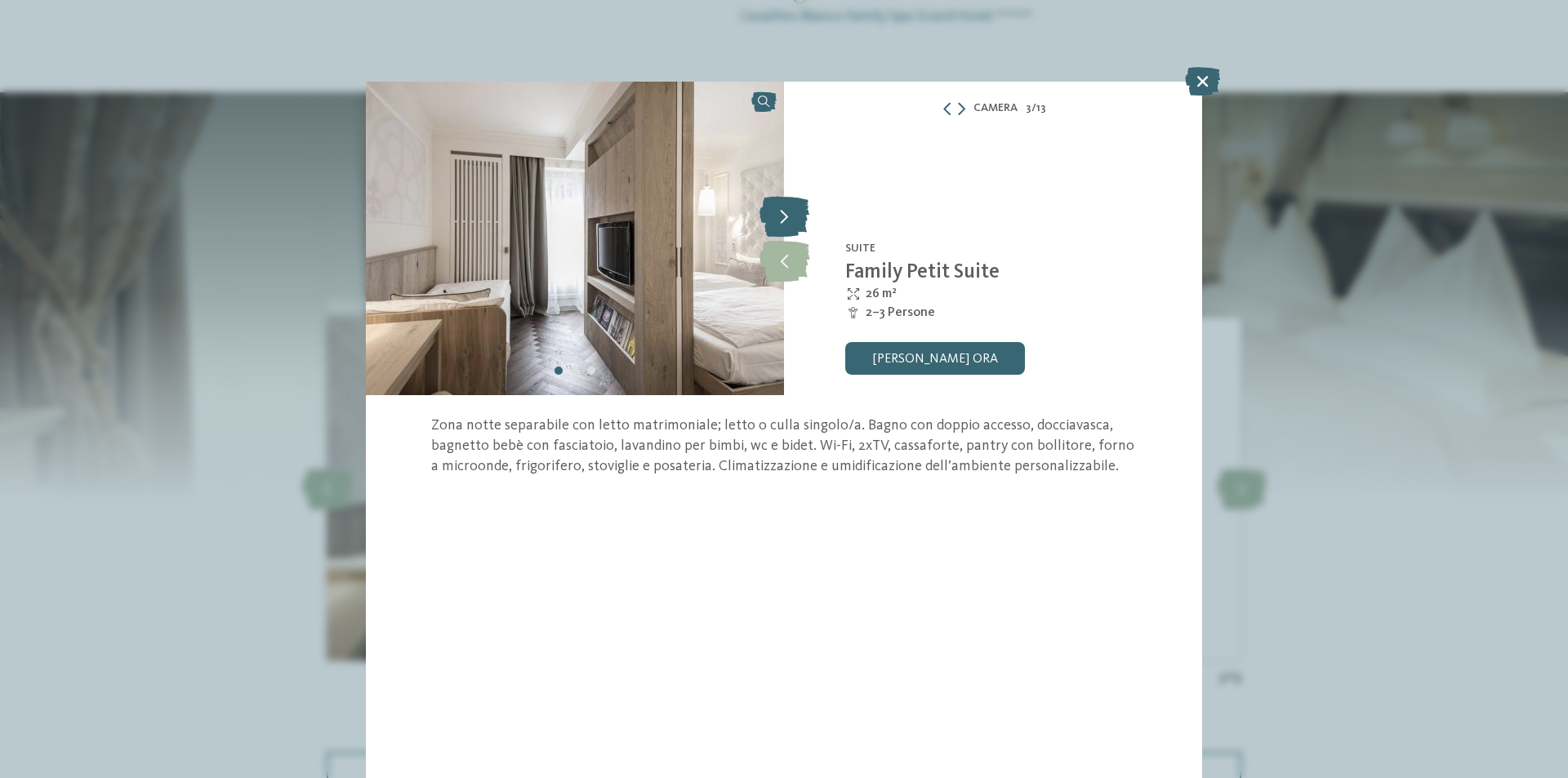
click at [792, 215] on icon at bounding box center [784, 216] width 50 height 41
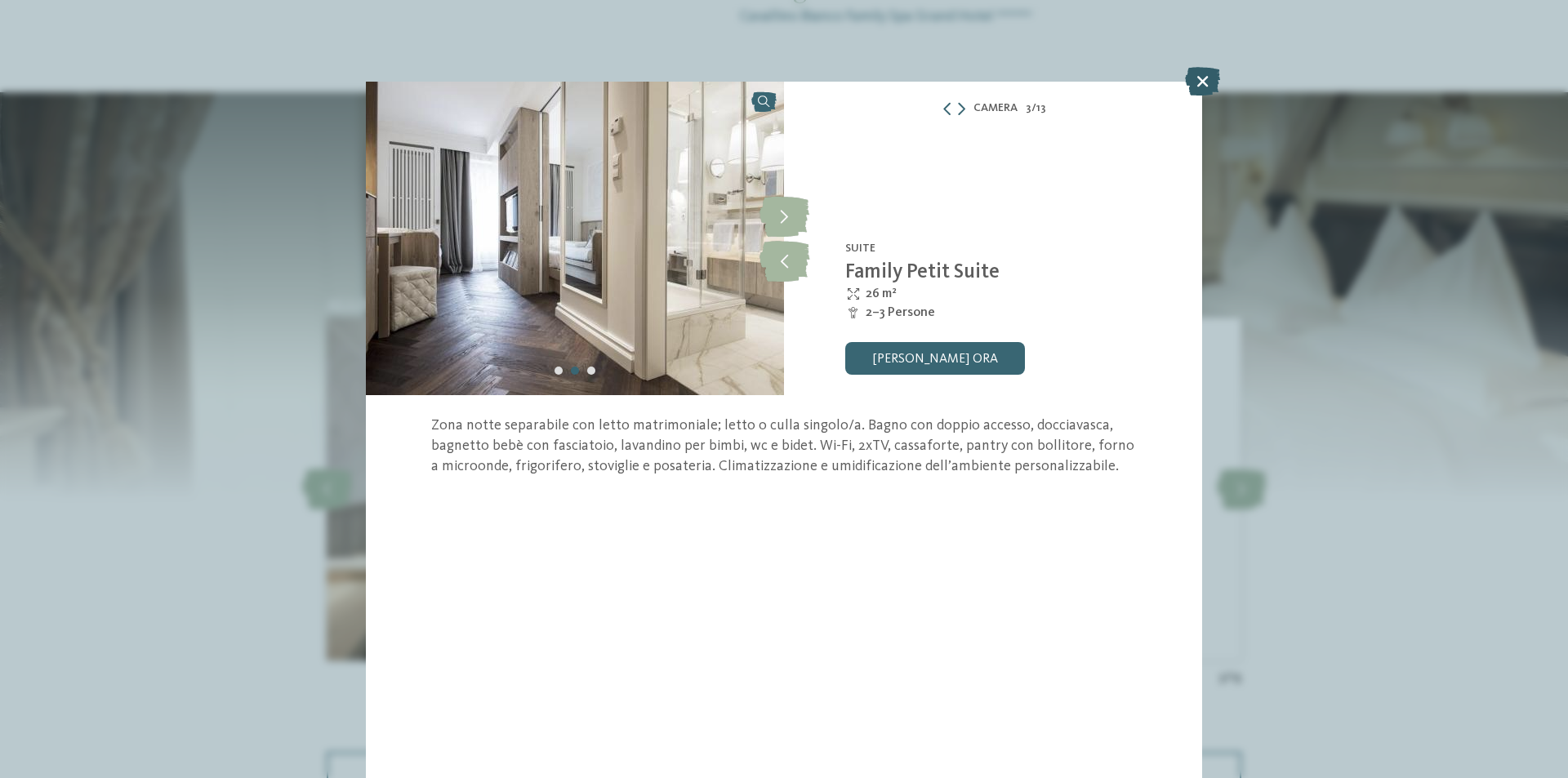
click at [1200, 83] on icon at bounding box center [1202, 81] width 35 height 29
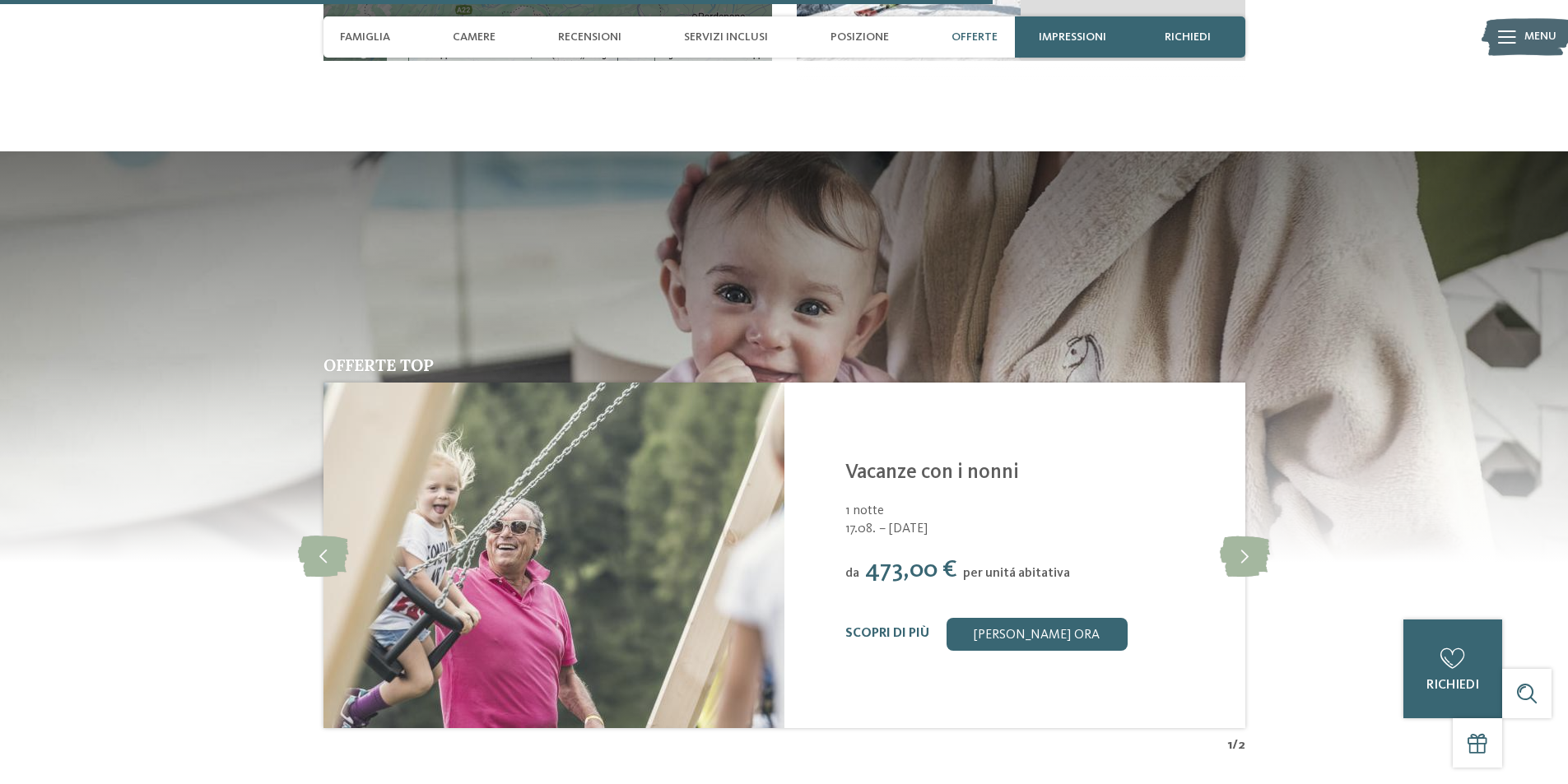
scroll to position [3740, 0]
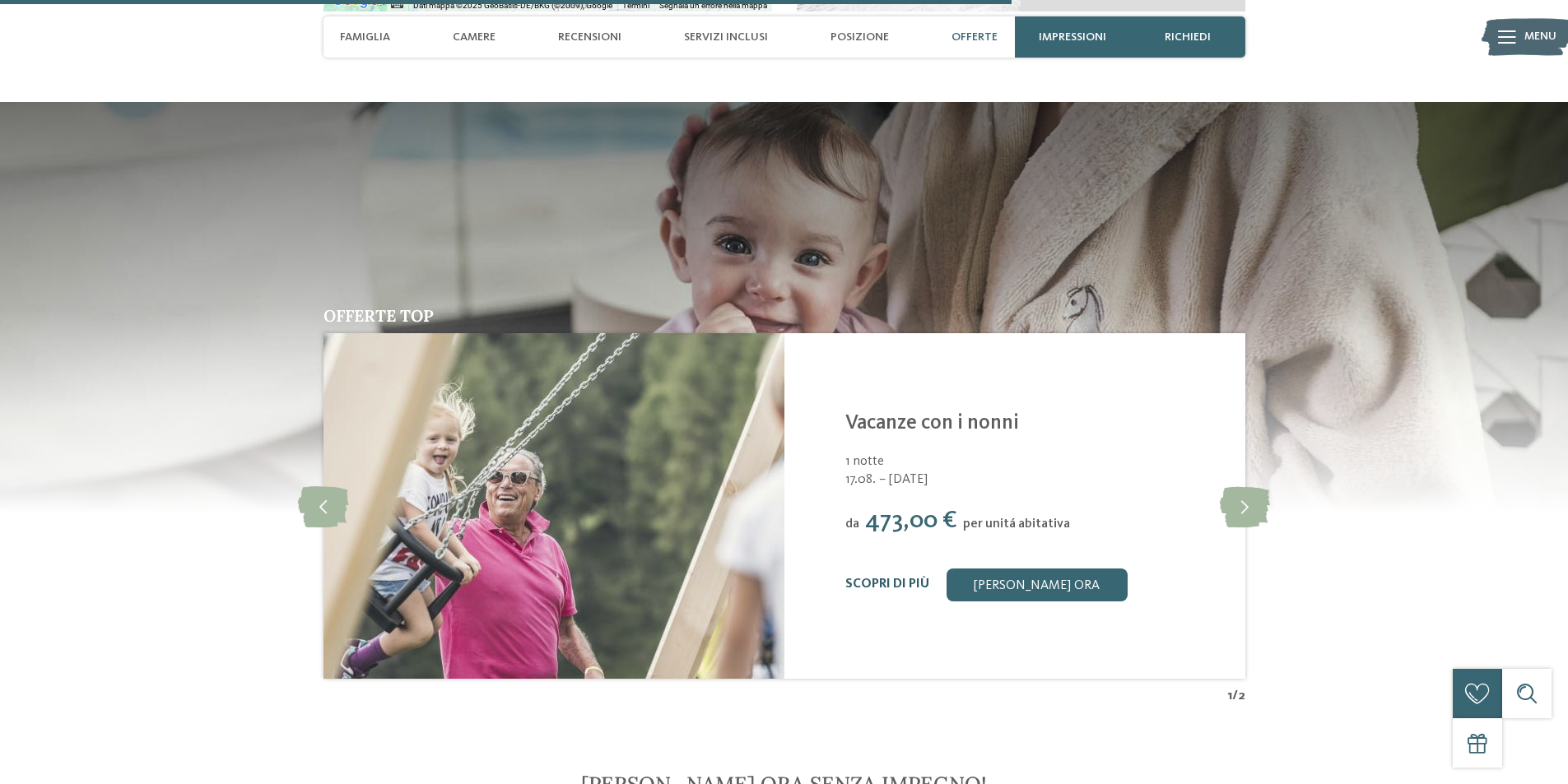
click at [911, 578] on link "Scopri di più" at bounding box center [887, 584] width 84 height 13
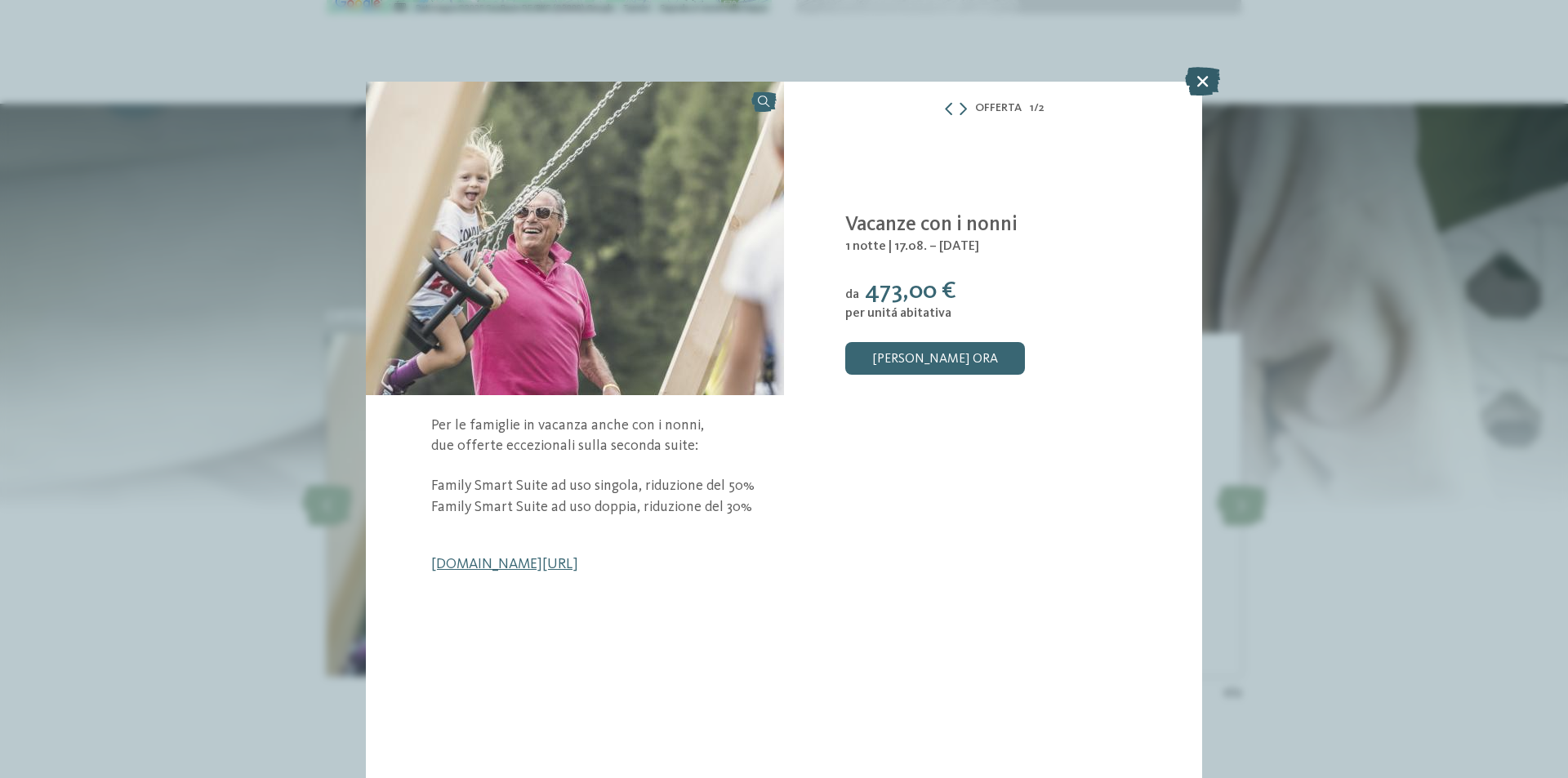
click at [1198, 74] on icon at bounding box center [1202, 81] width 35 height 29
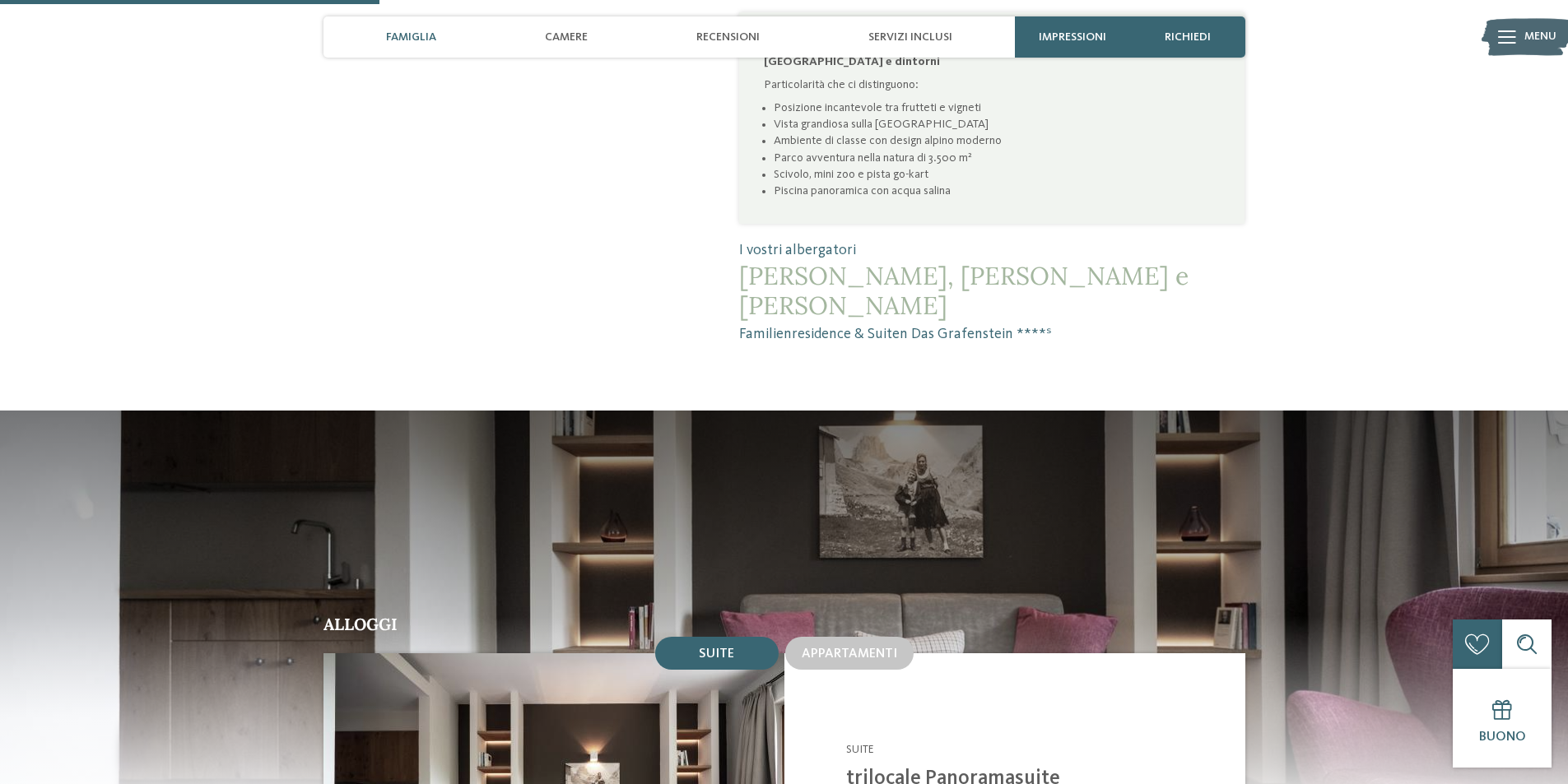
scroll to position [1152, 0]
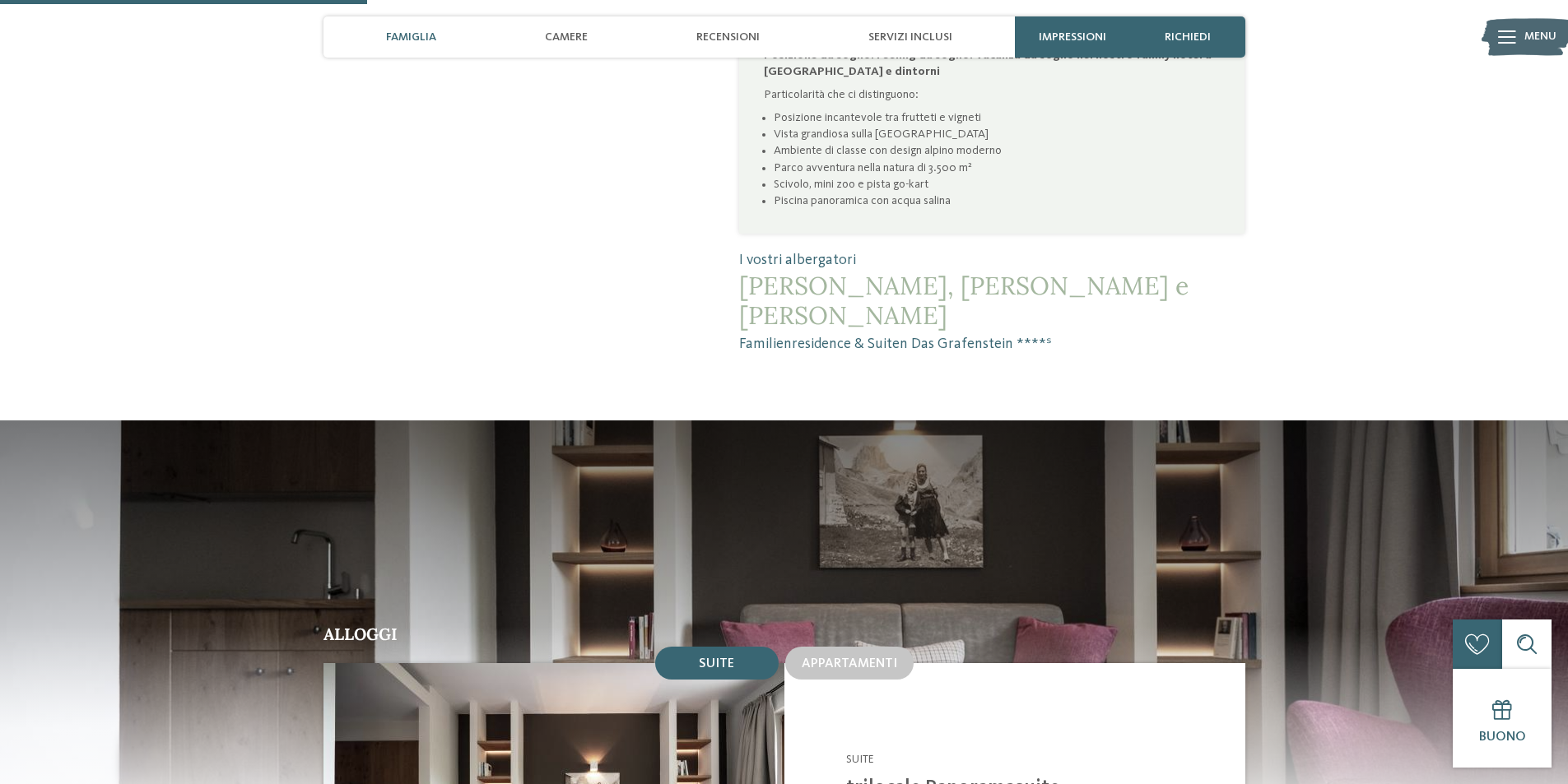
click at [436, 39] on span "Famiglia" at bounding box center [411, 37] width 51 height 14
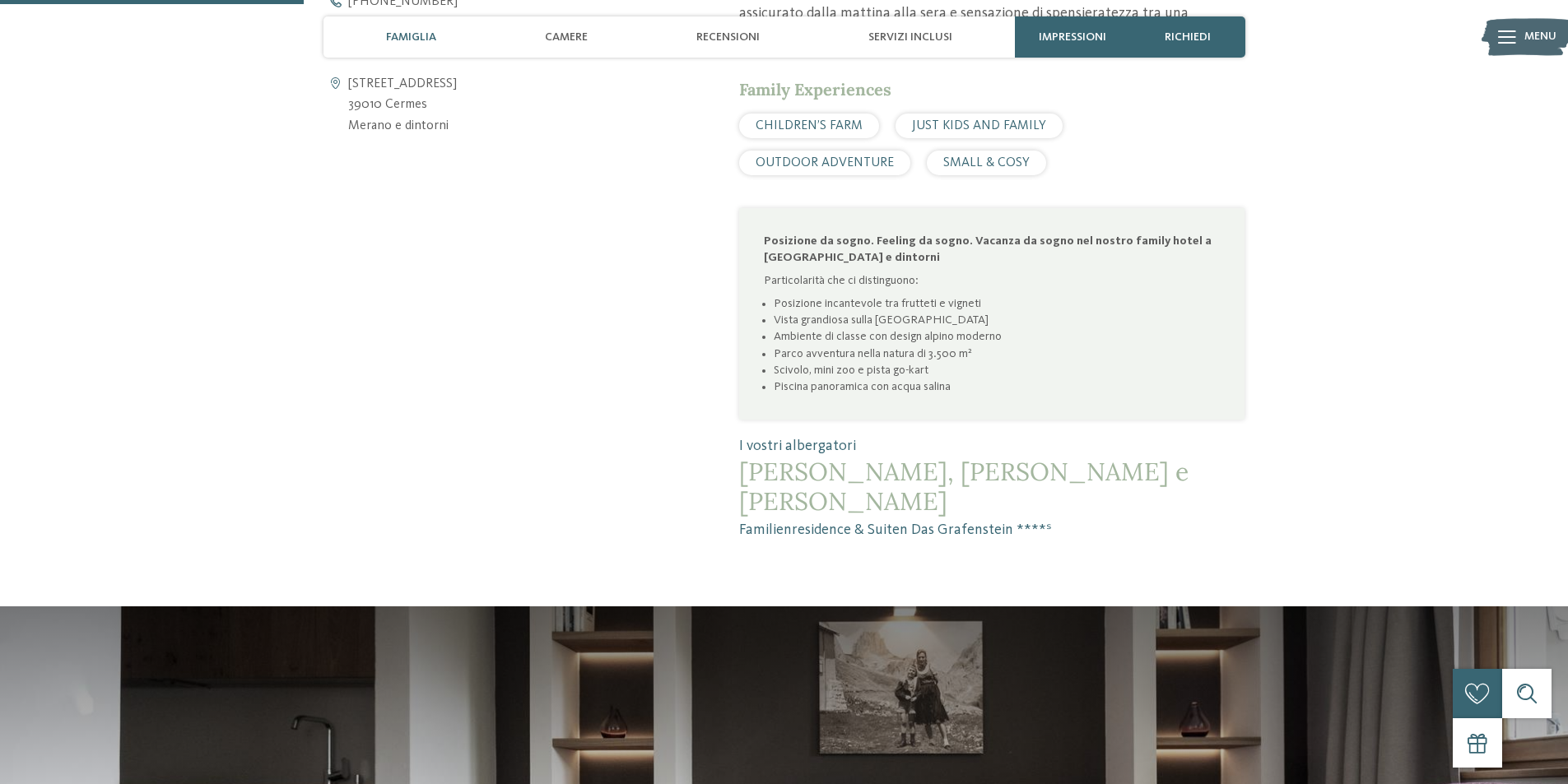
scroll to position [949, 0]
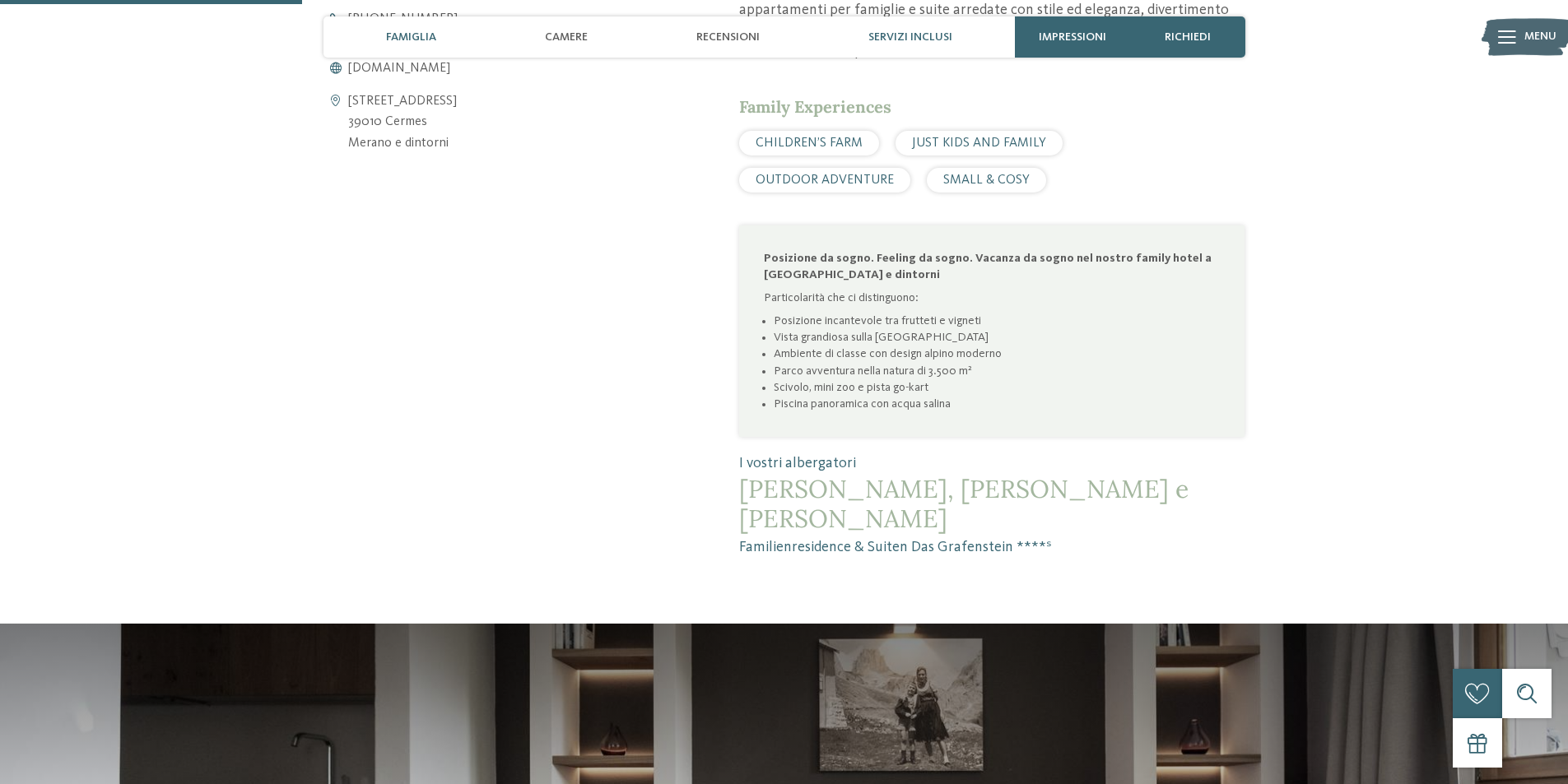
click at [878, 40] on span "Servizi inclusi" at bounding box center [910, 37] width 84 height 14
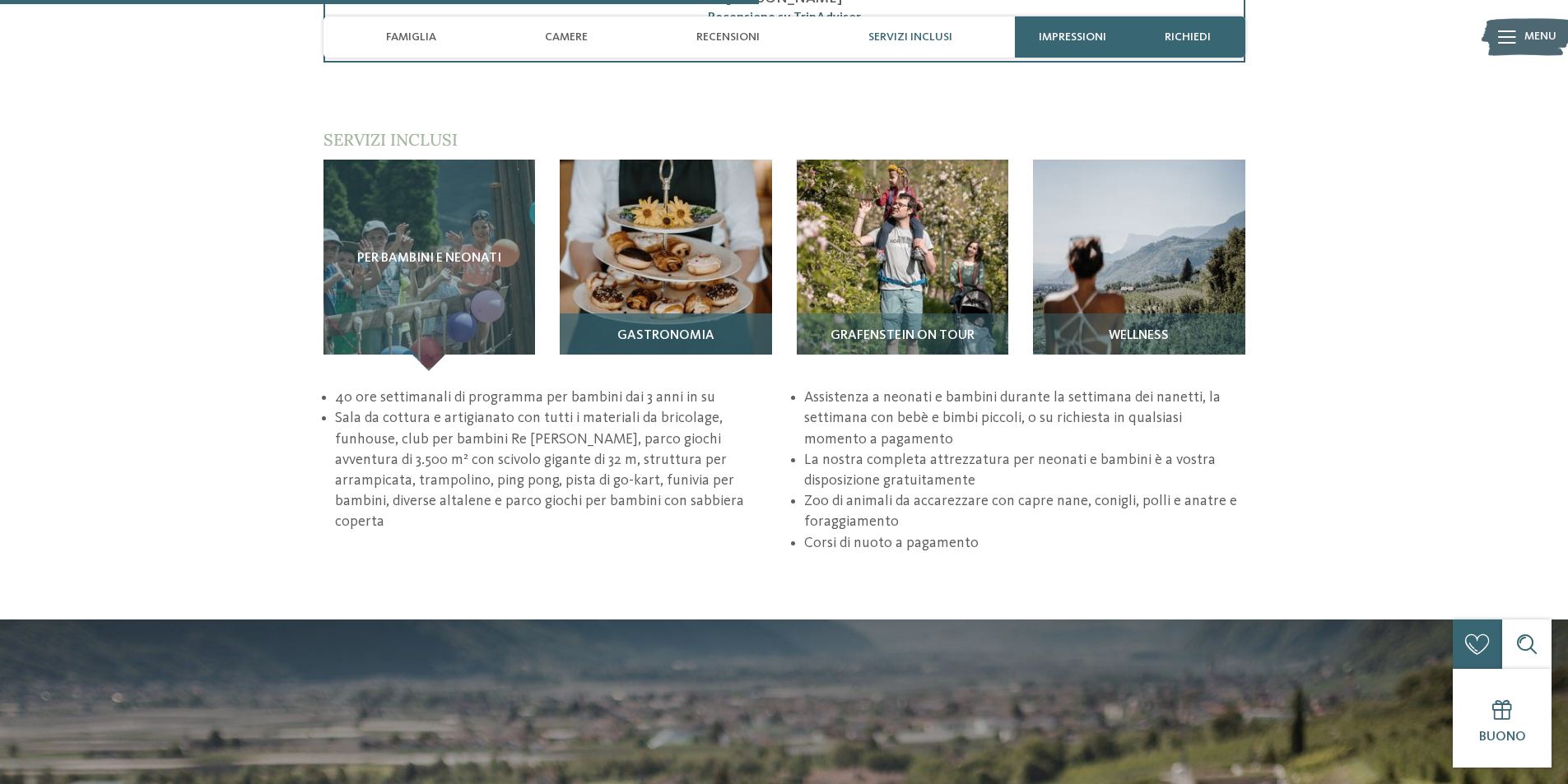
scroll to position [2387, 0]
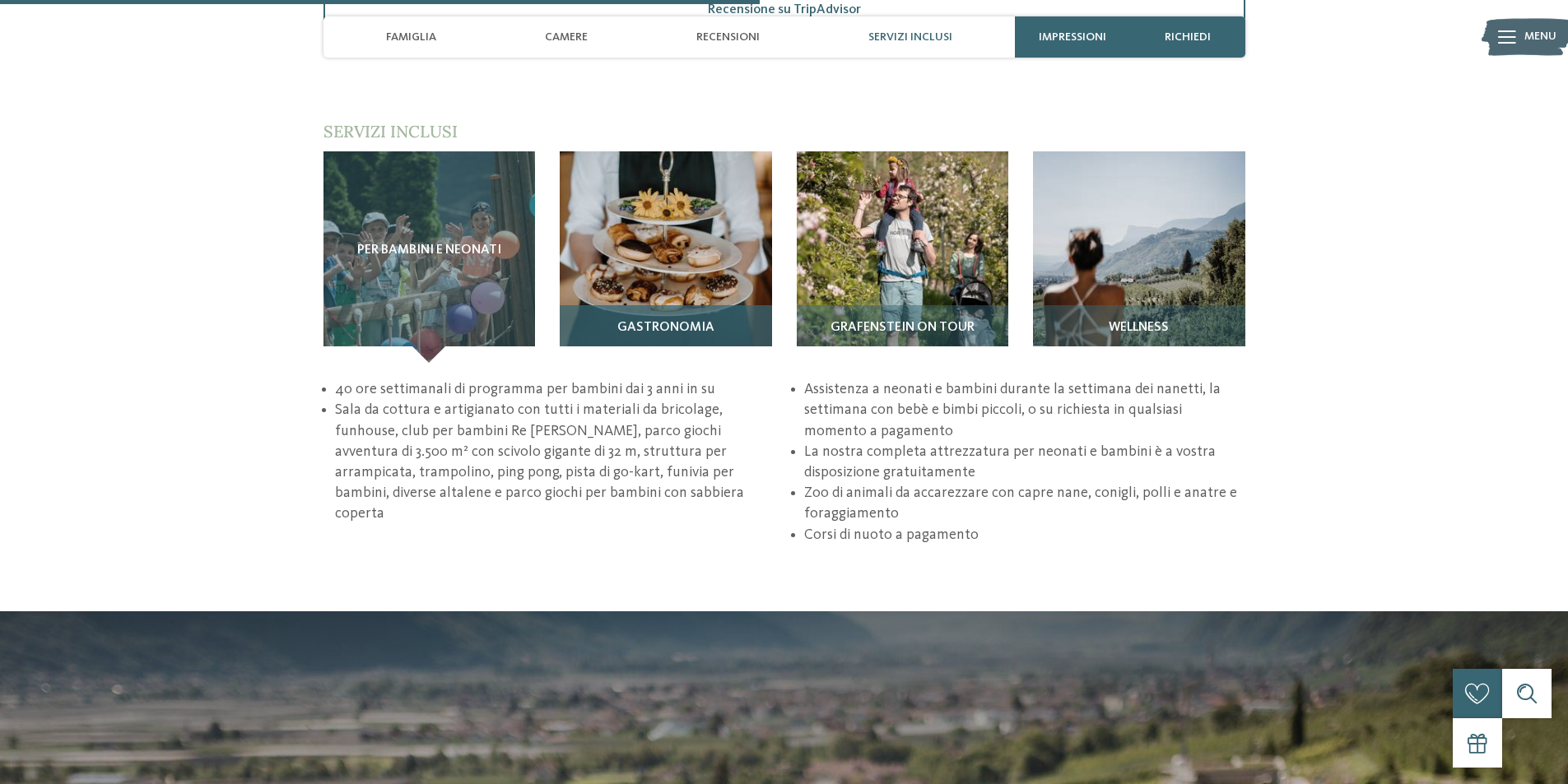
click at [656, 237] on img at bounding box center [665, 258] width 212 height 212
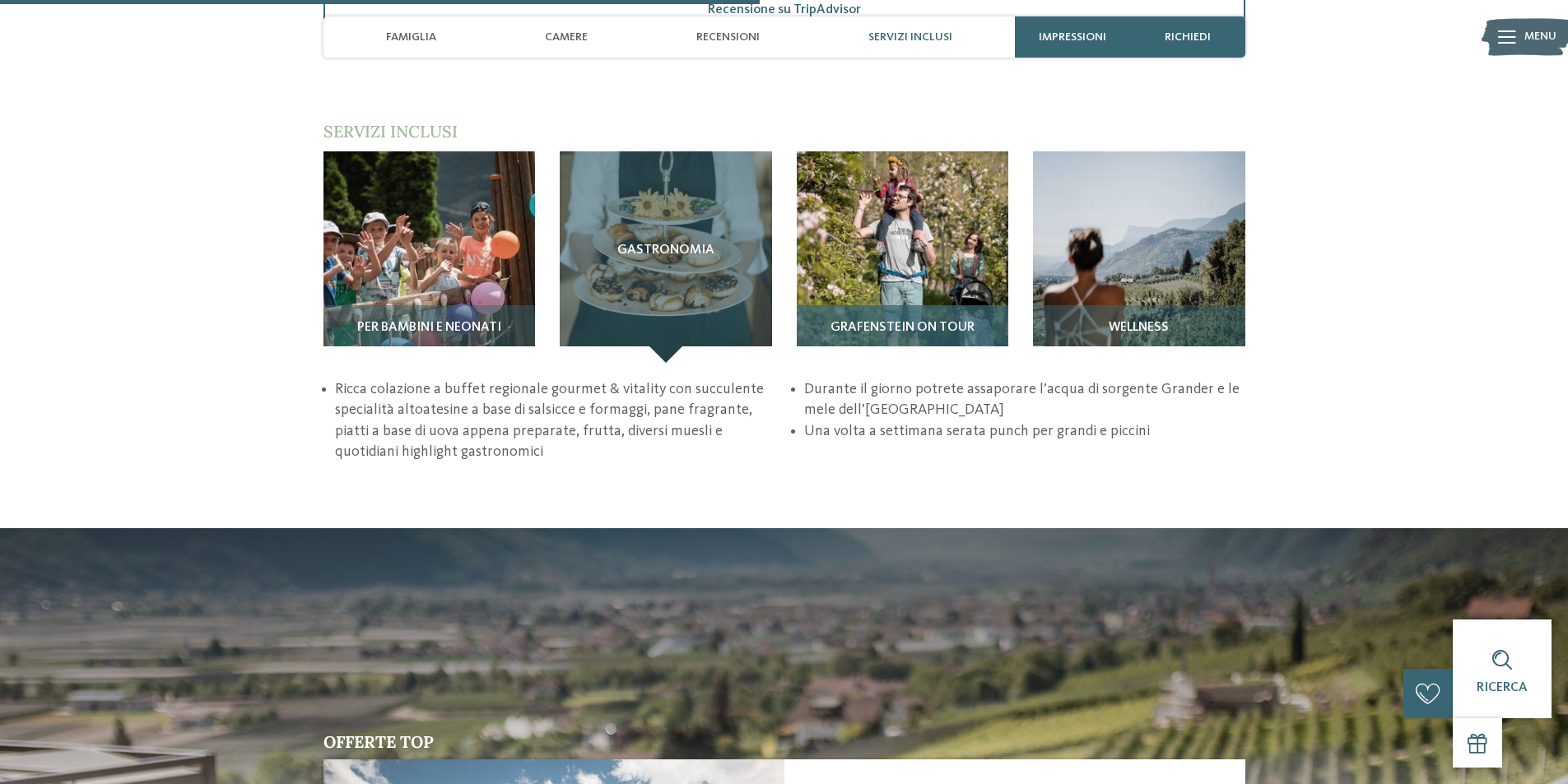
click at [907, 305] on div "Grafenstein on tour" at bounding box center [903, 334] width 212 height 58
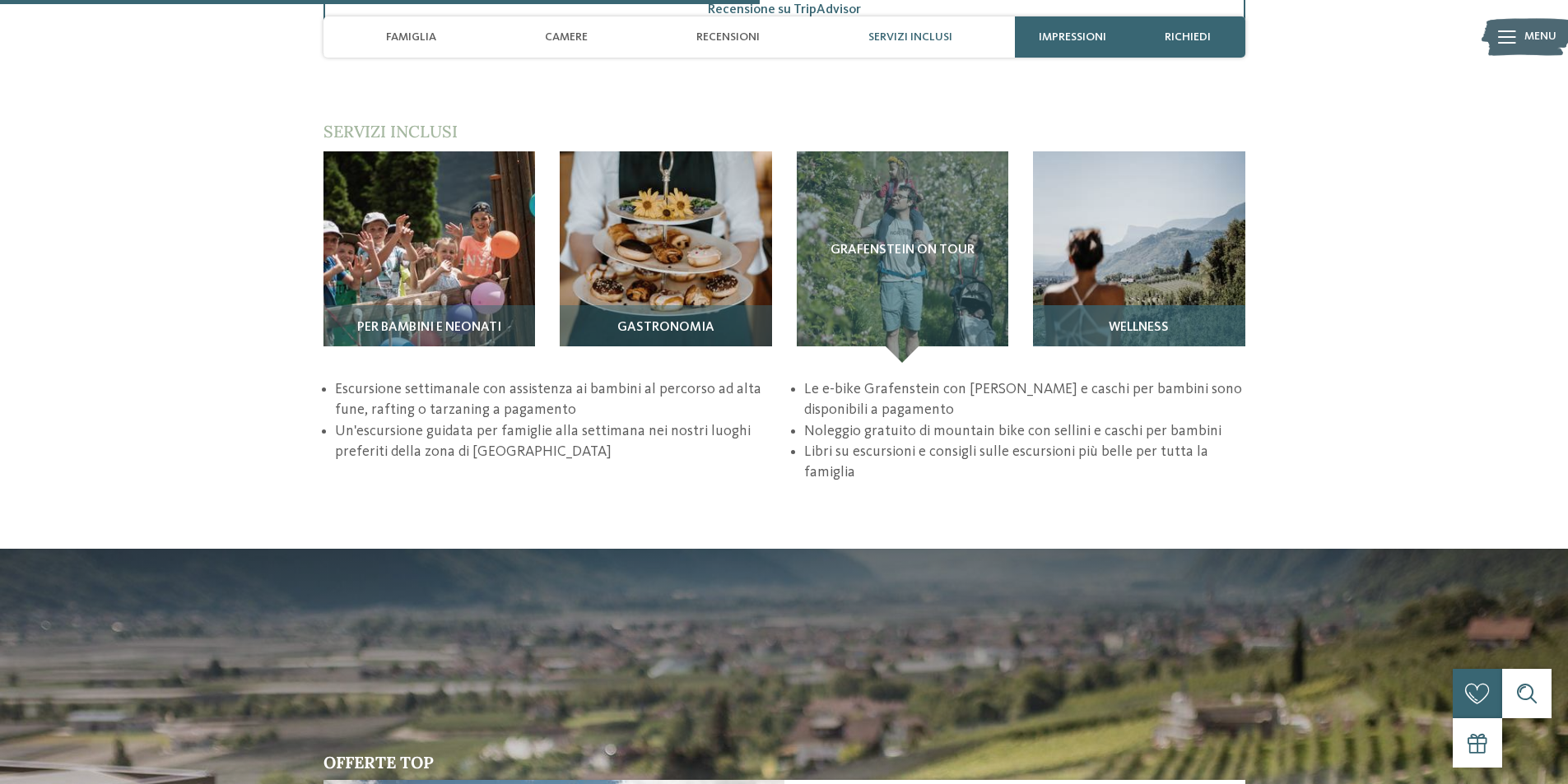
click at [1098, 239] on img at bounding box center [1139, 258] width 212 height 212
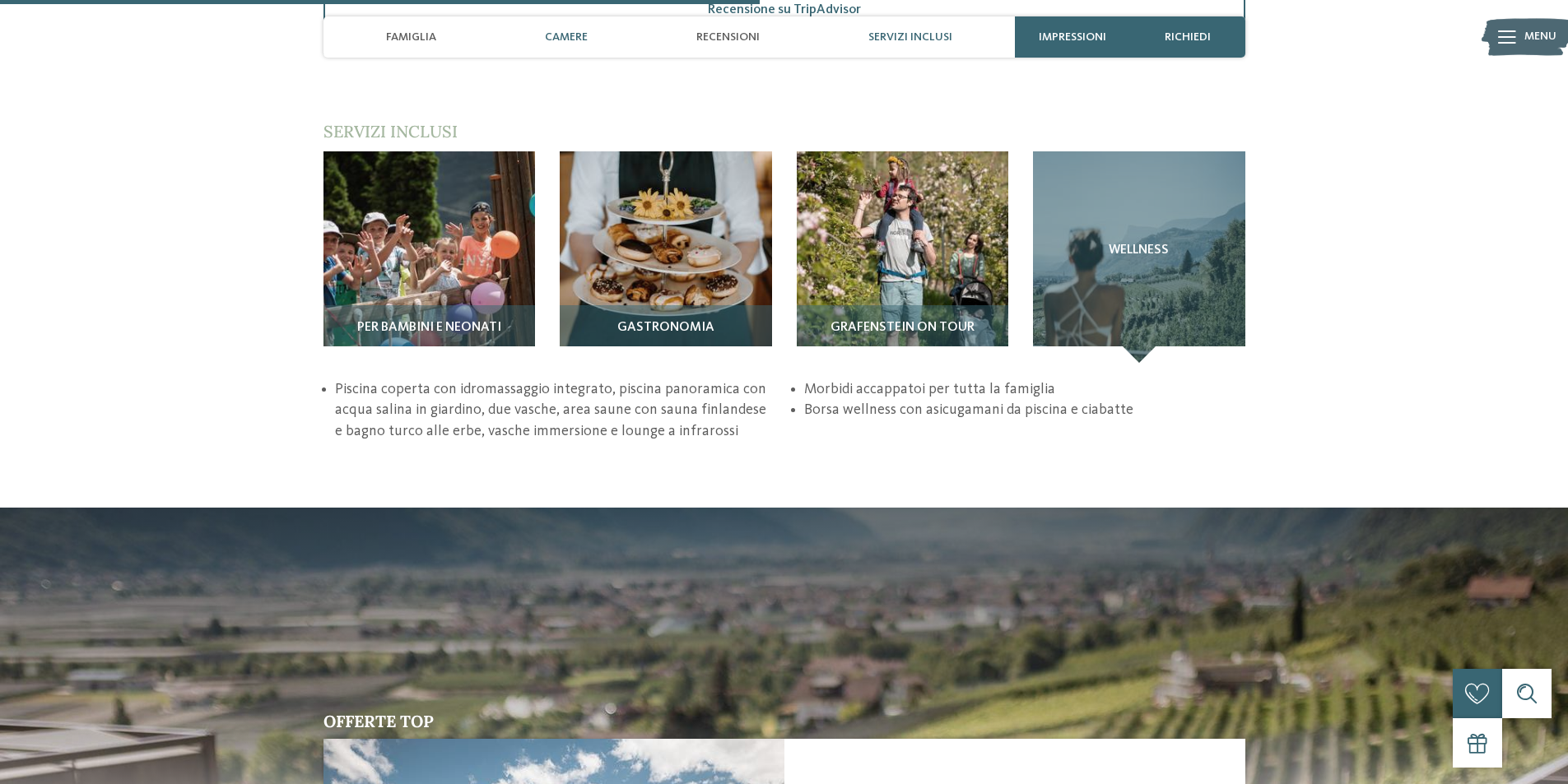
click at [550, 50] on div "Camere" at bounding box center [565, 37] width 59 height 41
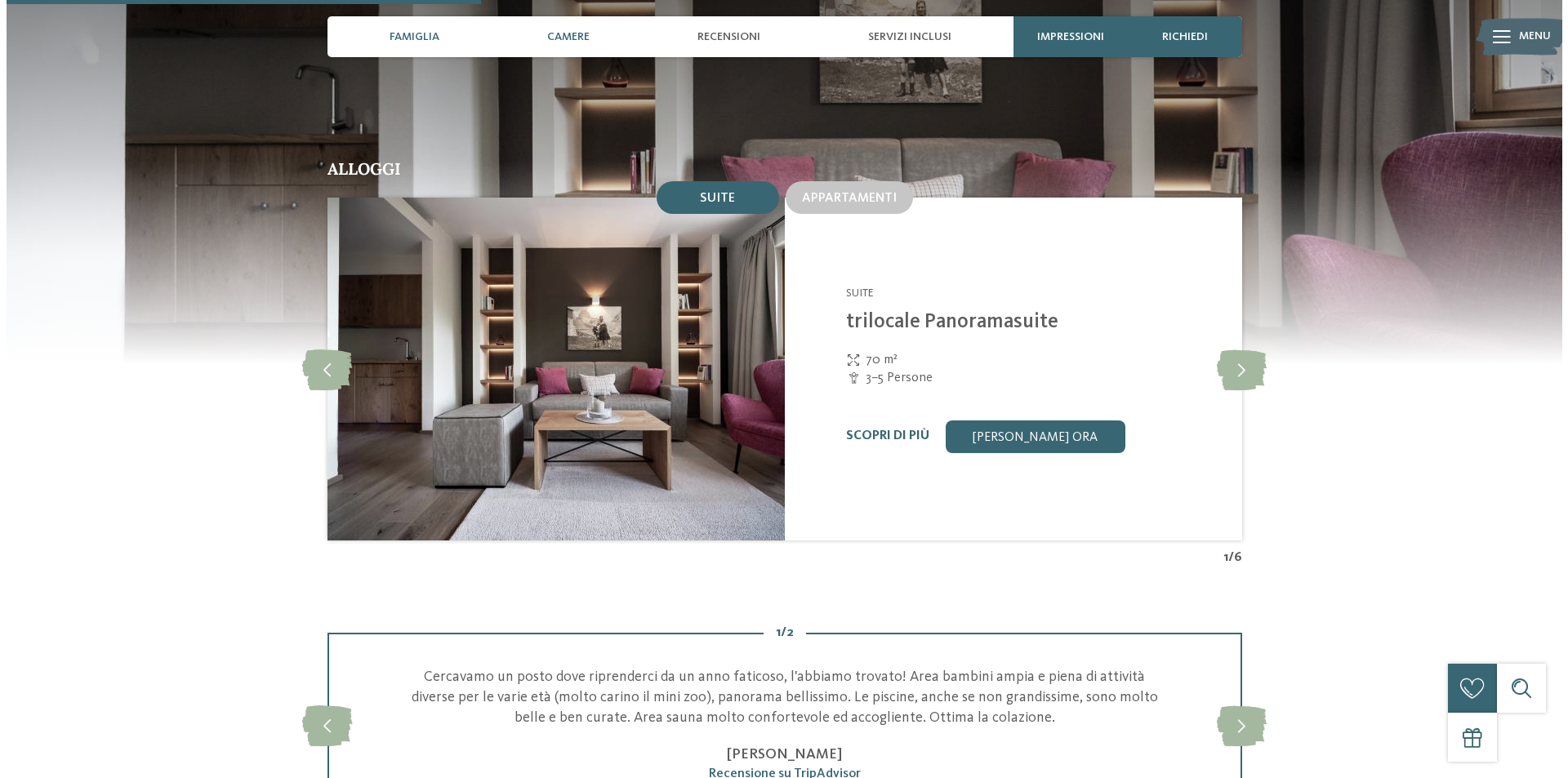
scroll to position [1442, 0]
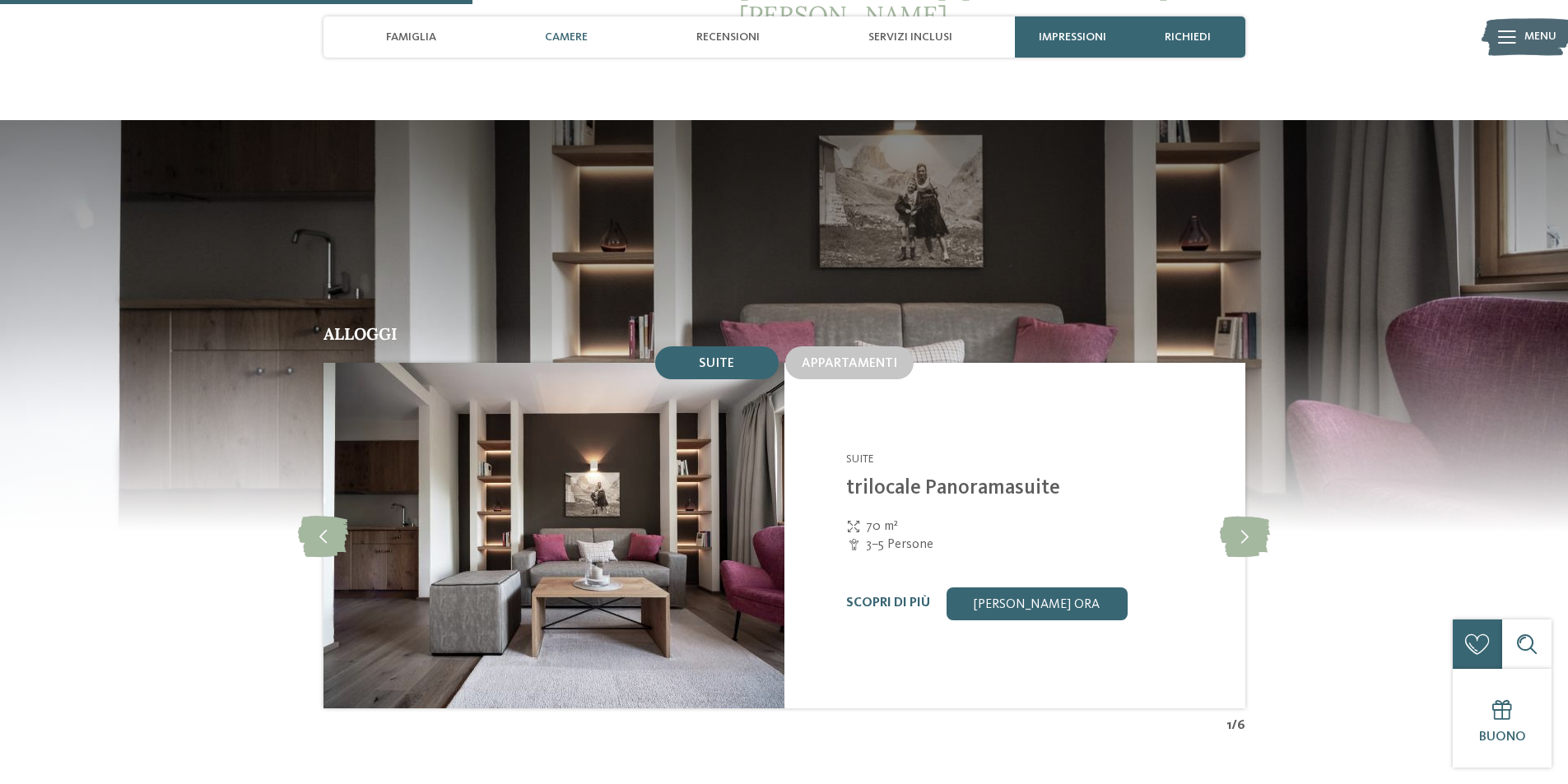
click at [708, 356] on div "Suite" at bounding box center [716, 363] width 36 height 15
click at [828, 357] on span "Appartamenti" at bounding box center [849, 364] width 95 height 13
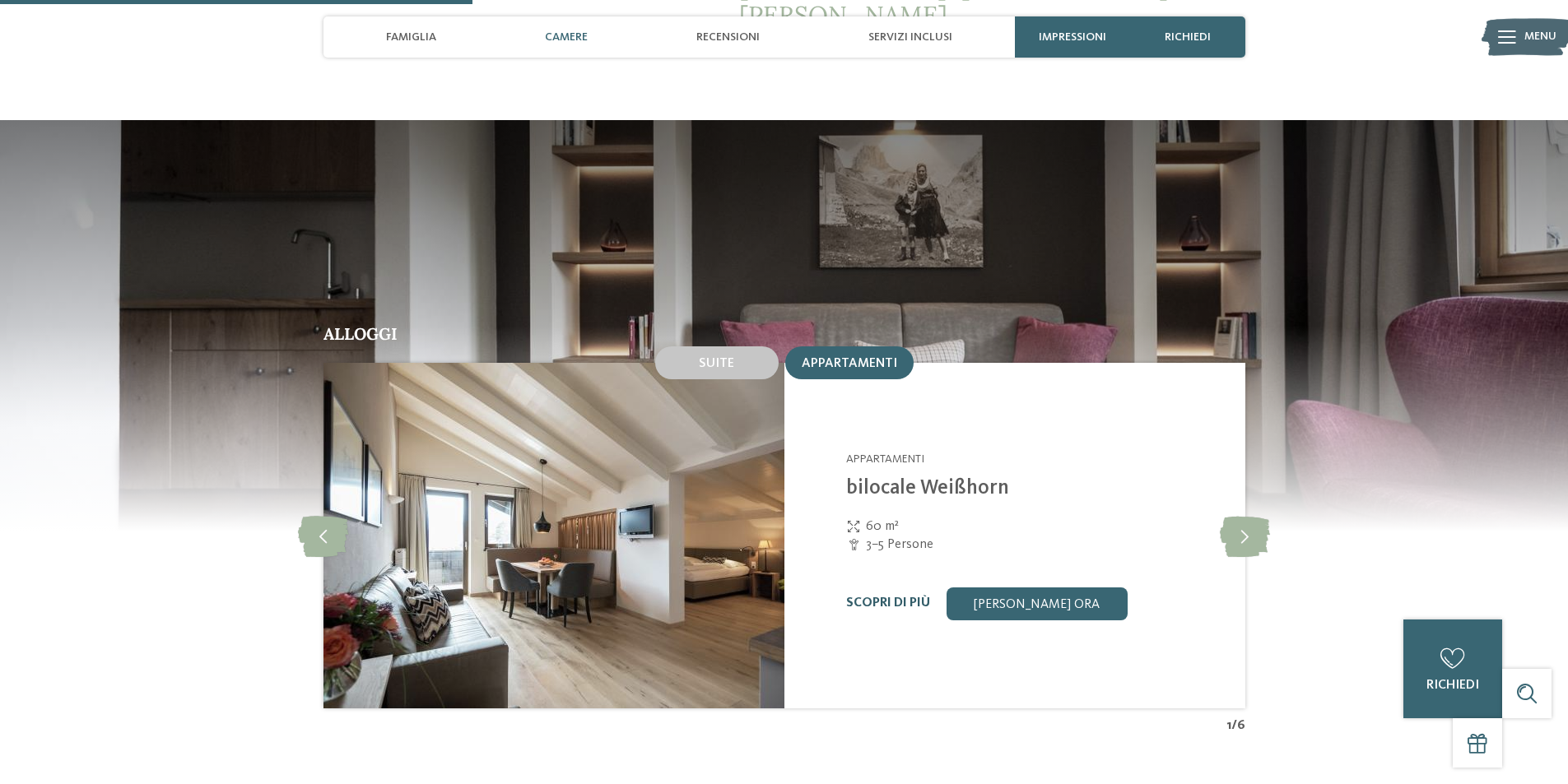
click at [907, 597] on link "Scopri di più" at bounding box center [888, 603] width 84 height 13
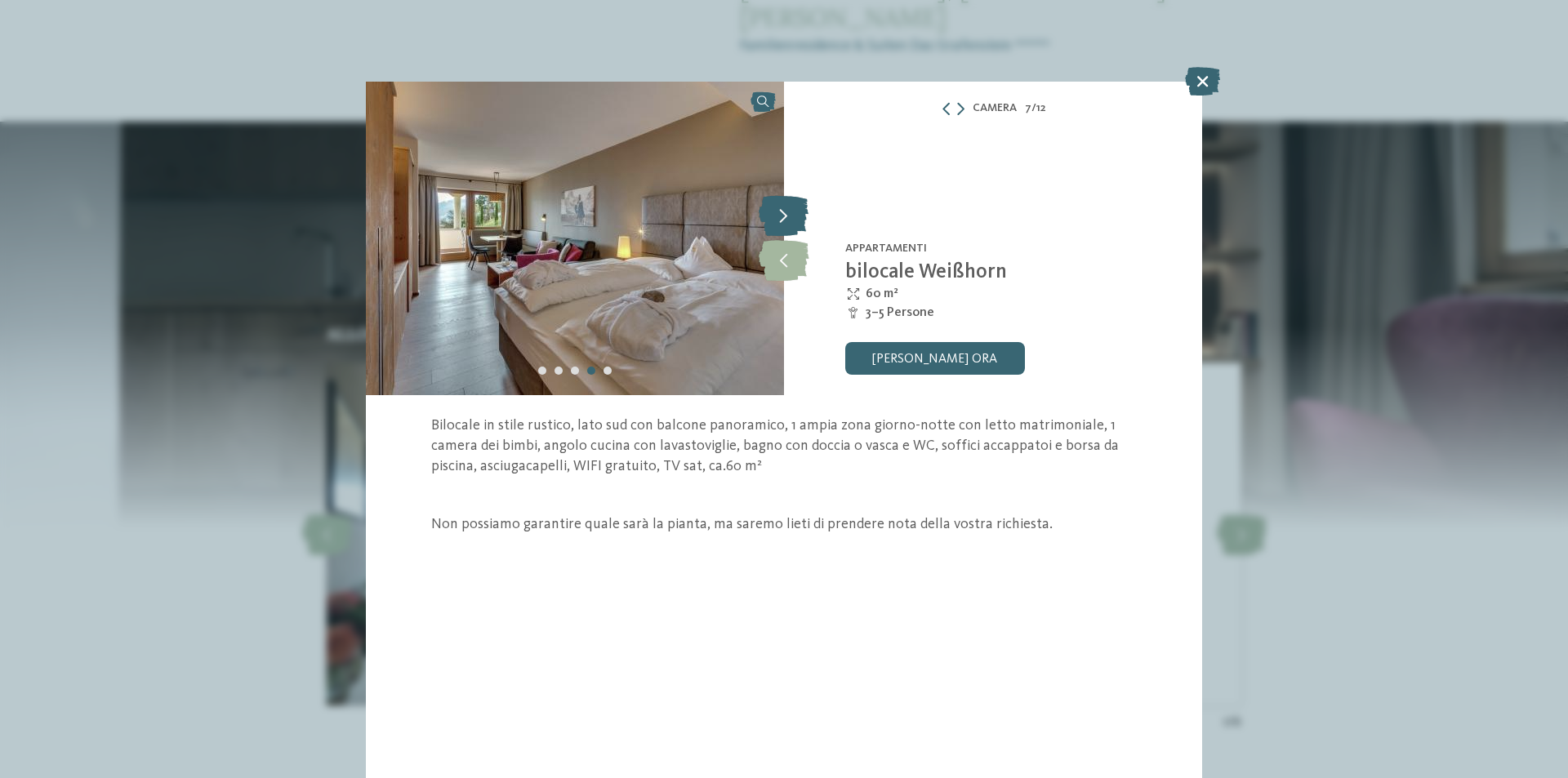
click at [775, 218] on icon at bounding box center [783, 215] width 50 height 41
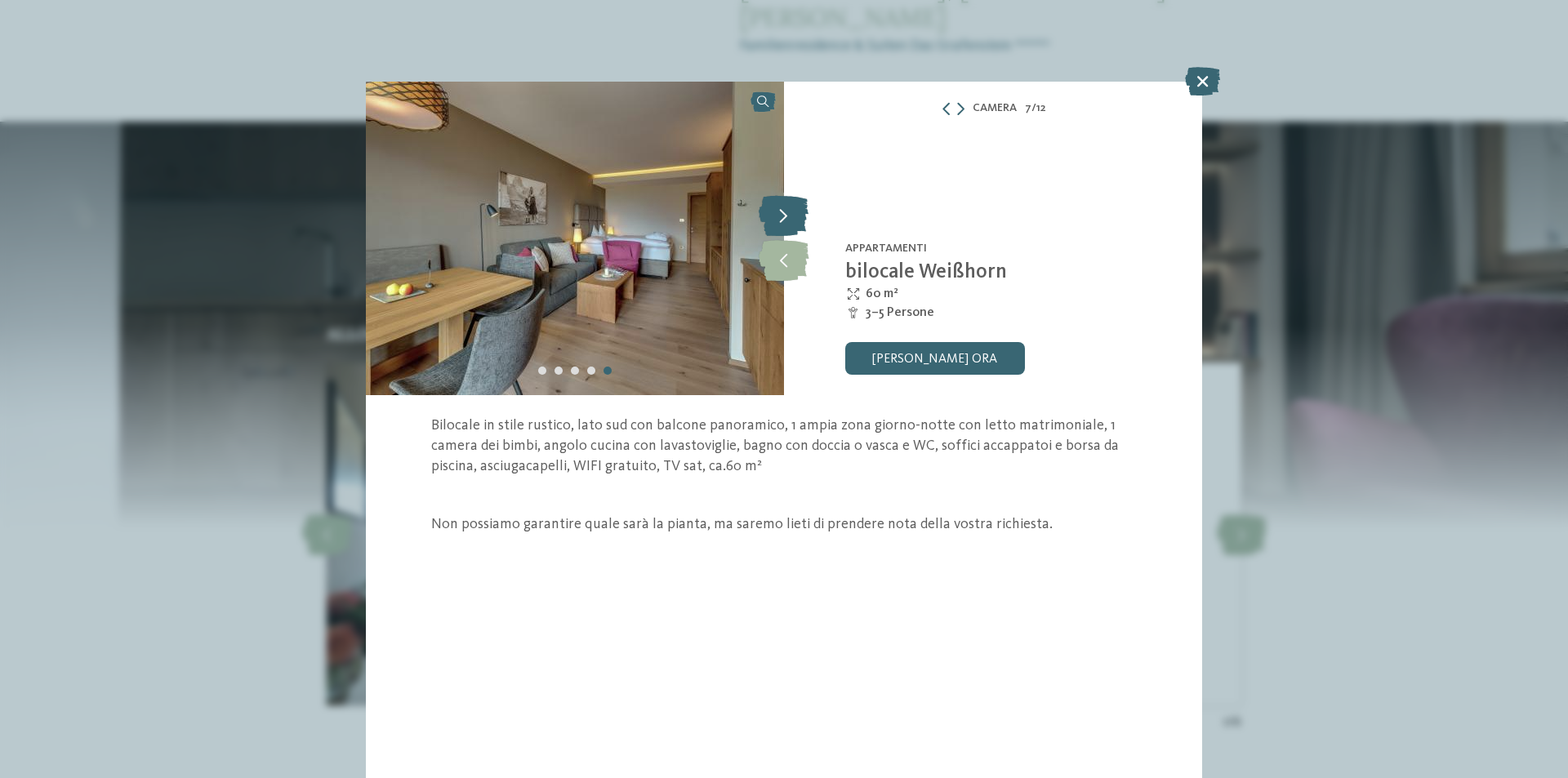
click at [775, 218] on icon at bounding box center [783, 215] width 50 height 41
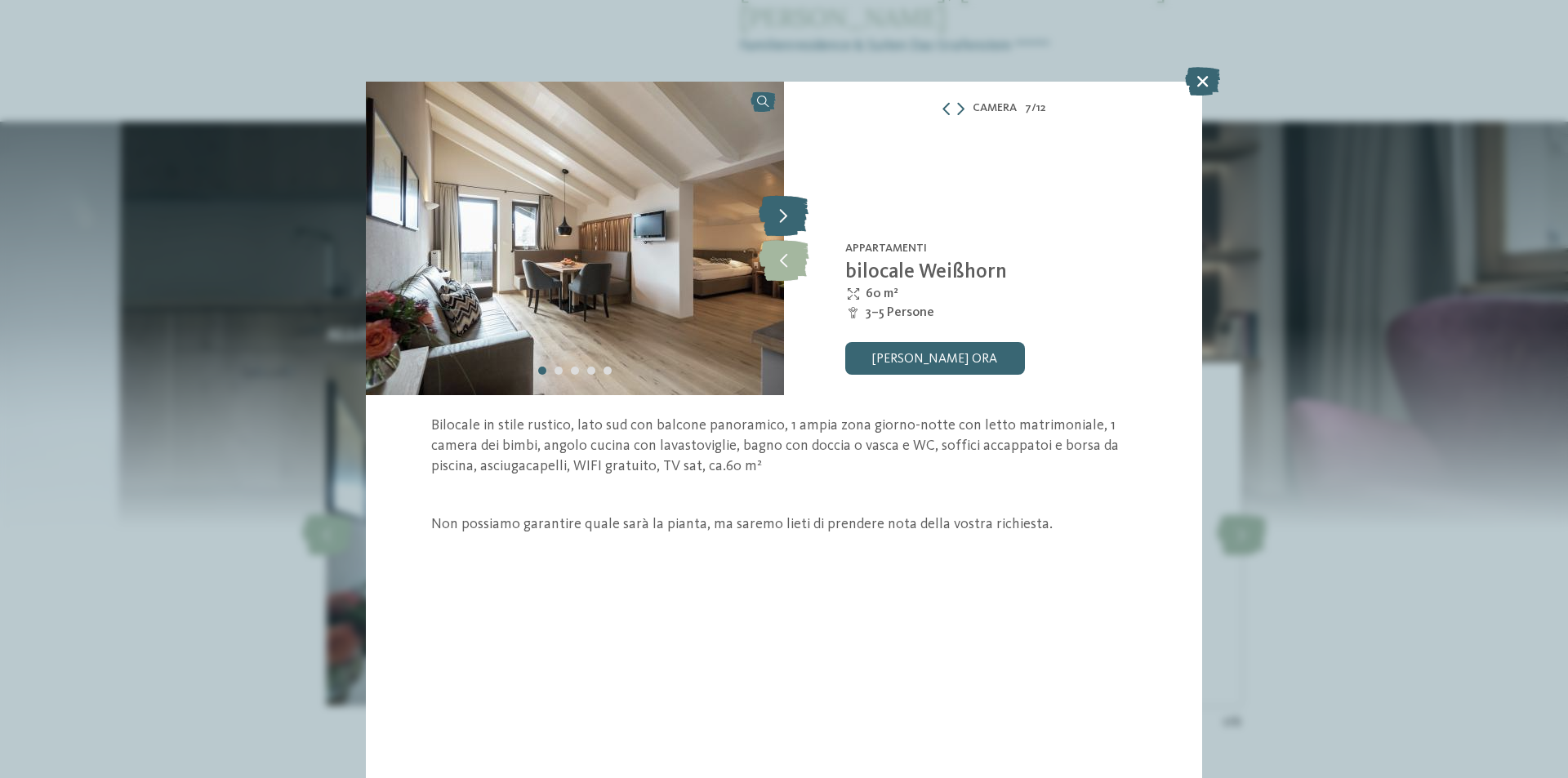
click at [775, 218] on icon at bounding box center [783, 215] width 50 height 41
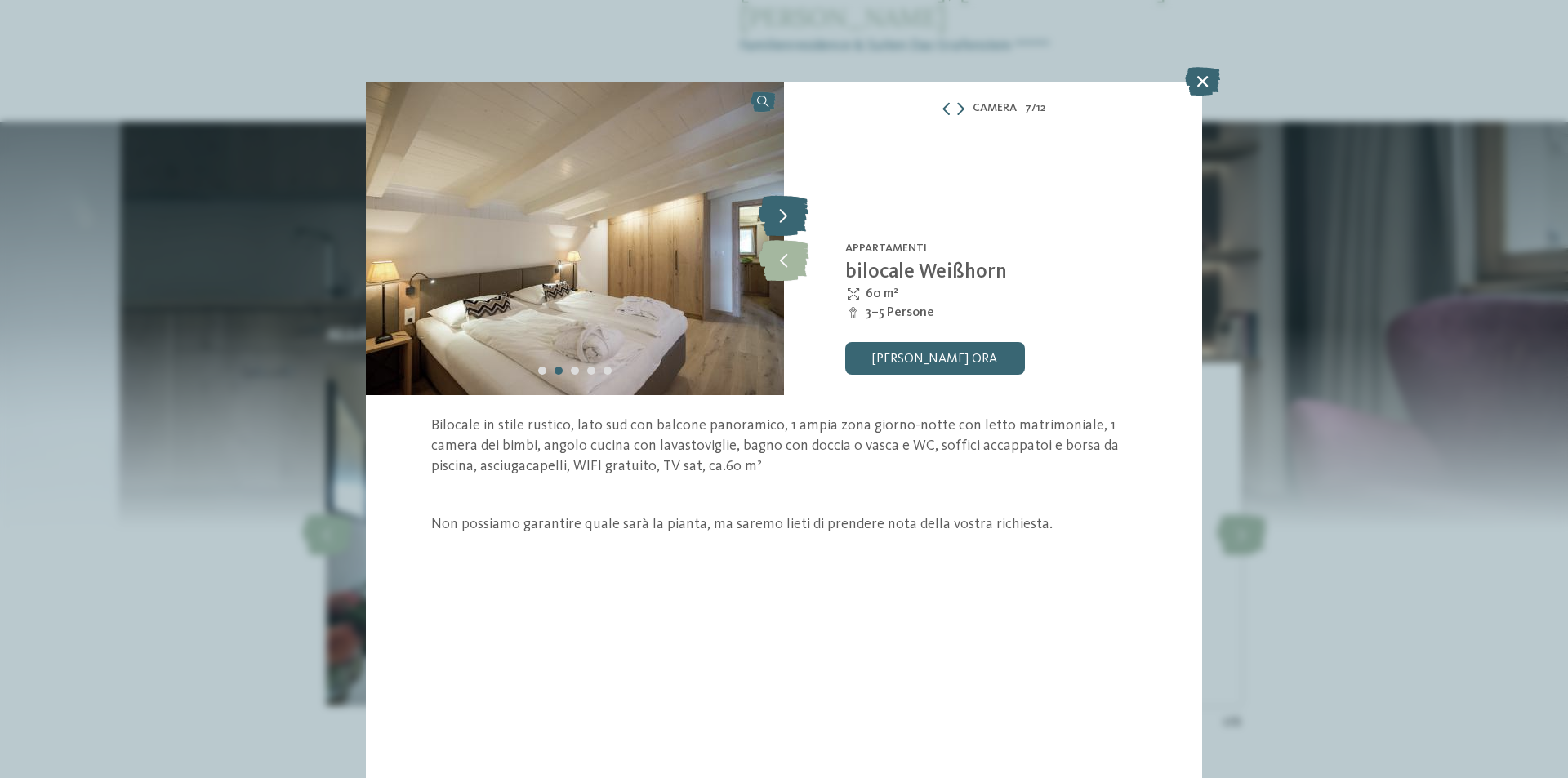
click at [776, 218] on icon at bounding box center [783, 215] width 50 height 41
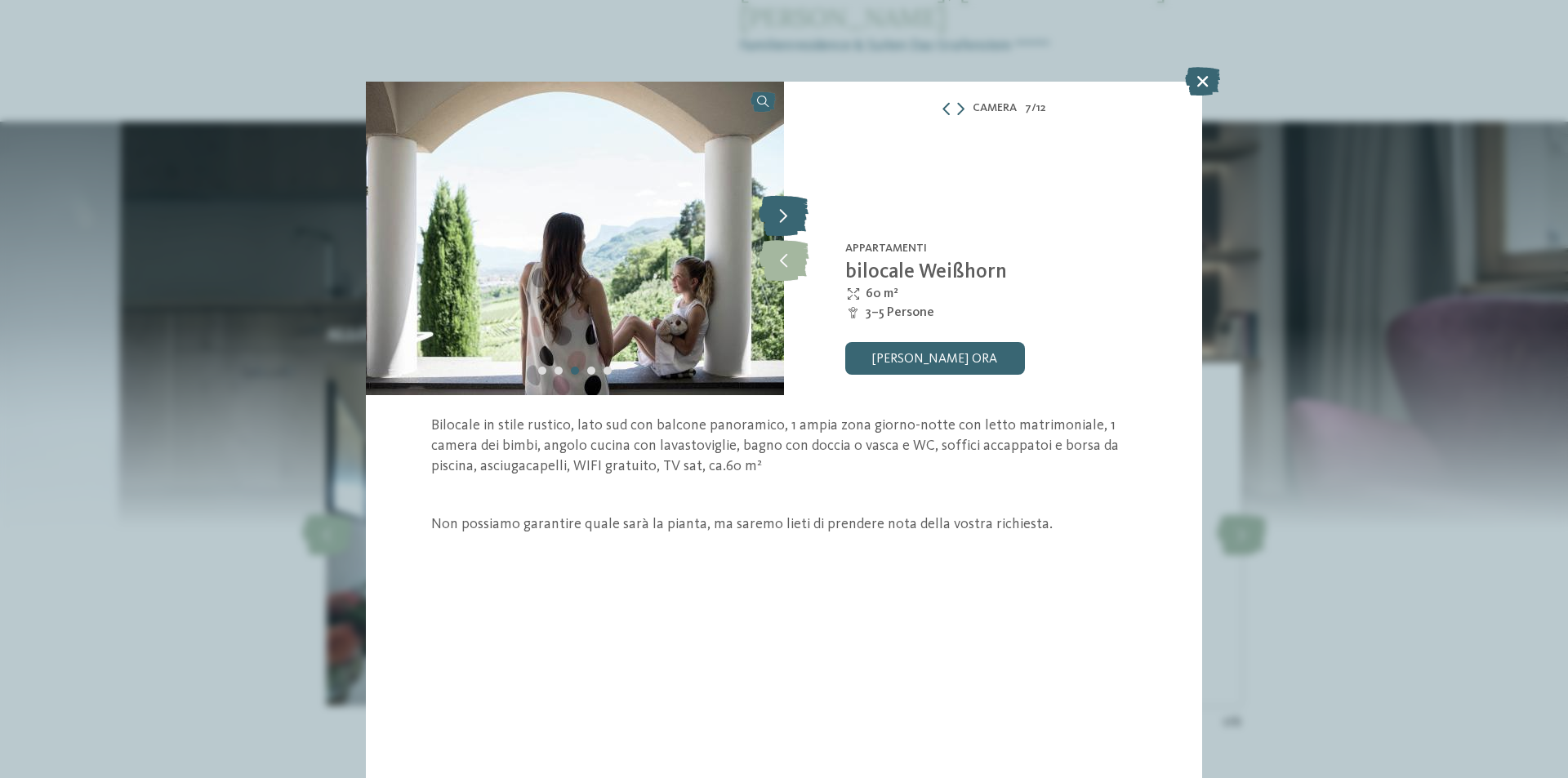
click at [776, 218] on icon at bounding box center [783, 215] width 50 height 41
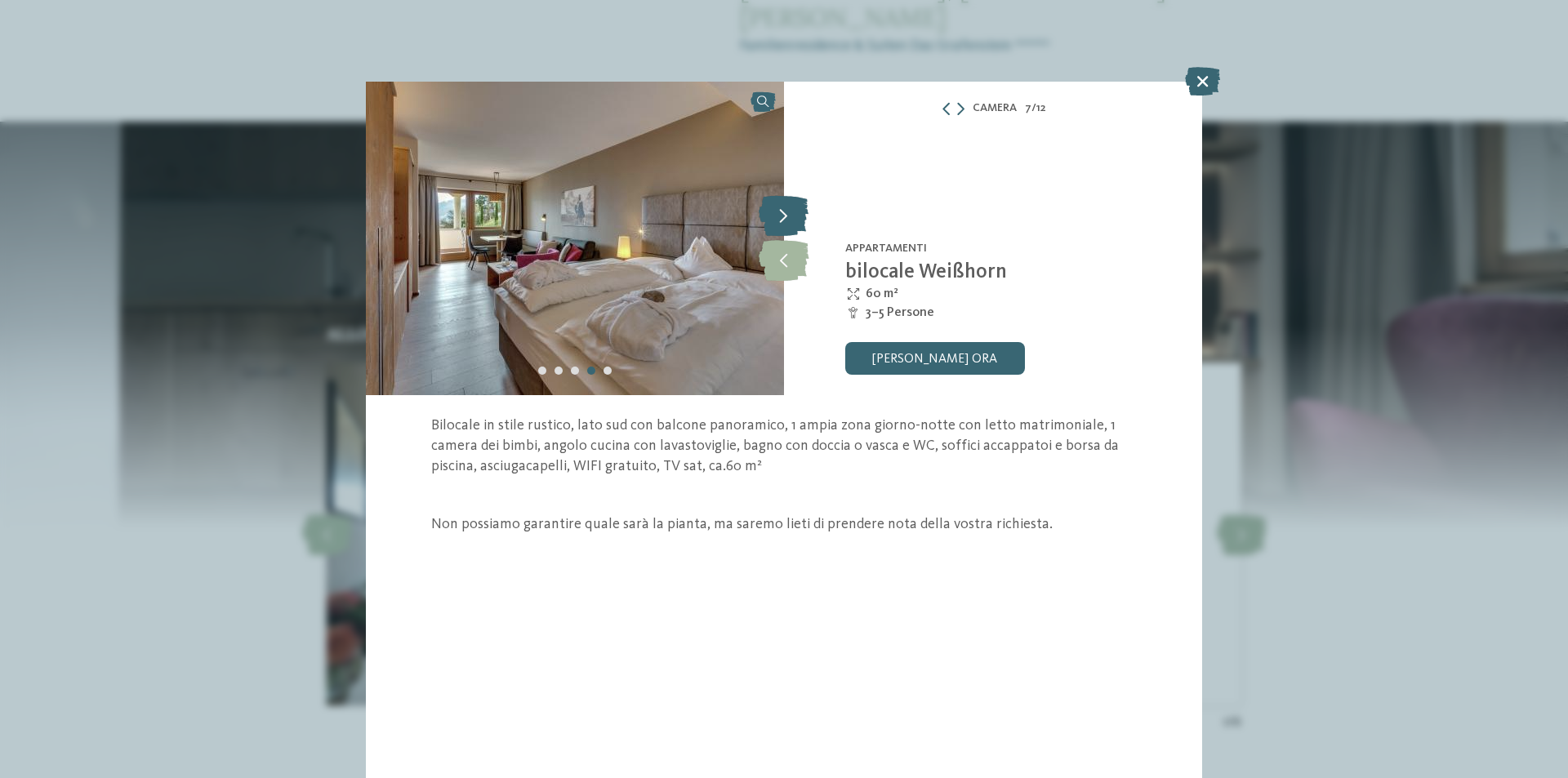
click at [778, 218] on icon at bounding box center [783, 215] width 50 height 41
